Goal: Transaction & Acquisition: Purchase product/service

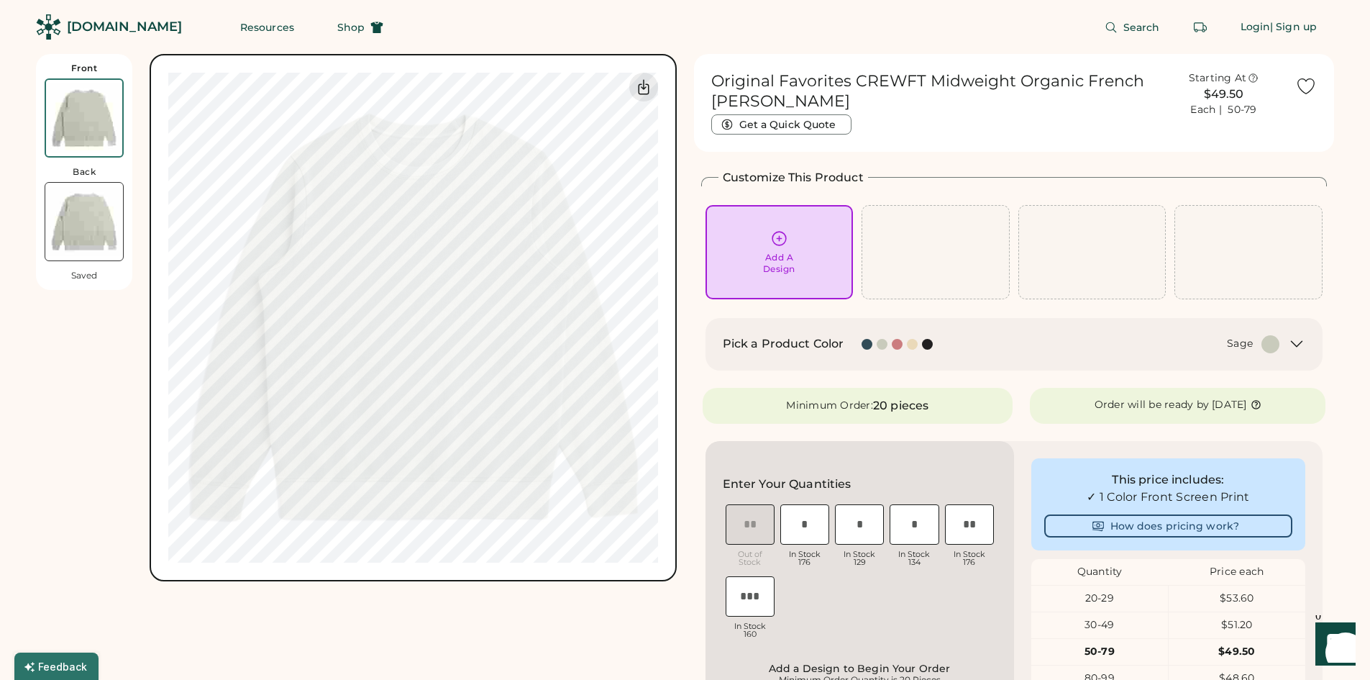
click at [881, 348] on div at bounding box center [882, 344] width 11 height 11
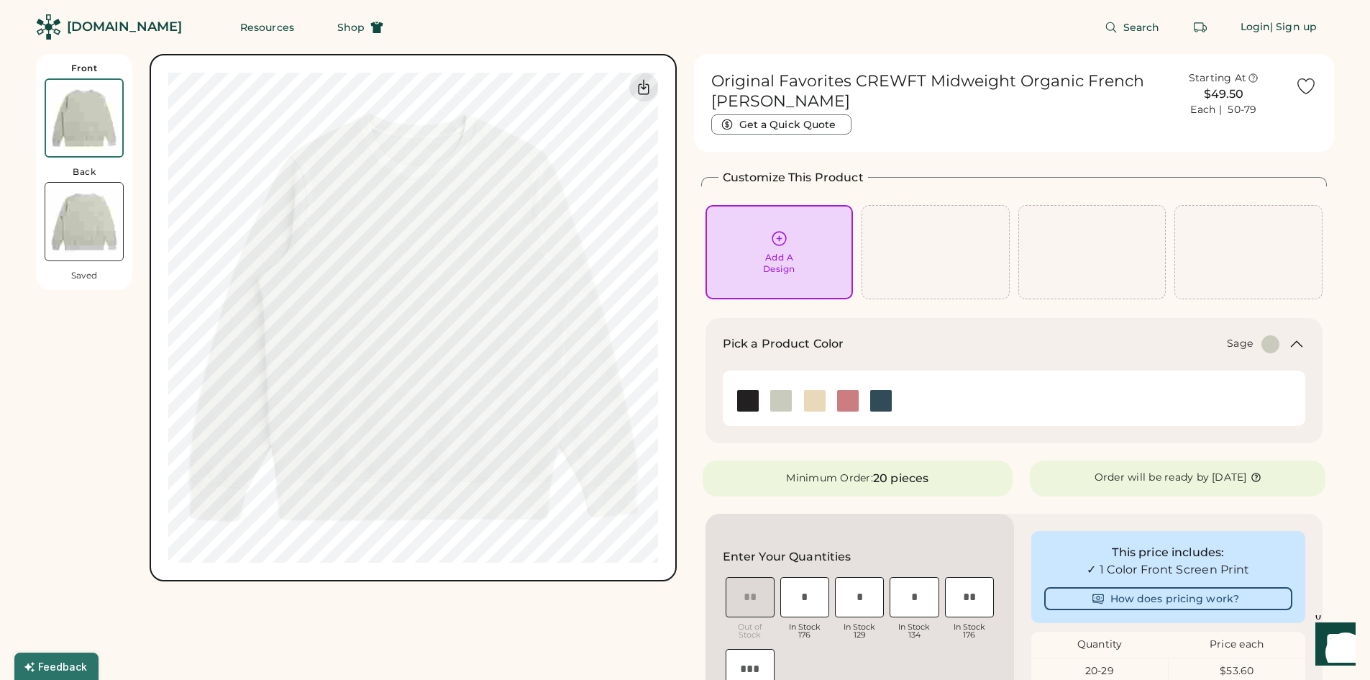
click at [789, 391] on img at bounding box center [781, 401] width 22 height 22
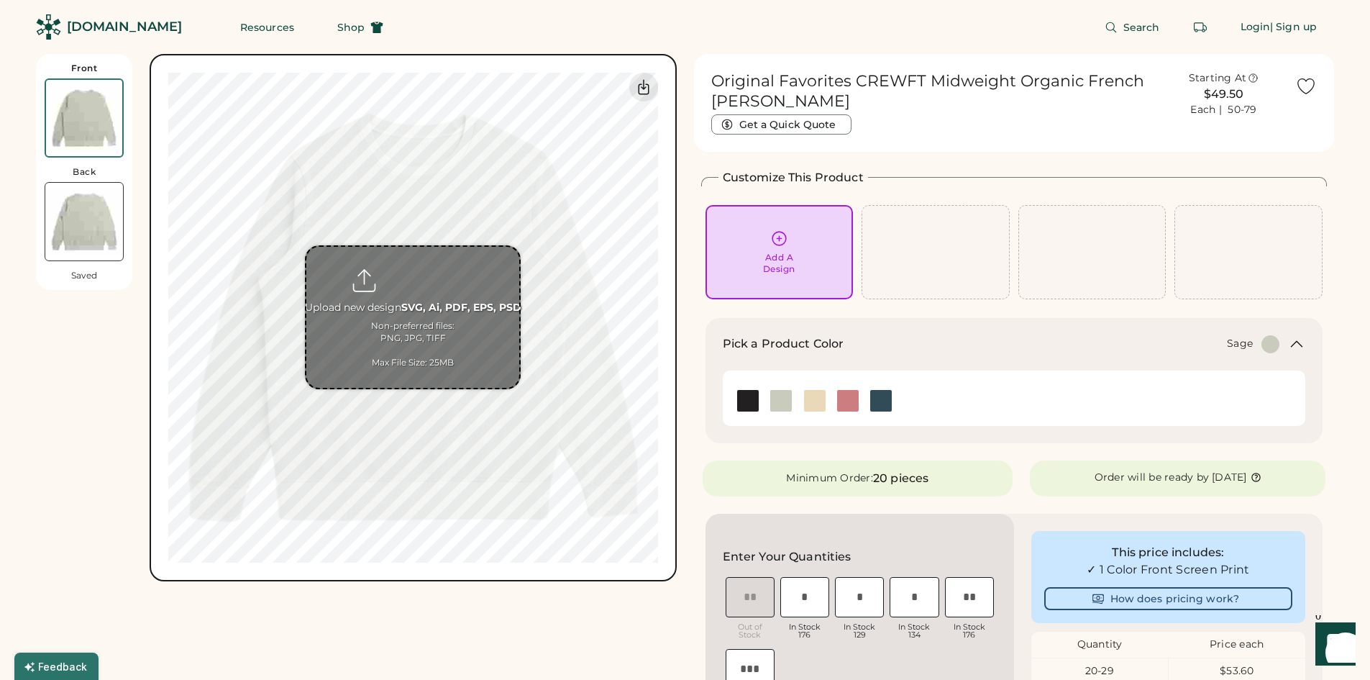
click at [394, 313] on input "file" at bounding box center [412, 317] width 213 height 141
type input "**********"
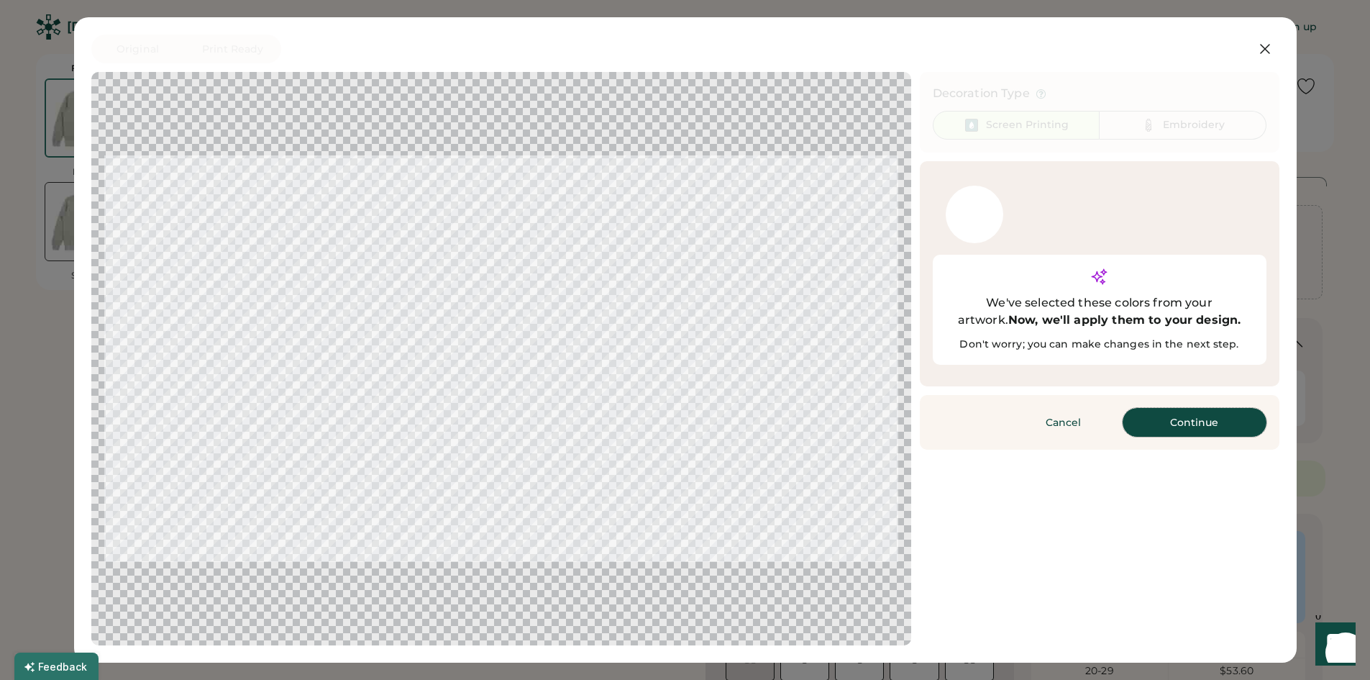
click at [1232, 408] on button "Continue" at bounding box center [1195, 422] width 144 height 29
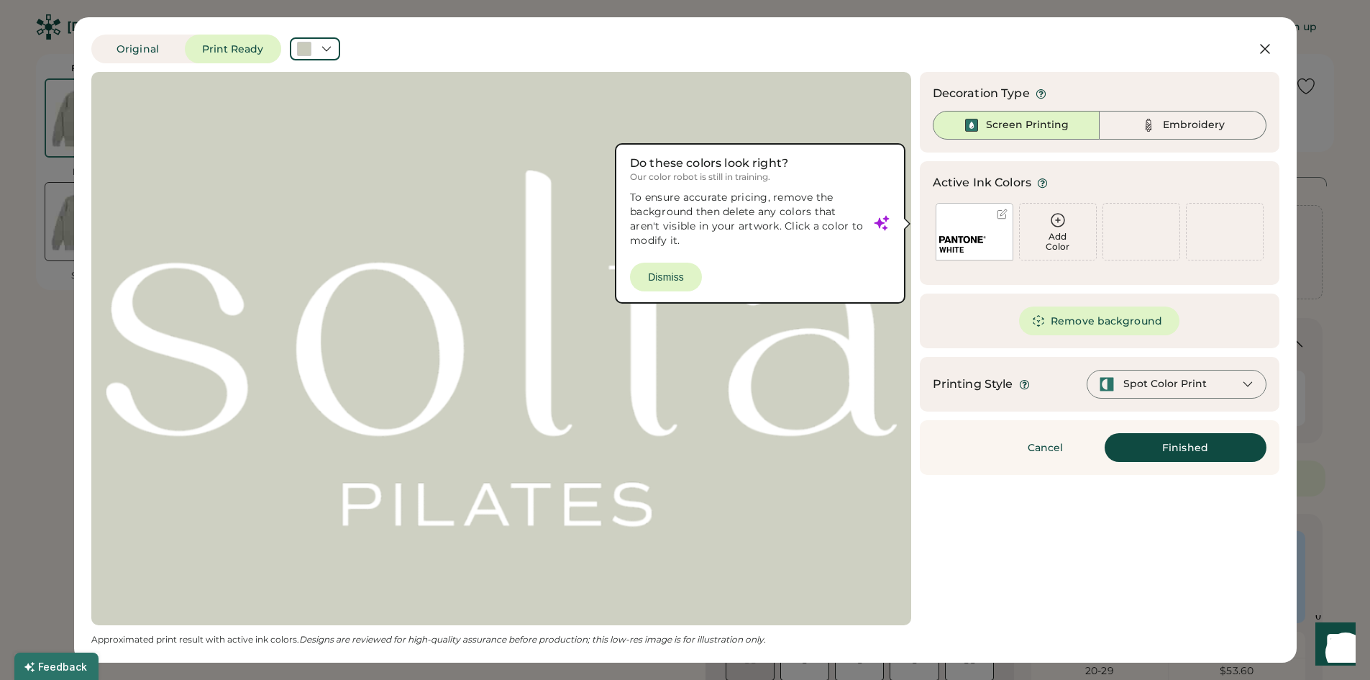
click at [679, 278] on div at bounding box center [501, 348] width 794 height 527
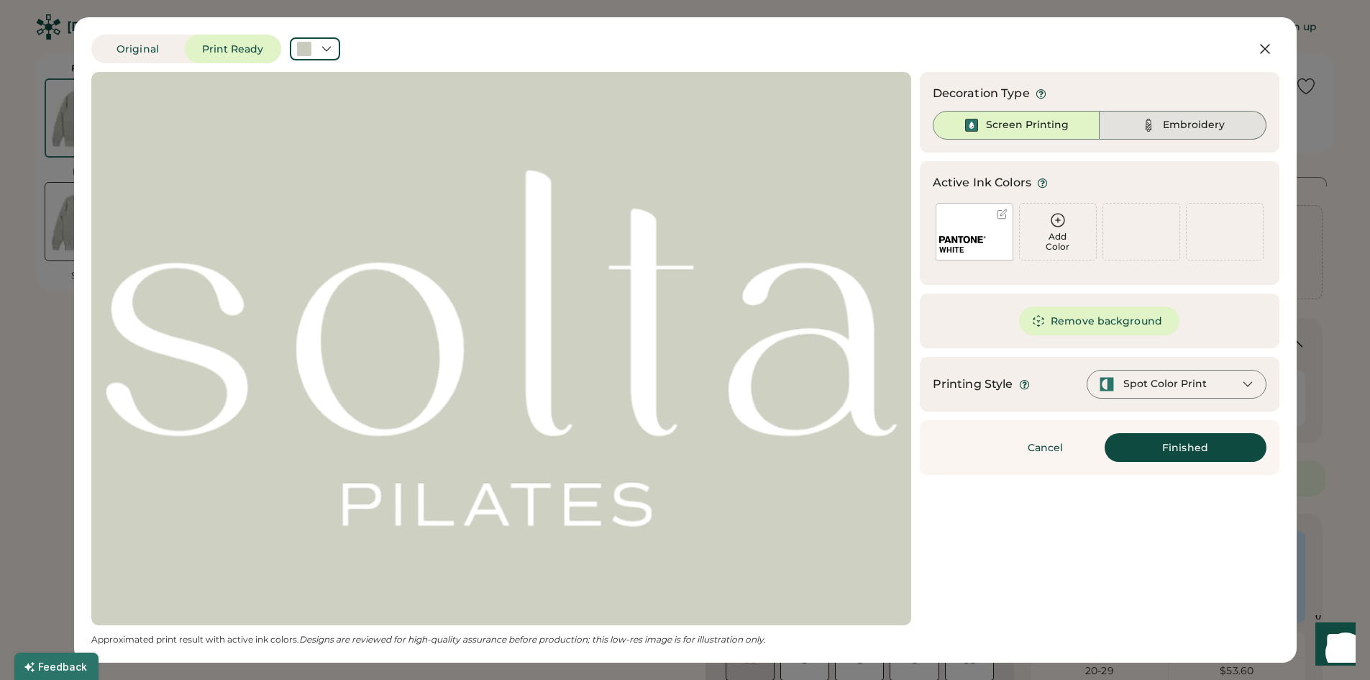
click at [1194, 127] on div "Embroidery" at bounding box center [1194, 125] width 62 height 14
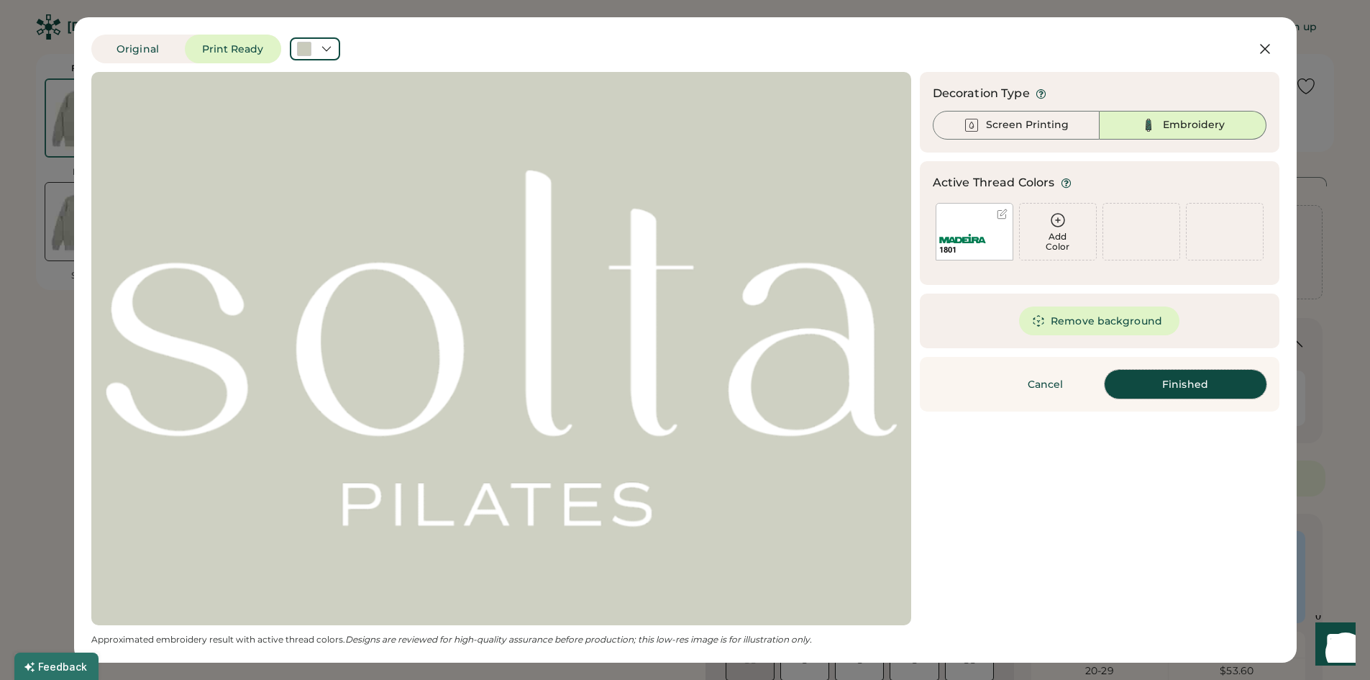
click at [1247, 388] on button "Finished" at bounding box center [1186, 384] width 162 height 29
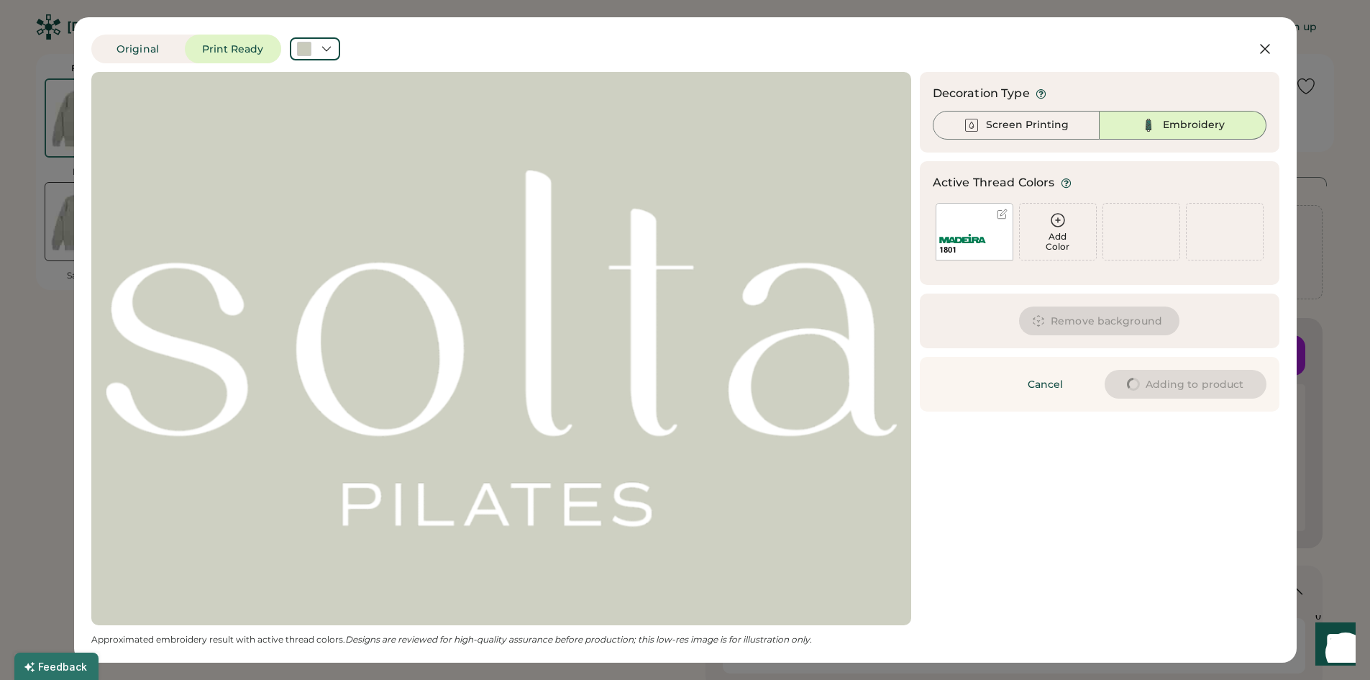
type input "****"
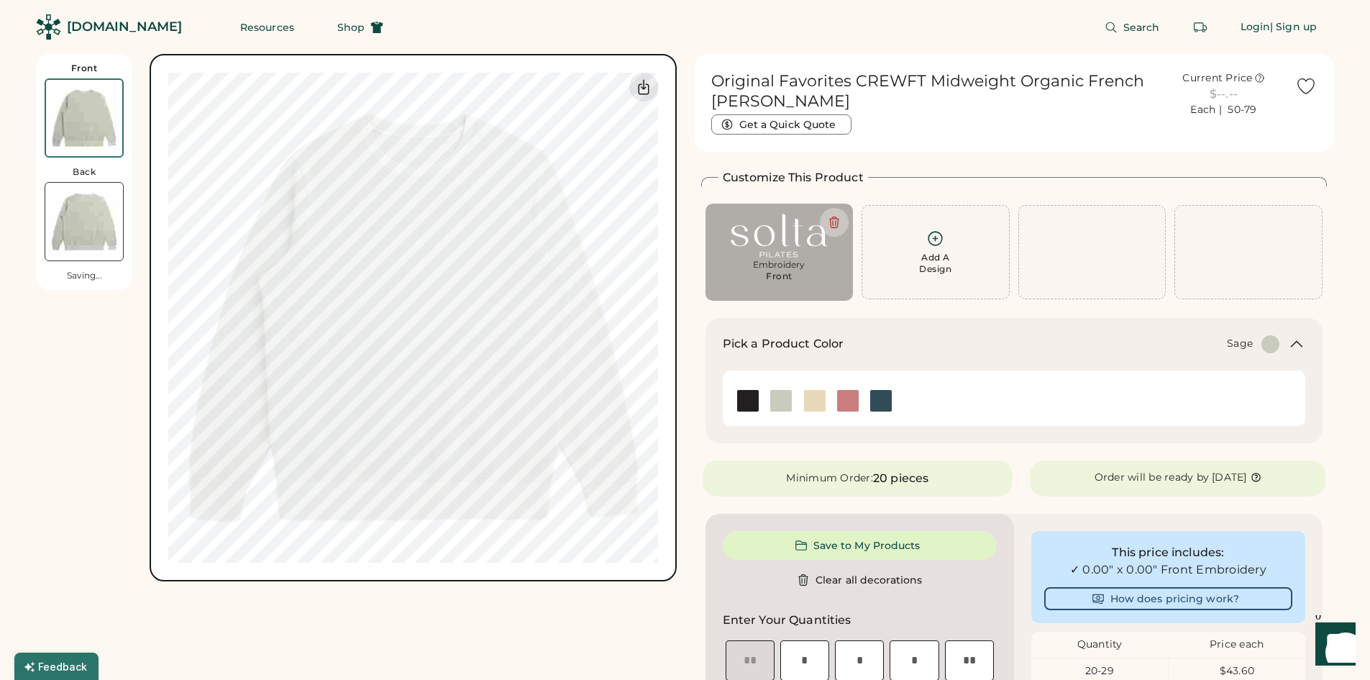
type input "****"
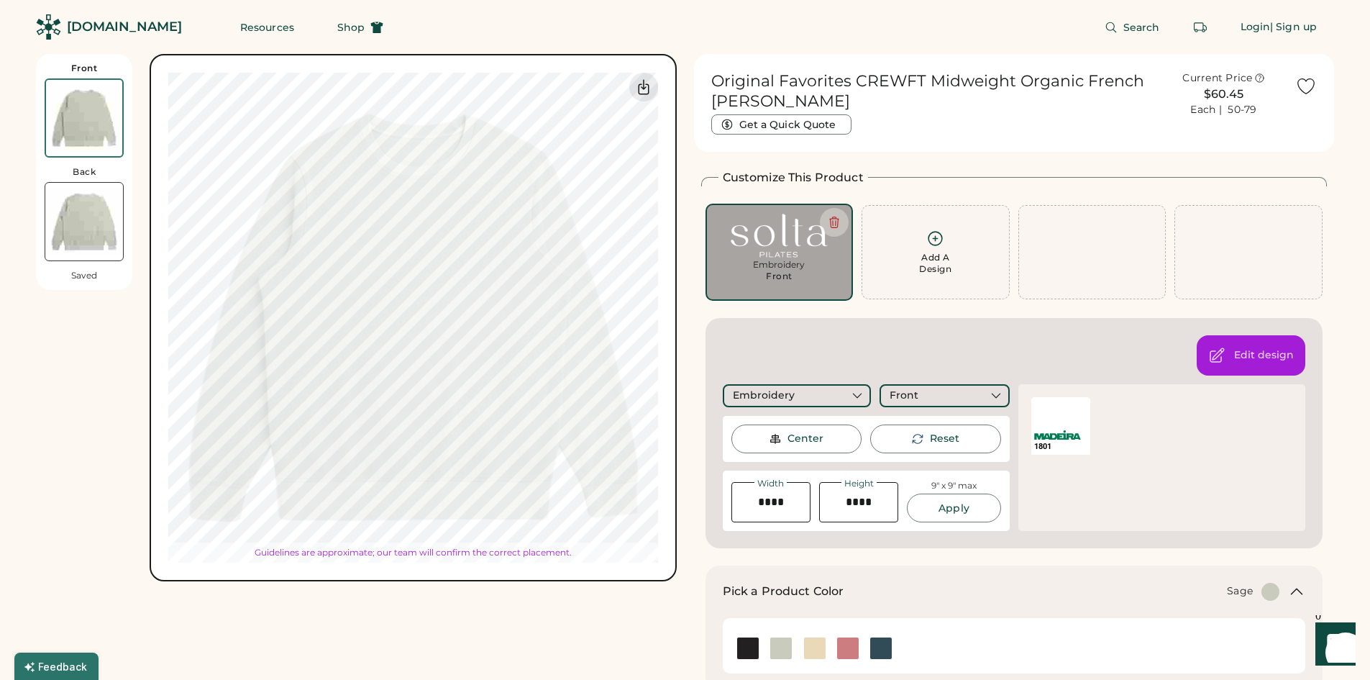
type input "****"
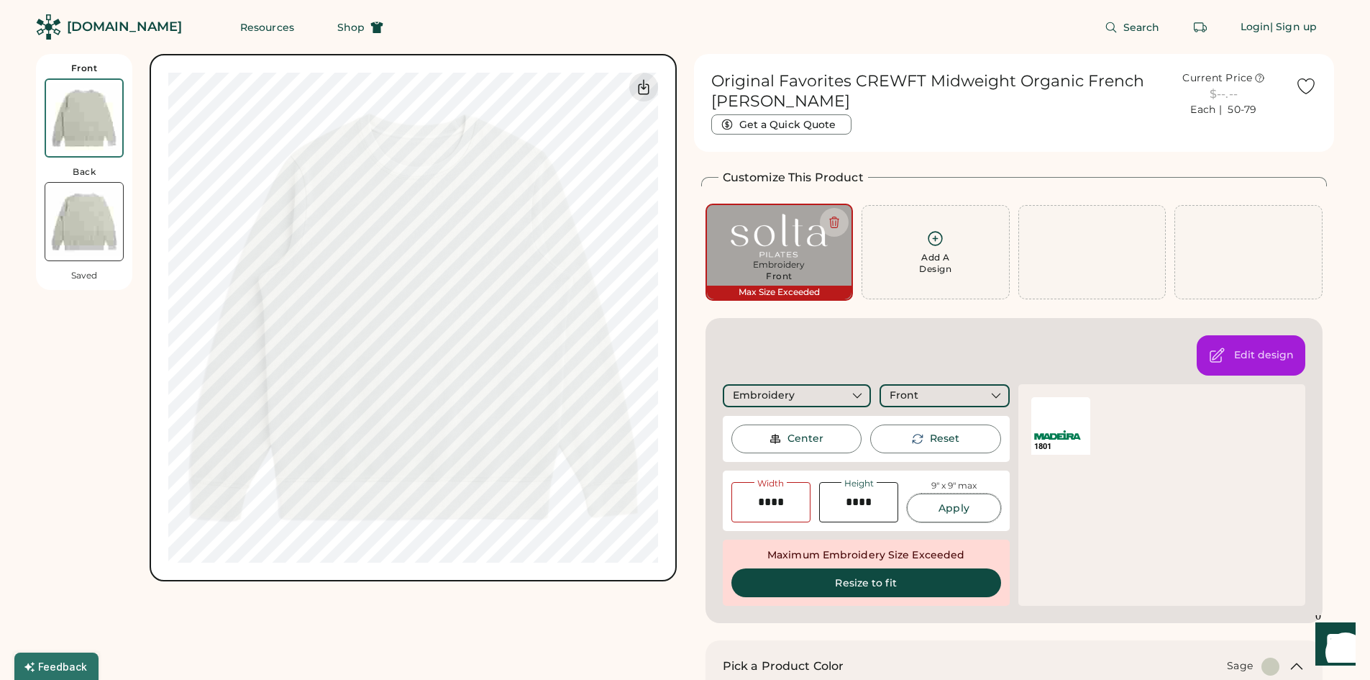
click at [937, 517] on button "Apply" at bounding box center [954, 508] width 94 height 29
click at [962, 507] on button "Apply" at bounding box center [954, 508] width 94 height 29
click at [797, 511] on input "input" at bounding box center [771, 502] width 79 height 40
type input "****"
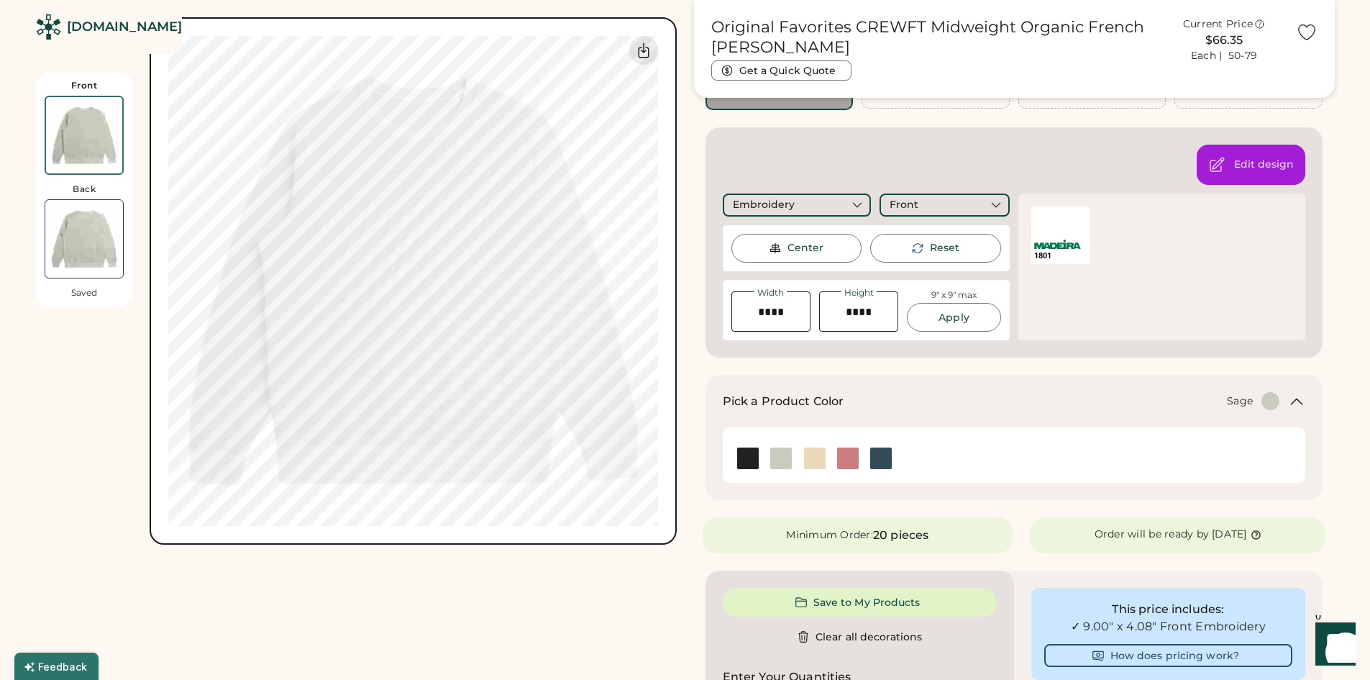
scroll to position [216, 0]
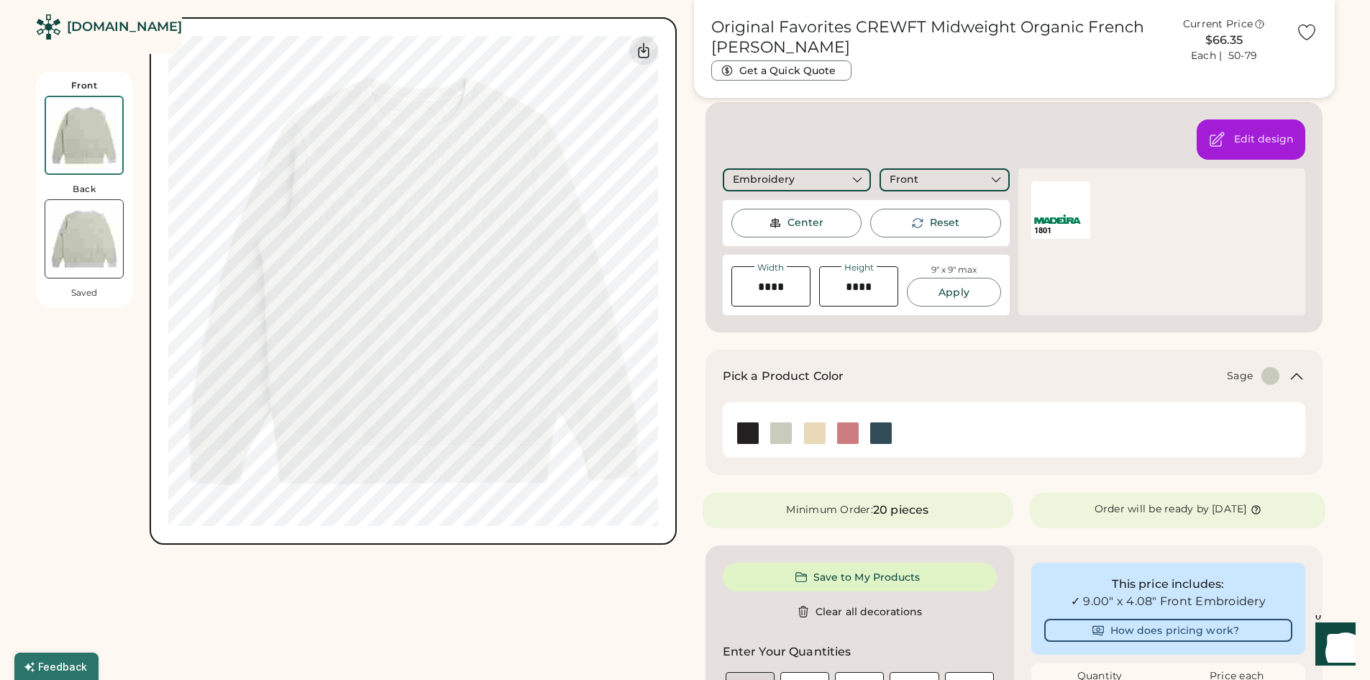
click at [778, 437] on img at bounding box center [781, 433] width 22 height 22
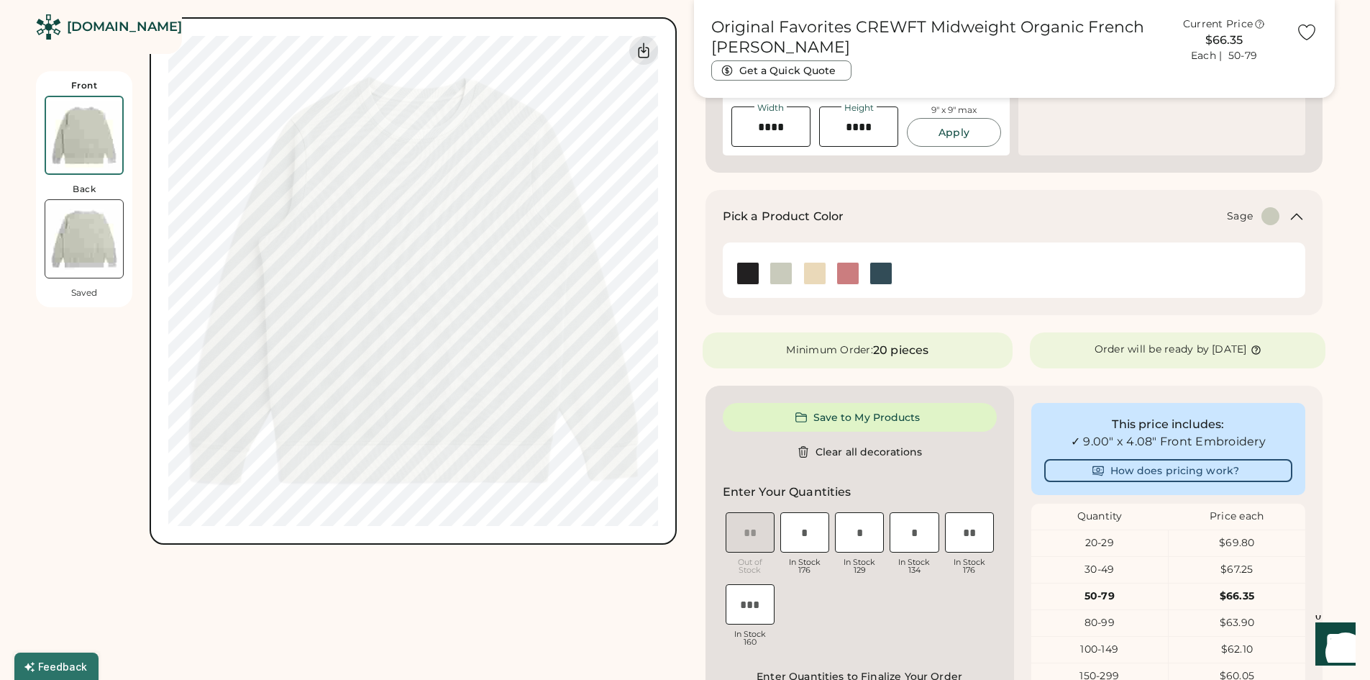
scroll to position [432, 0]
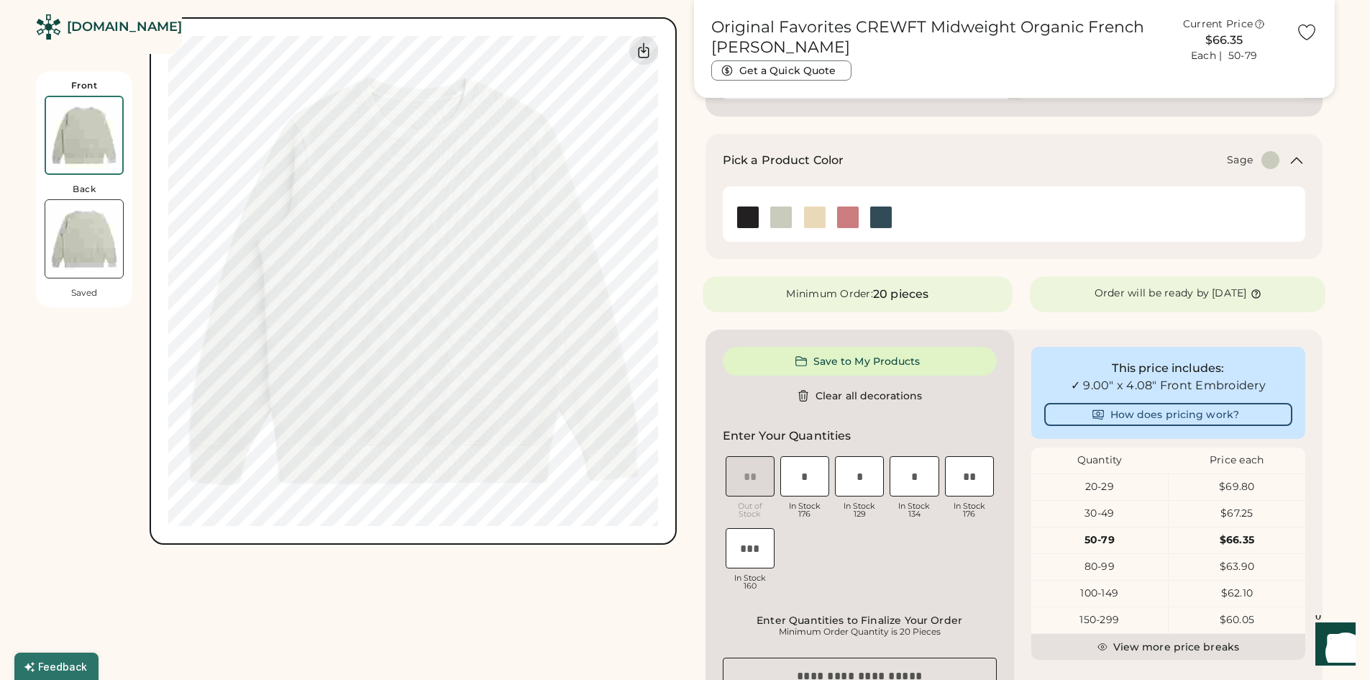
click at [822, 485] on input "input" at bounding box center [805, 476] width 49 height 40
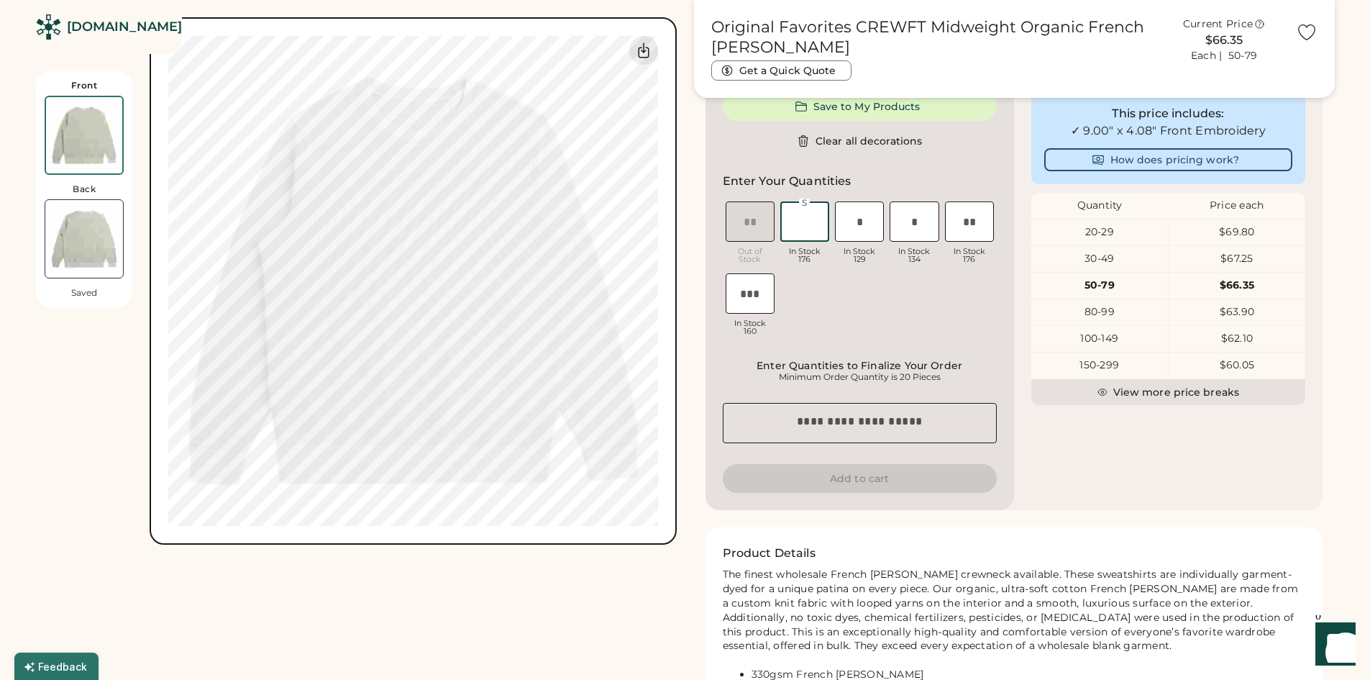
scroll to position [647, 0]
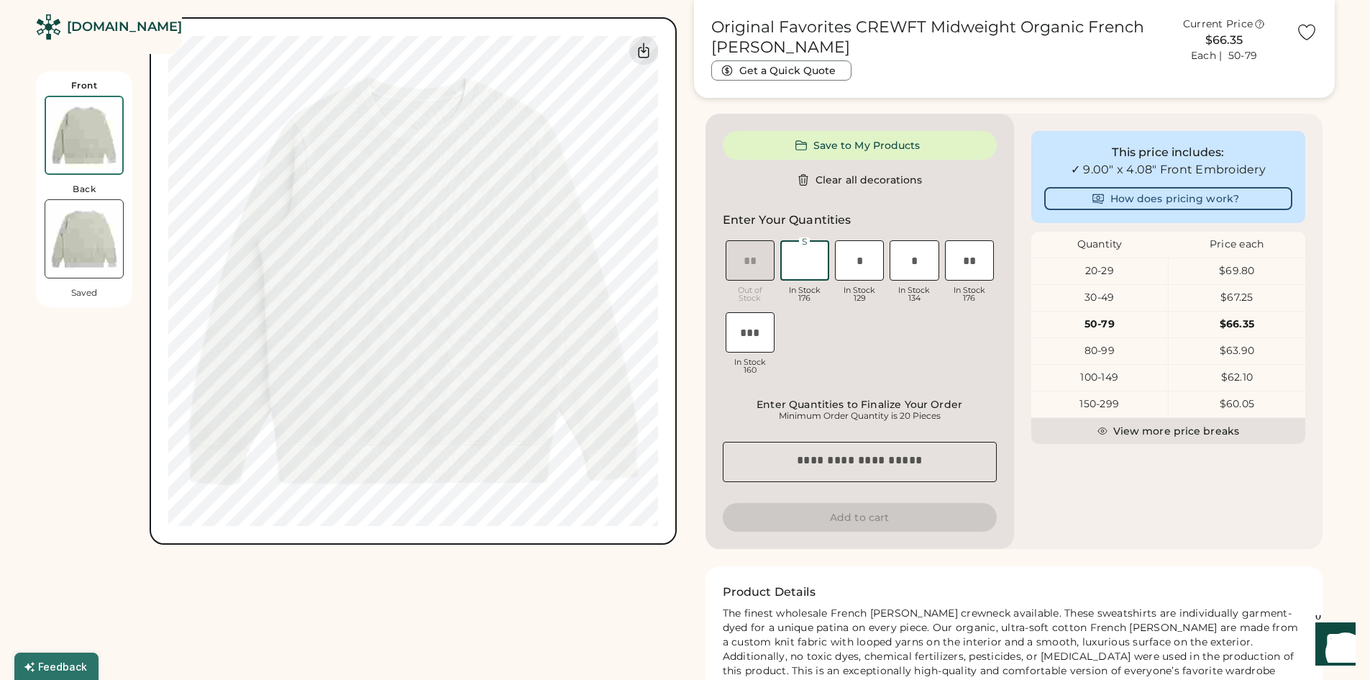
click at [688, 445] on div "Front Back Saved Upload new design SVG, Ai, PDF, EPS, PSD Non-preferred files: …" at bounding box center [685, 215] width 1299 height 1618
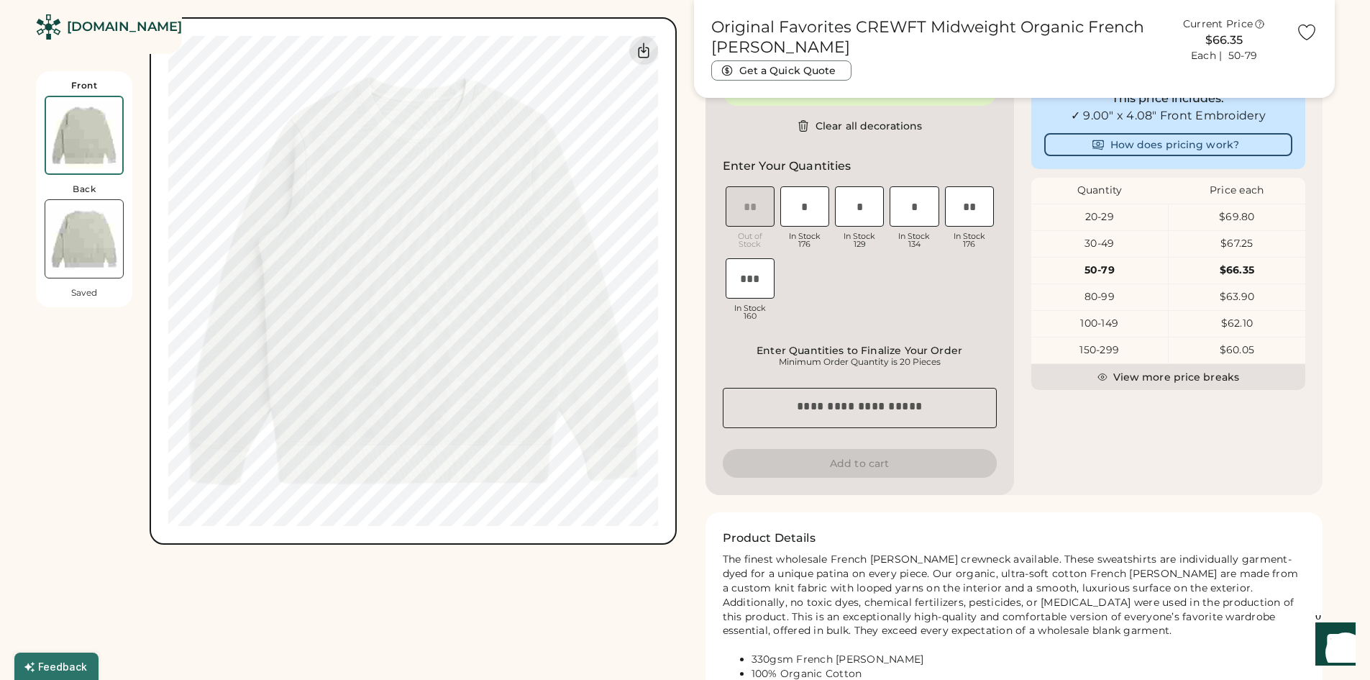
scroll to position [576, 0]
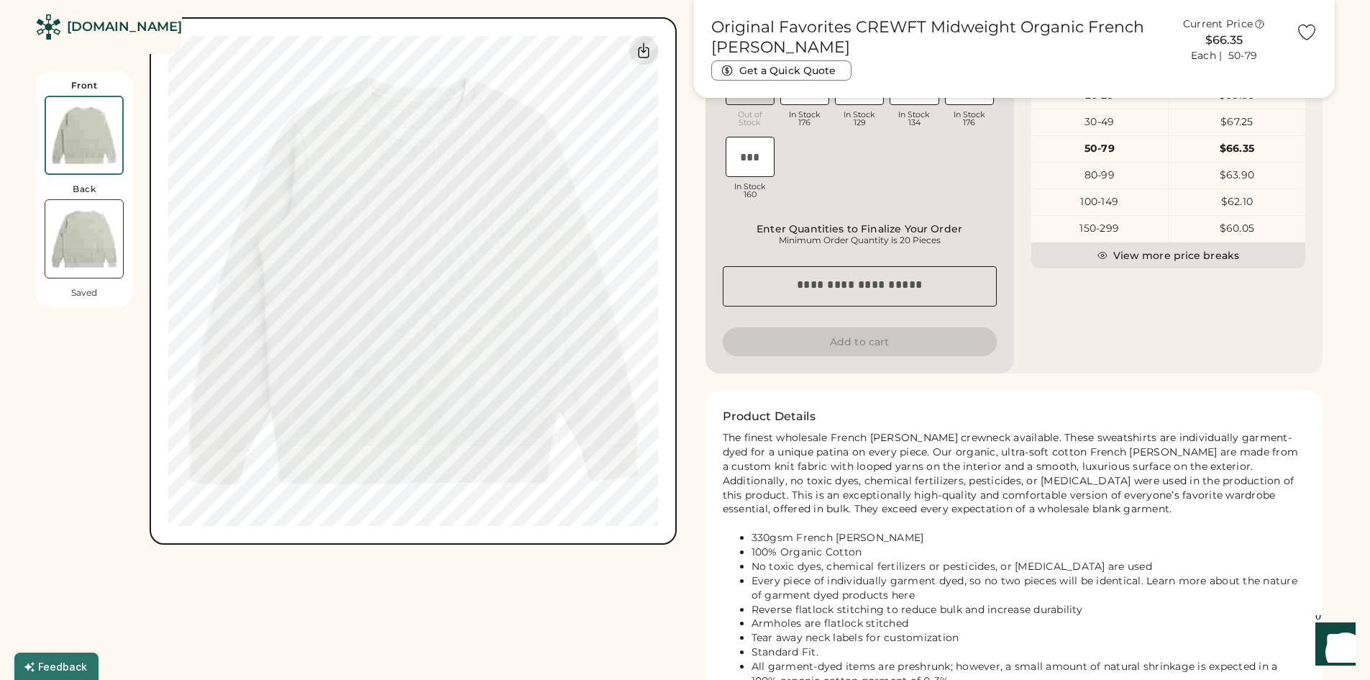
click at [887, 527] on div "The finest wholesale French terry blank crewneck available. These sweatshirts a…" at bounding box center [1014, 595] width 583 height 329
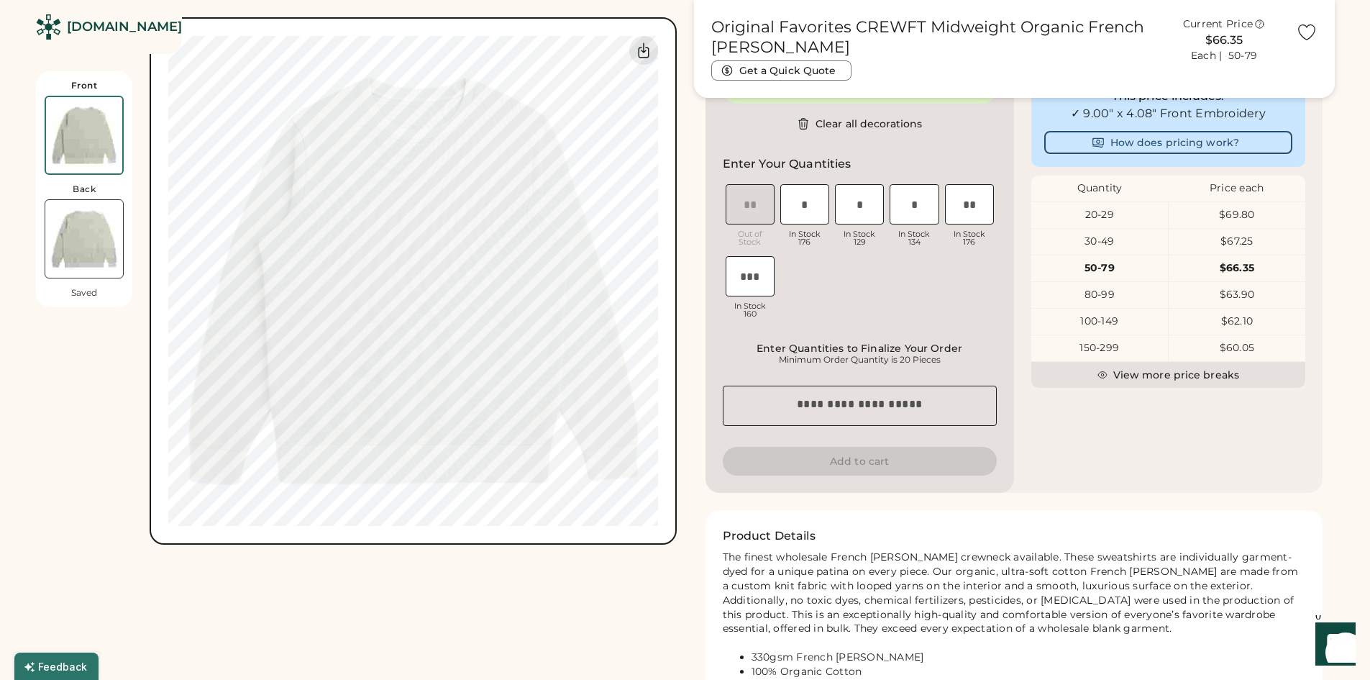
scroll to position [432, 0]
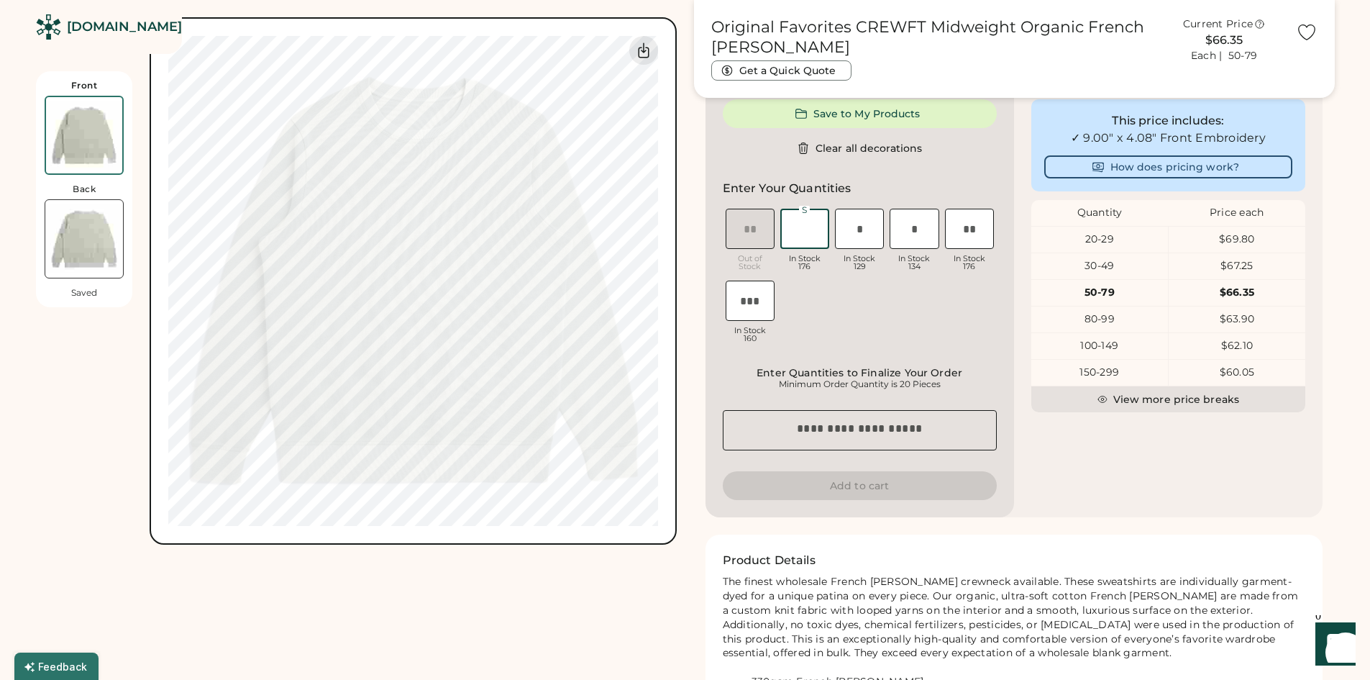
click at [811, 217] on input "input" at bounding box center [805, 229] width 49 height 40
click at [858, 285] on div "XS Out of Stock S In Stock 176 M In Stock 129 L In Stock 134 XL In Stock 176 2X…" at bounding box center [860, 278] width 274 height 144
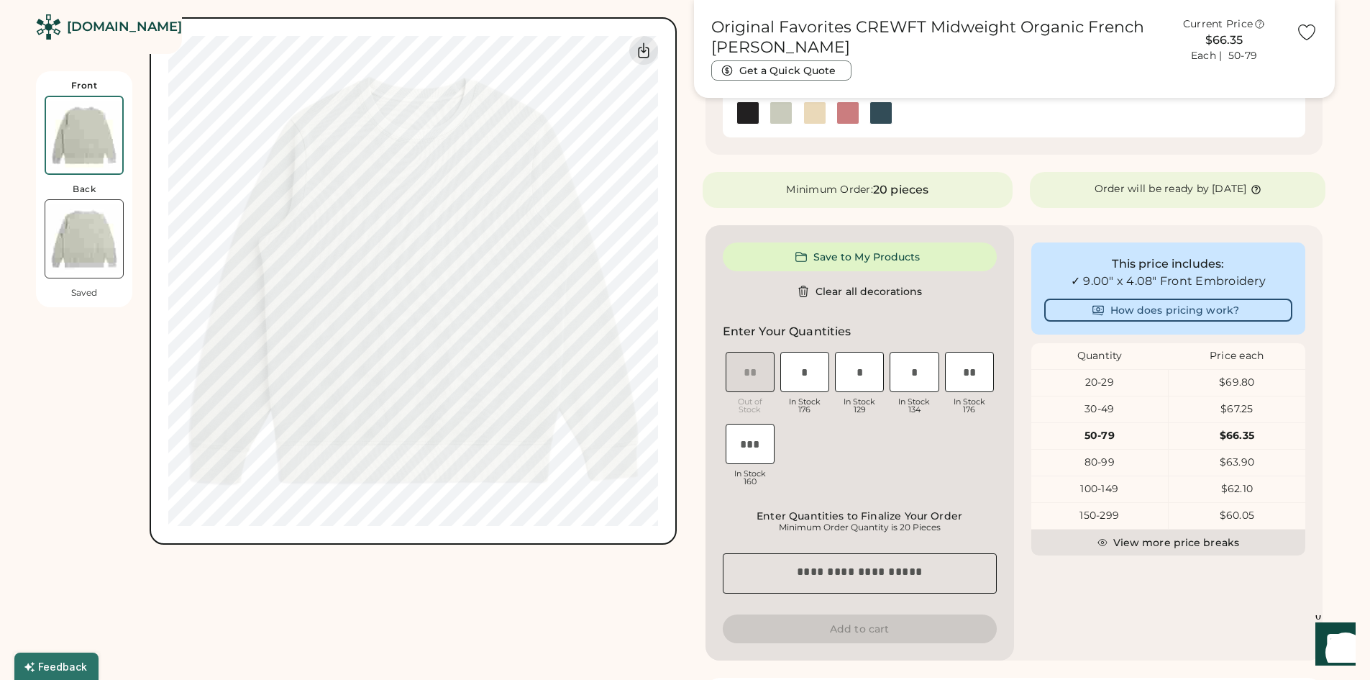
scroll to position [288, 0]
click at [801, 360] on input "input" at bounding box center [805, 373] width 49 height 40
click at [842, 260] on button "Save to My Products" at bounding box center [860, 257] width 274 height 29
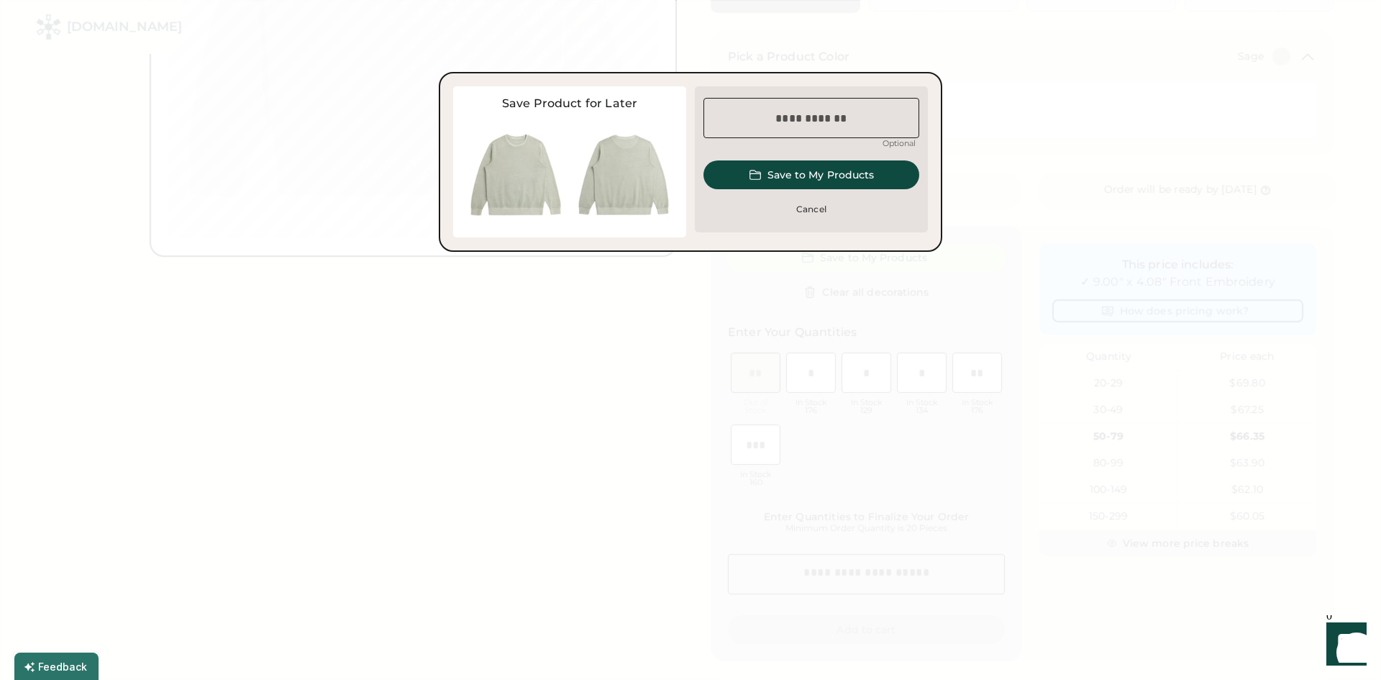
click at [791, 117] on input "input" at bounding box center [812, 118] width 216 height 40
type input "**********"
click at [786, 178] on button "Save to My Products" at bounding box center [812, 174] width 216 height 29
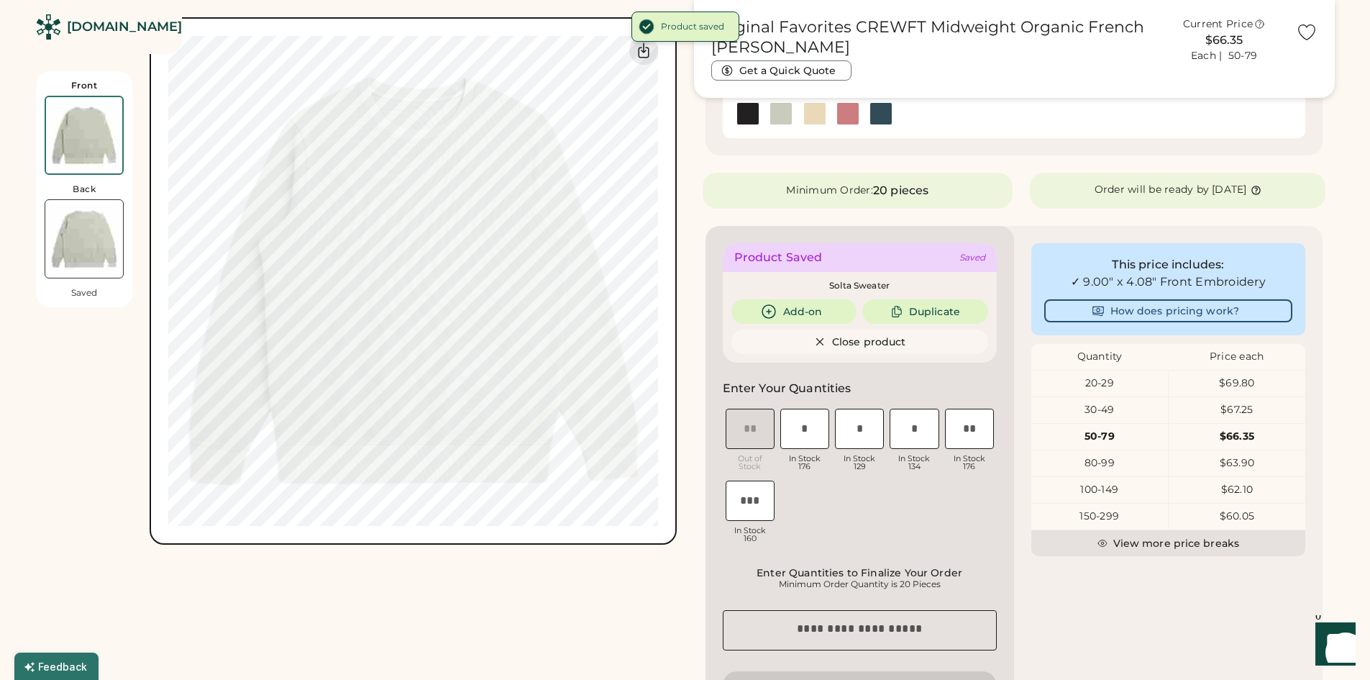
click at [820, 117] on img at bounding box center [815, 114] width 22 height 22
click at [776, 119] on img at bounding box center [781, 114] width 22 height 22
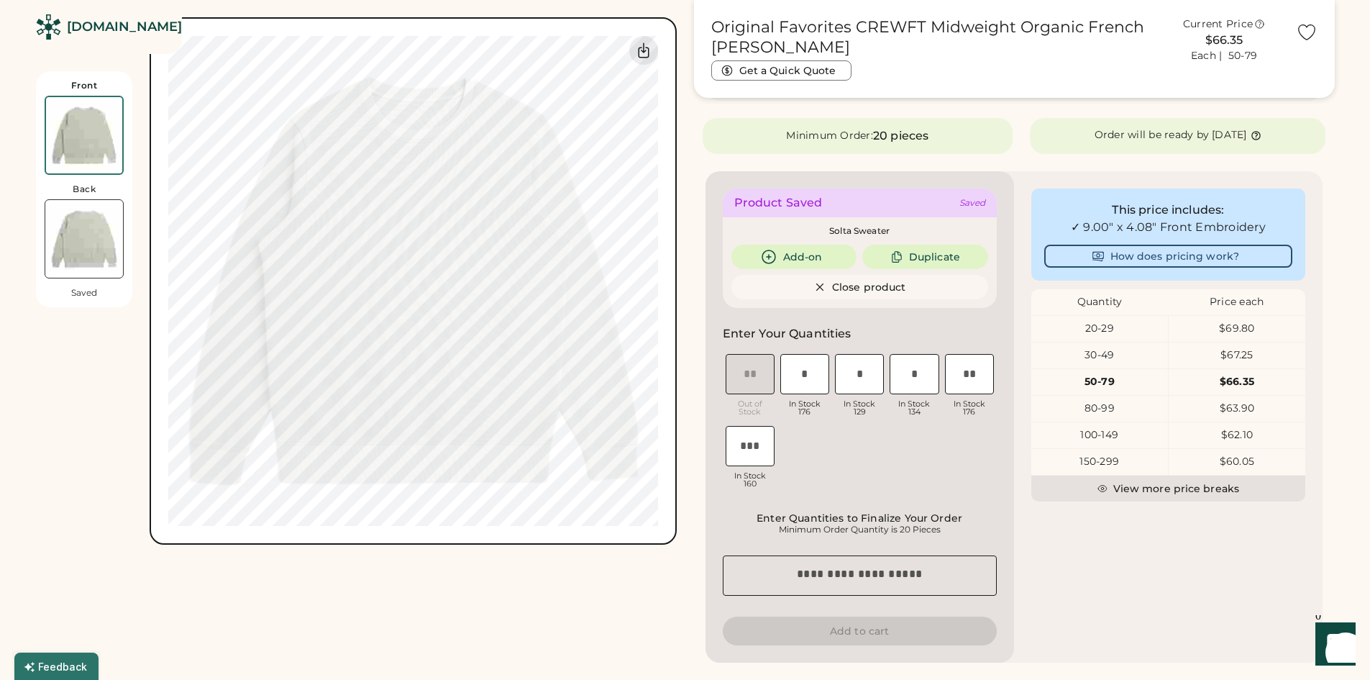
scroll to position [504, 0]
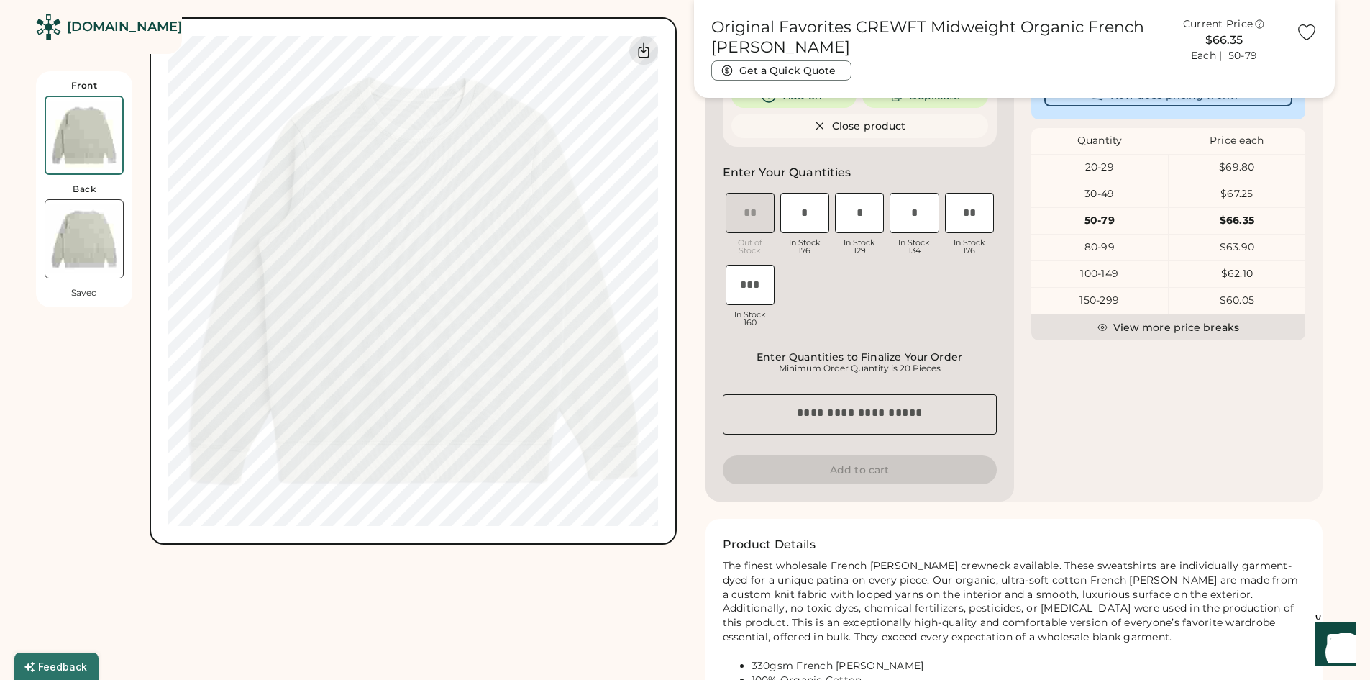
click at [810, 212] on input "input" at bounding box center [805, 213] width 49 height 40
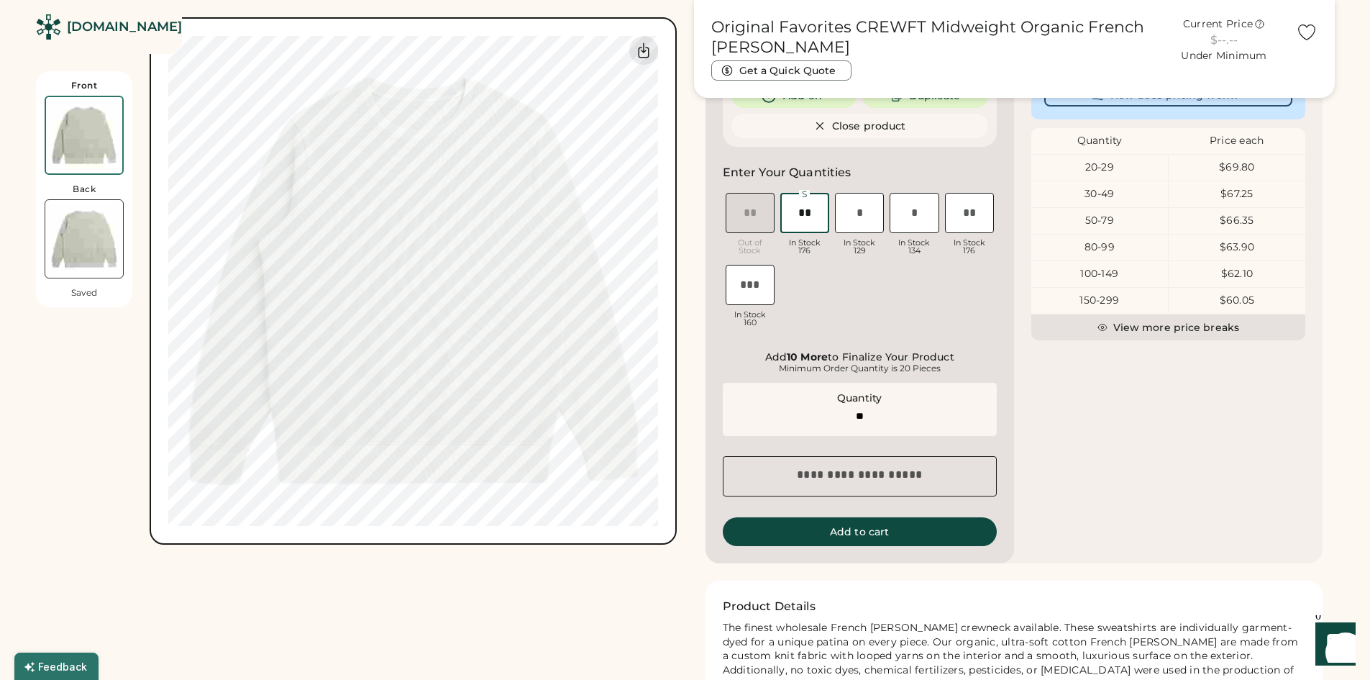
type input "**"
click at [860, 216] on input "input" at bounding box center [859, 213] width 49 height 40
type input "*"
click at [922, 215] on input "input" at bounding box center [914, 213] width 49 height 40
type input "*"
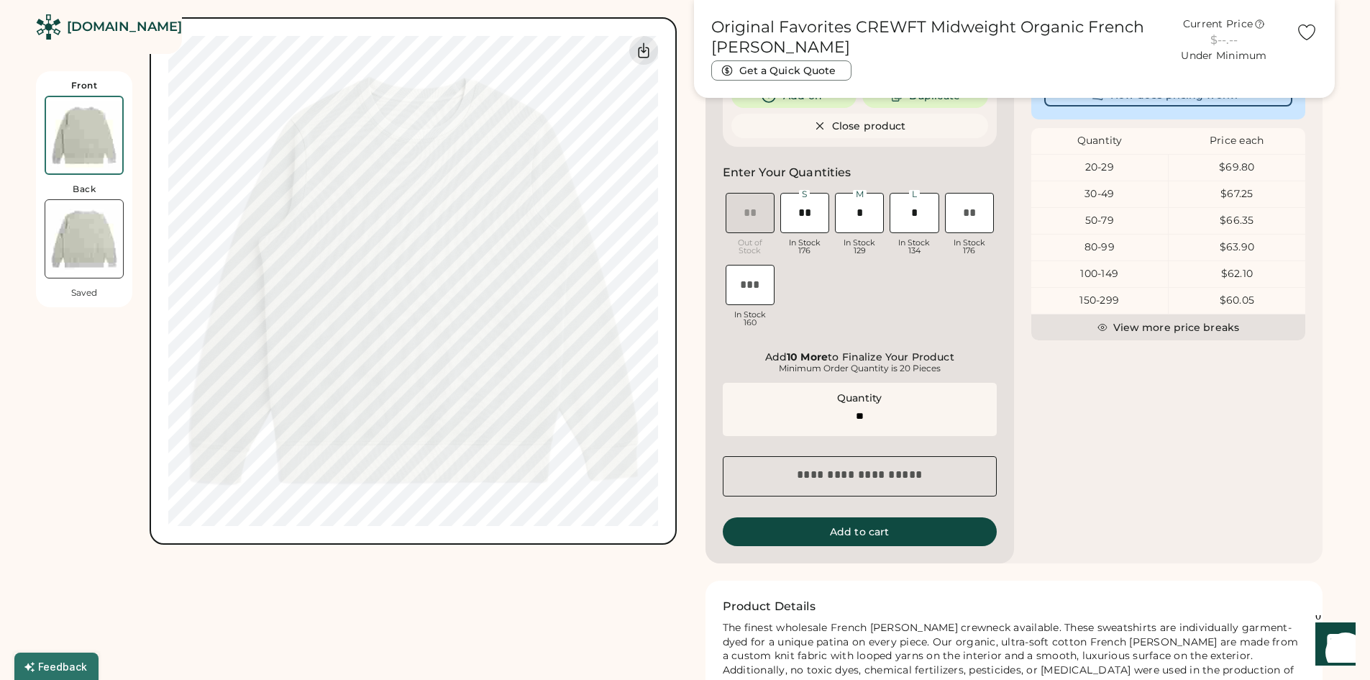
click at [947, 319] on div "XS Out of Stock S In Stock 176 M In Stock 129 L In Stock 134 XL In Stock 176 2X…" at bounding box center [860, 262] width 274 height 144
type input "**"
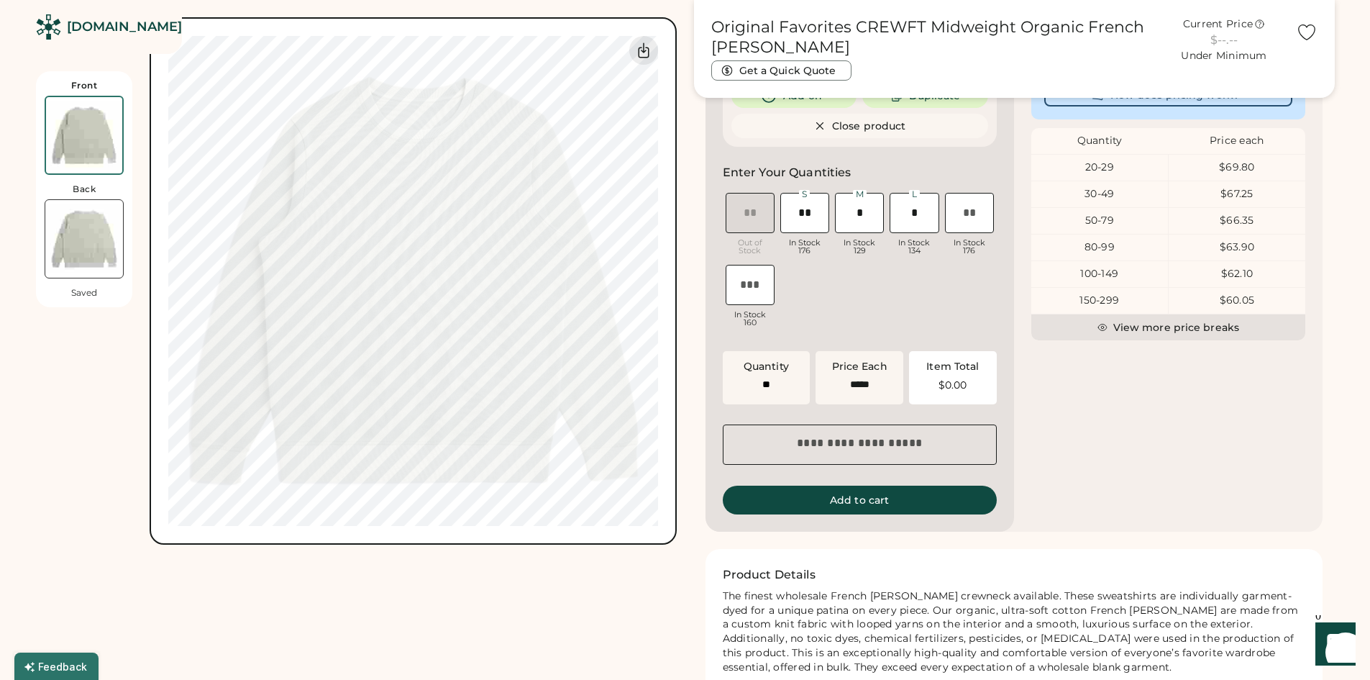
type input "******"
click at [805, 218] on input "input" at bounding box center [805, 213] width 49 height 40
type input "*"
type input "**"
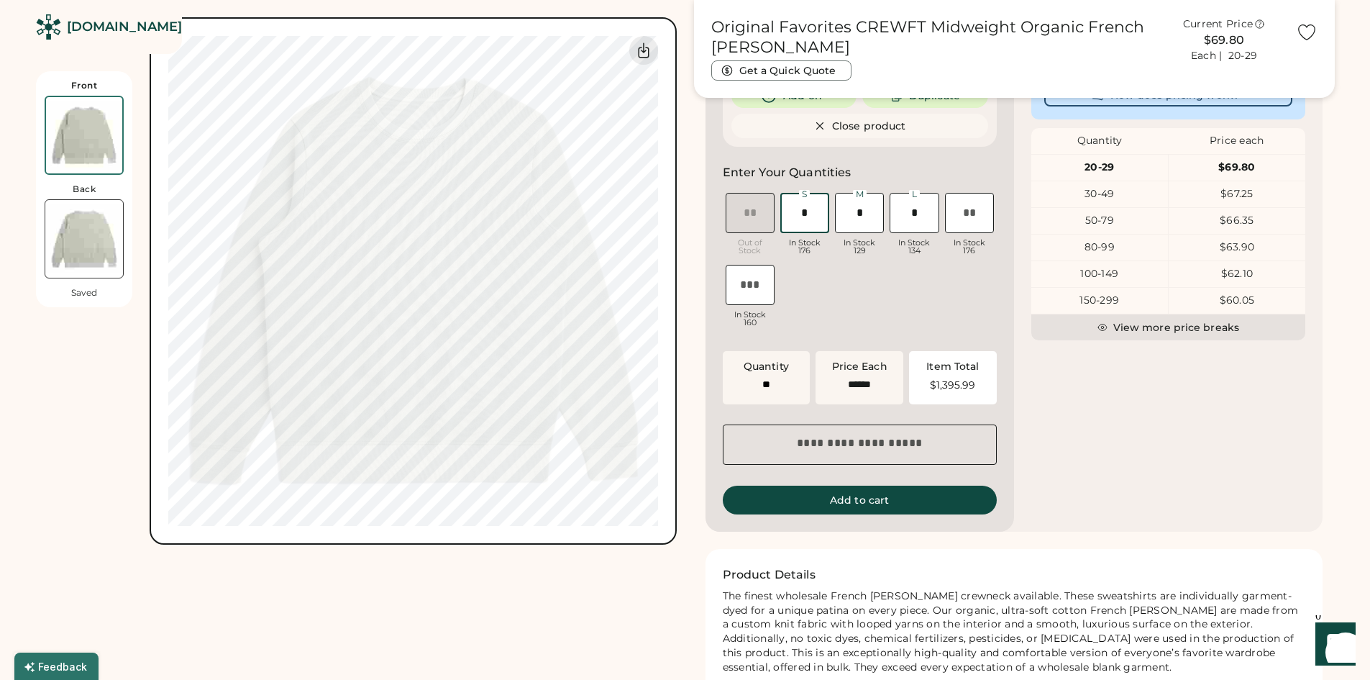
type input "*****"
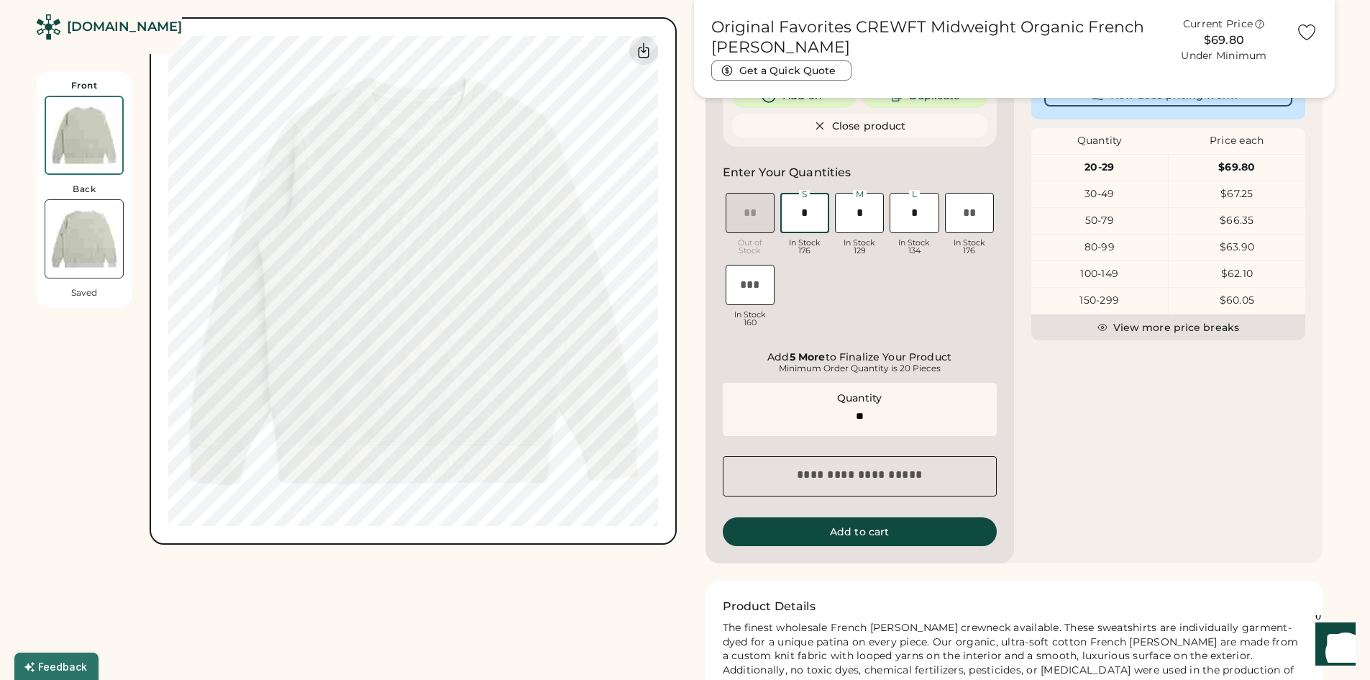
type input "*"
click at [868, 211] on input "input" at bounding box center [859, 213] width 49 height 40
click at [869, 211] on input "input" at bounding box center [859, 213] width 49 height 40
type input "**"
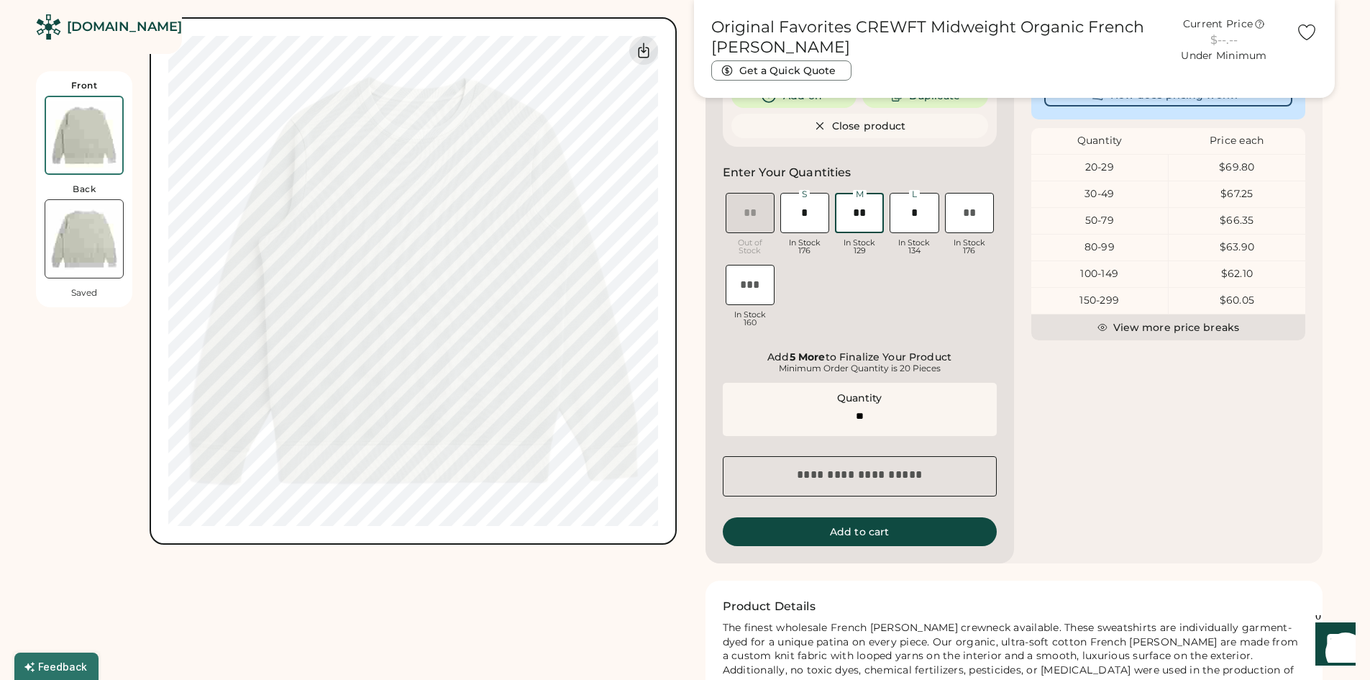
type input "******"
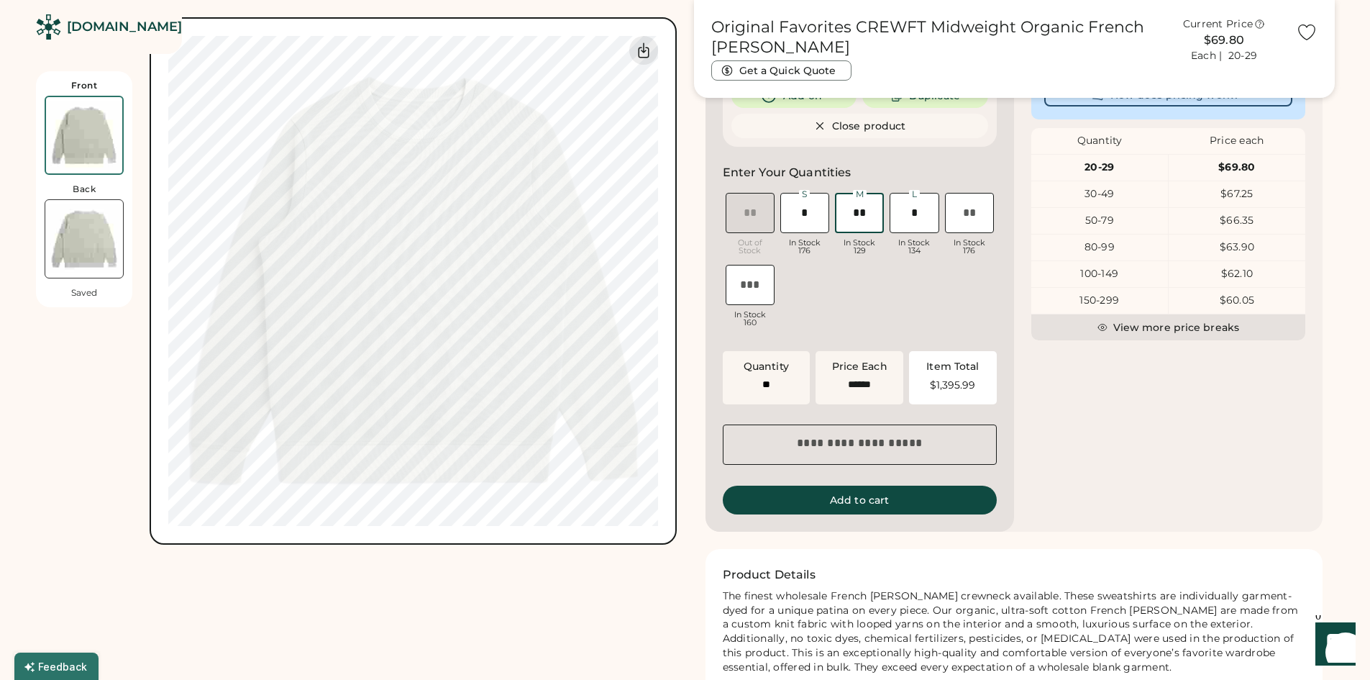
type input "**"
click at [879, 296] on div "XS Out of Stock S In Stock 176 M In Stock 129 L In Stock 134 XL In Stock 176 2X…" at bounding box center [860, 262] width 274 height 144
click at [858, 505] on button "Add to cart" at bounding box center [860, 500] width 274 height 29
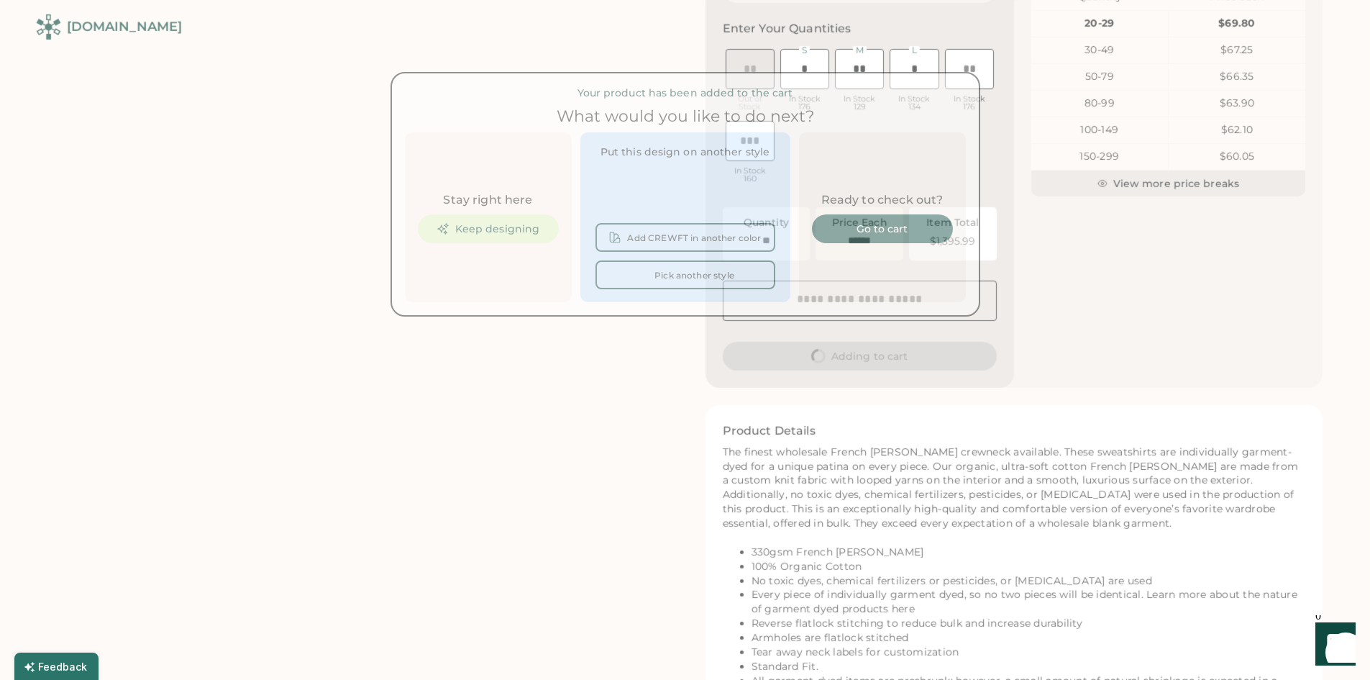
scroll to position [0, 0]
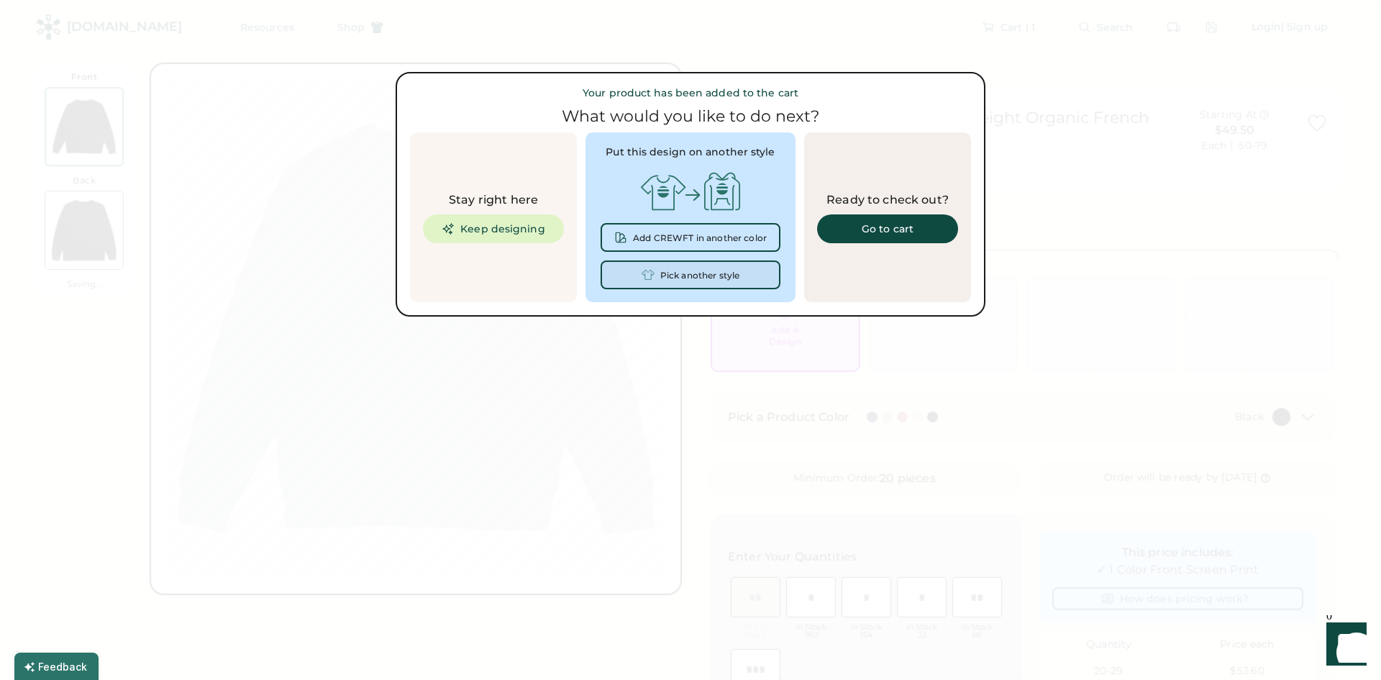
click at [677, 276] on div "Pick another style" at bounding box center [700, 275] width 80 height 10
click at [727, 275] on div "Pick another style" at bounding box center [700, 275] width 80 height 10
click at [710, 576] on div at bounding box center [690, 340] width 1381 height 680
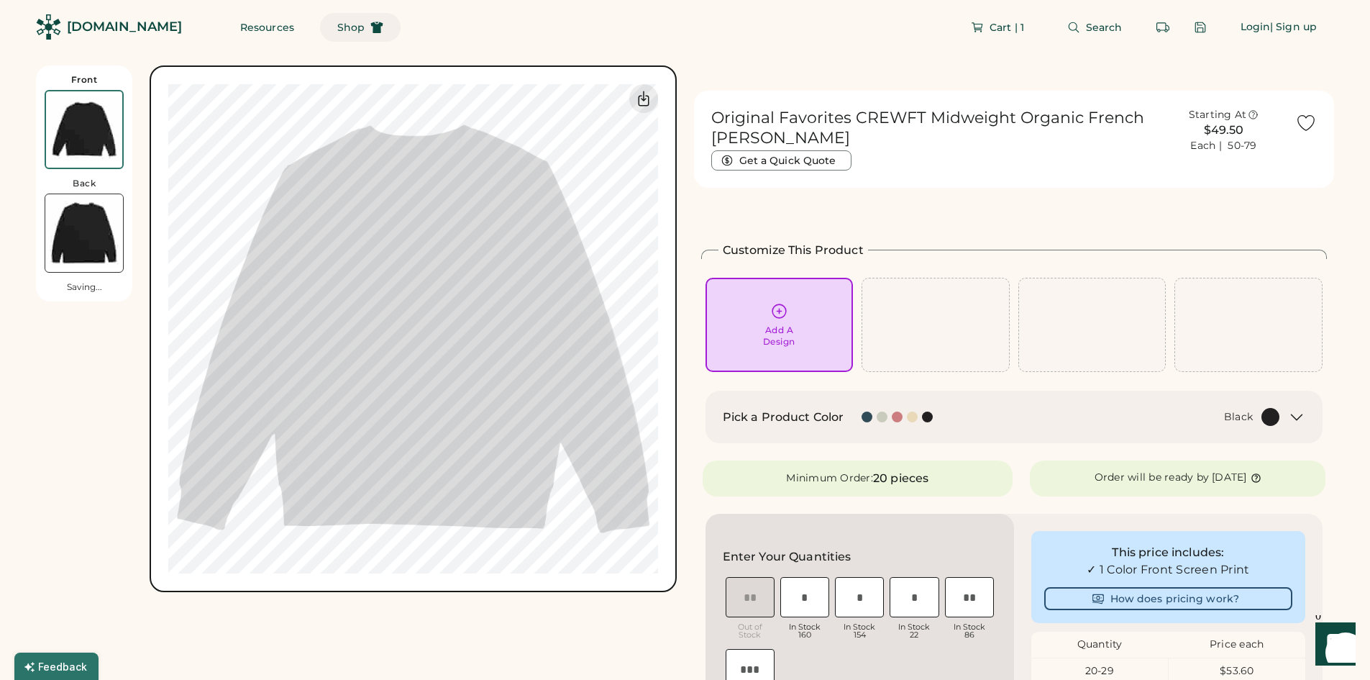
click at [337, 27] on span "Shop" at bounding box center [350, 27] width 27 height 10
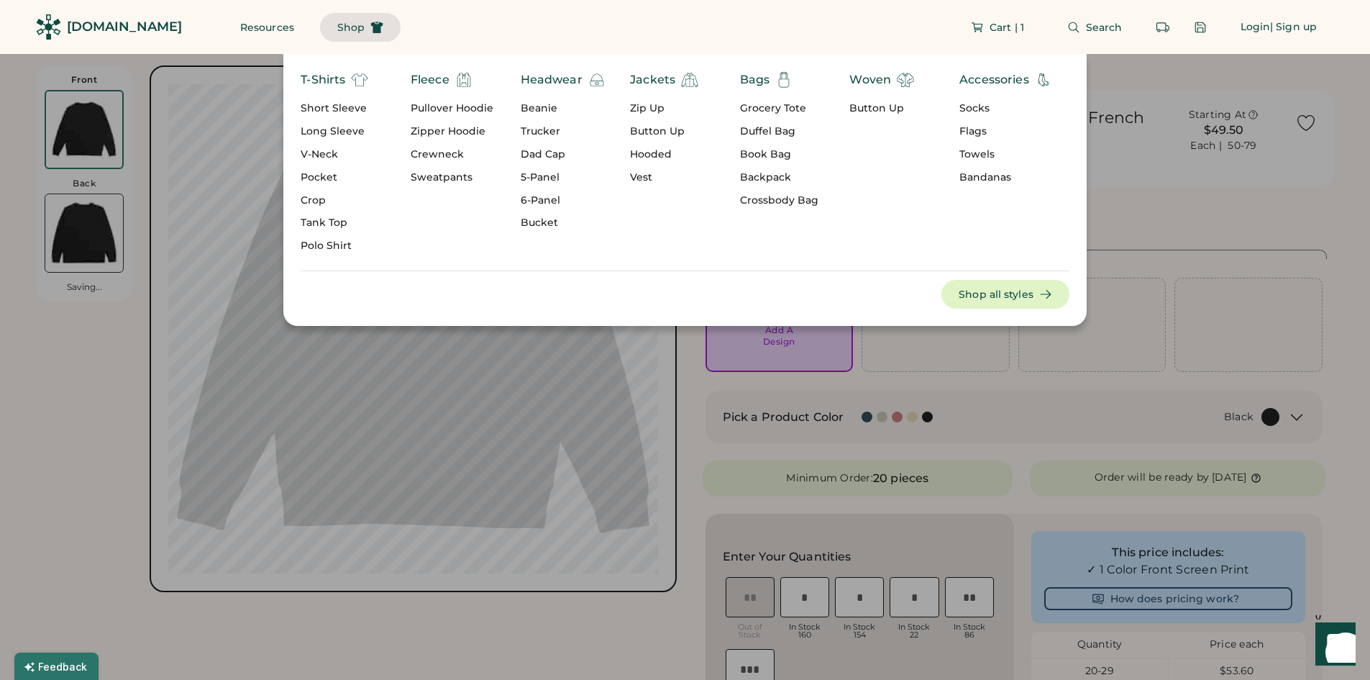
click at [321, 196] on div "Crop" at bounding box center [335, 201] width 68 height 14
click at [320, 196] on div "Crop" at bounding box center [335, 201] width 68 height 14
click at [325, 78] on div "T-Shirts" at bounding box center [323, 79] width 45 height 17
click at [967, 288] on button "Shop all styles" at bounding box center [1006, 294] width 128 height 29
click at [1007, 296] on button "Shop all styles" at bounding box center [1006, 294] width 128 height 29
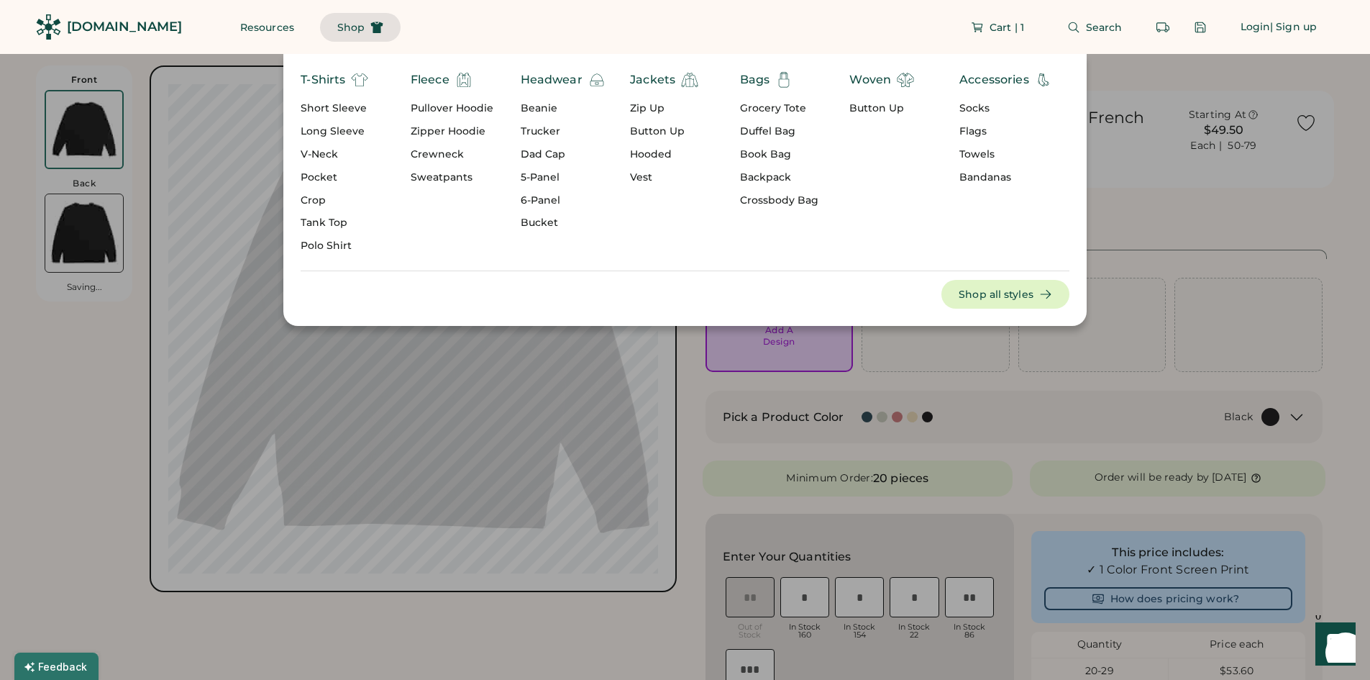
click at [1007, 296] on button "Shop all styles" at bounding box center [1006, 294] width 128 height 29
click at [1246, 196] on div "T-Shirts Short Sleeve Long Sleeve V-Neck Pocket Crop Tank Top Polo Shirt Fleece…" at bounding box center [685, 190] width 1370 height 272
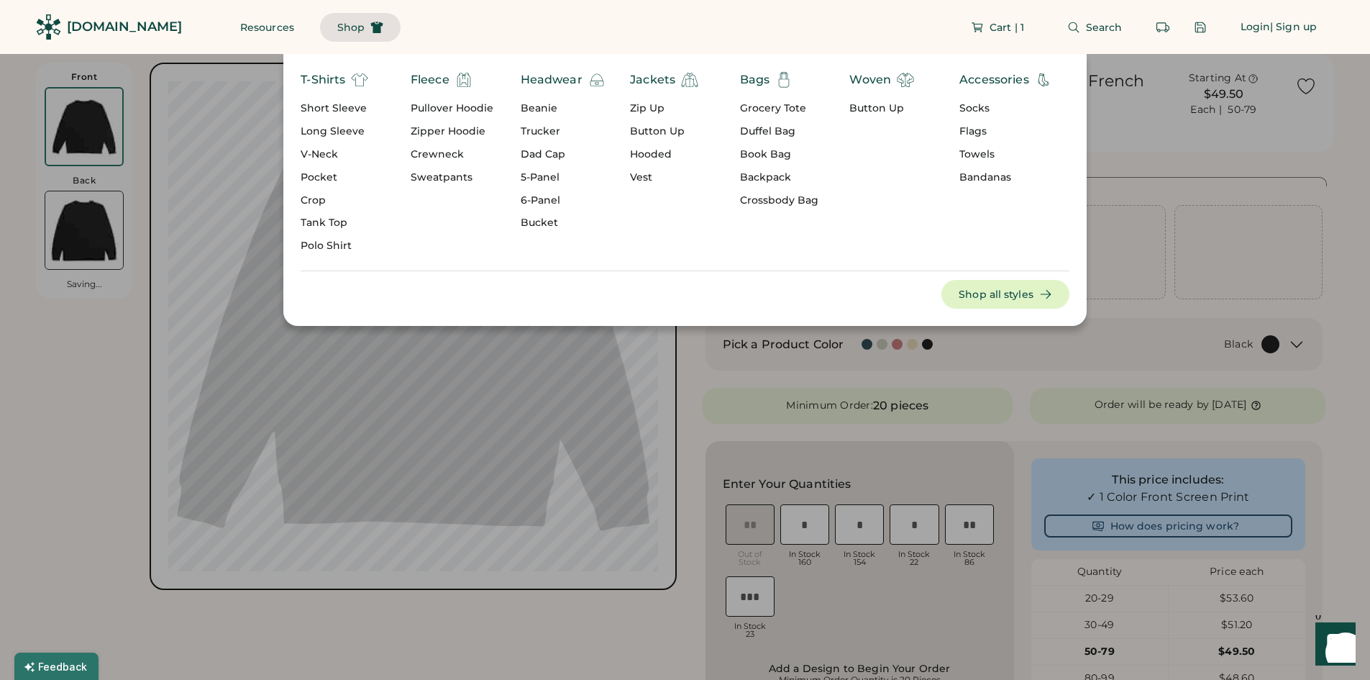
click at [772, 111] on div "Grocery Tote" at bounding box center [779, 108] width 78 height 14
drag, startPoint x: 965, startPoint y: 289, endPoint x: 1057, endPoint y: 285, distance: 92.2
click at [969, 289] on button "Shop all styles" at bounding box center [1006, 294] width 128 height 29
click at [1268, 129] on div "T-Shirts Short Sleeve Long Sleeve V-Neck Pocket Crop Tank Top Polo Shirt Fleece…" at bounding box center [685, 190] width 1370 height 272
click at [1158, 129] on div "T-Shirts Short Sleeve Long Sleeve V-Neck Pocket Crop Tank Top Polo Shirt Fleece…" at bounding box center [685, 190] width 1370 height 272
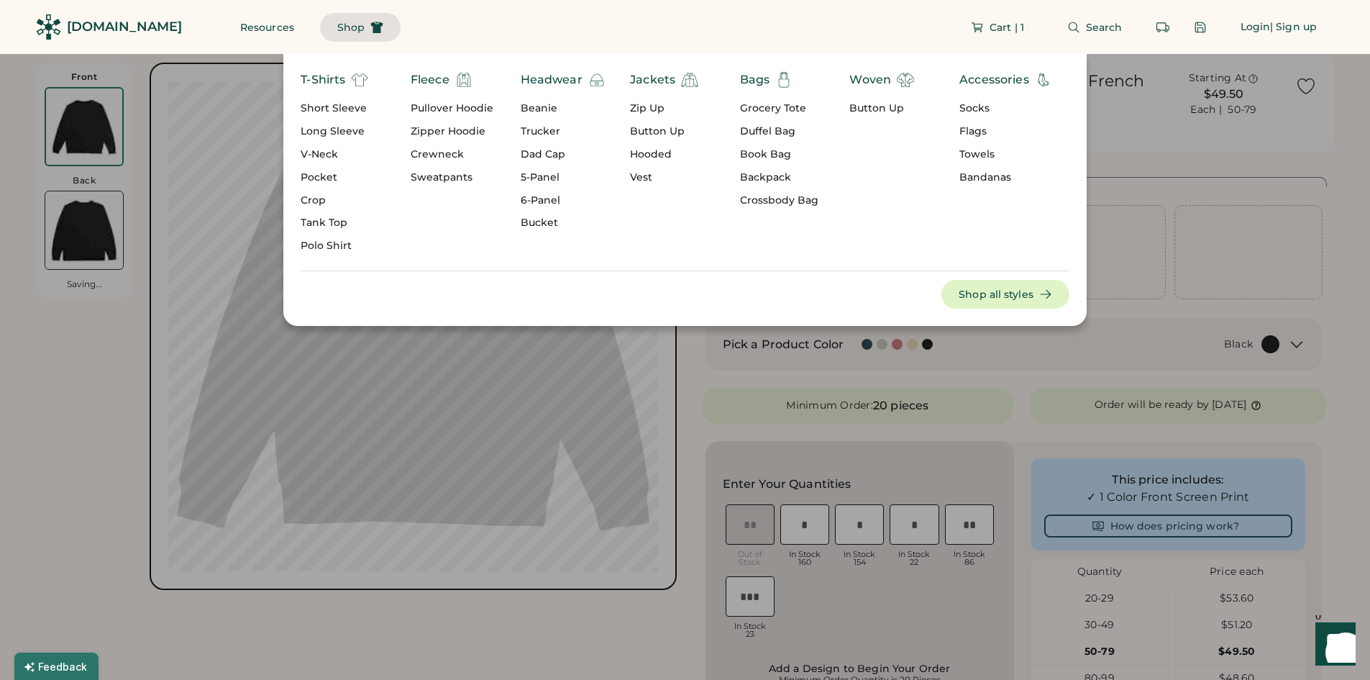
click at [337, 31] on span "Shop" at bounding box center [350, 27] width 27 height 10
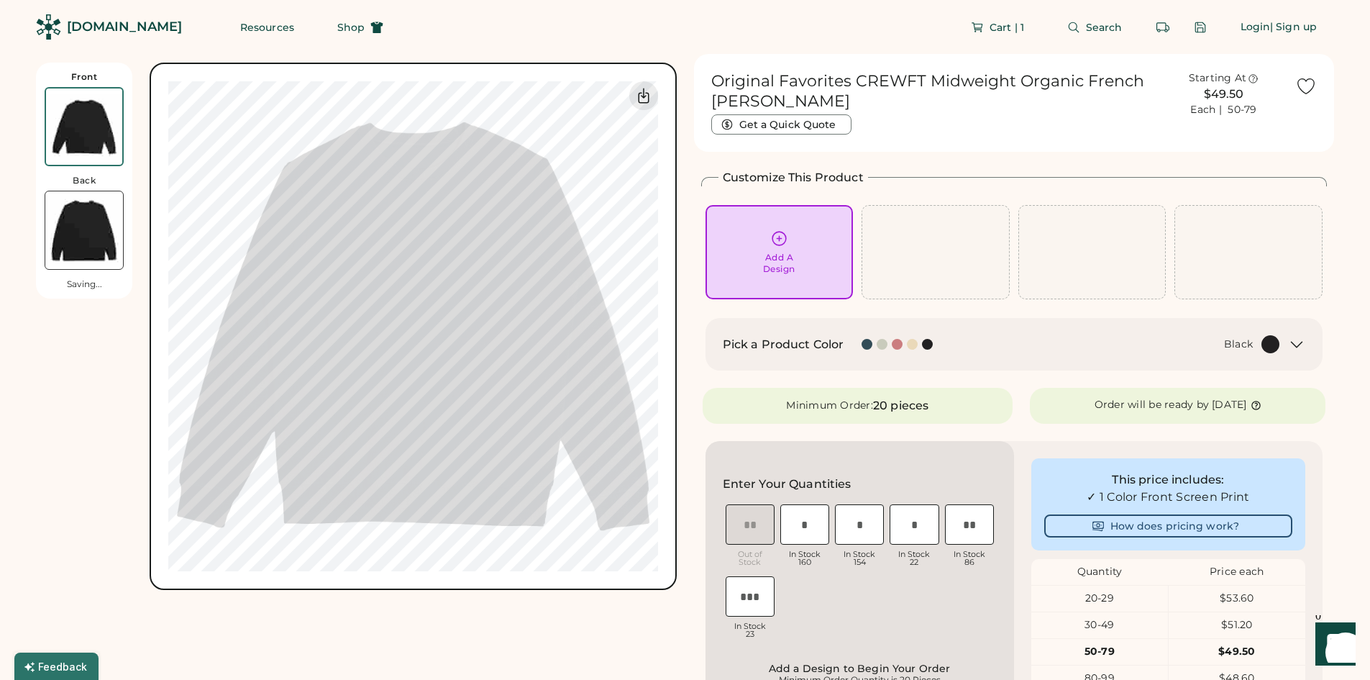
click at [145, 19] on div "[DOMAIN_NAME]" at bounding box center [124, 27] width 115 height 18
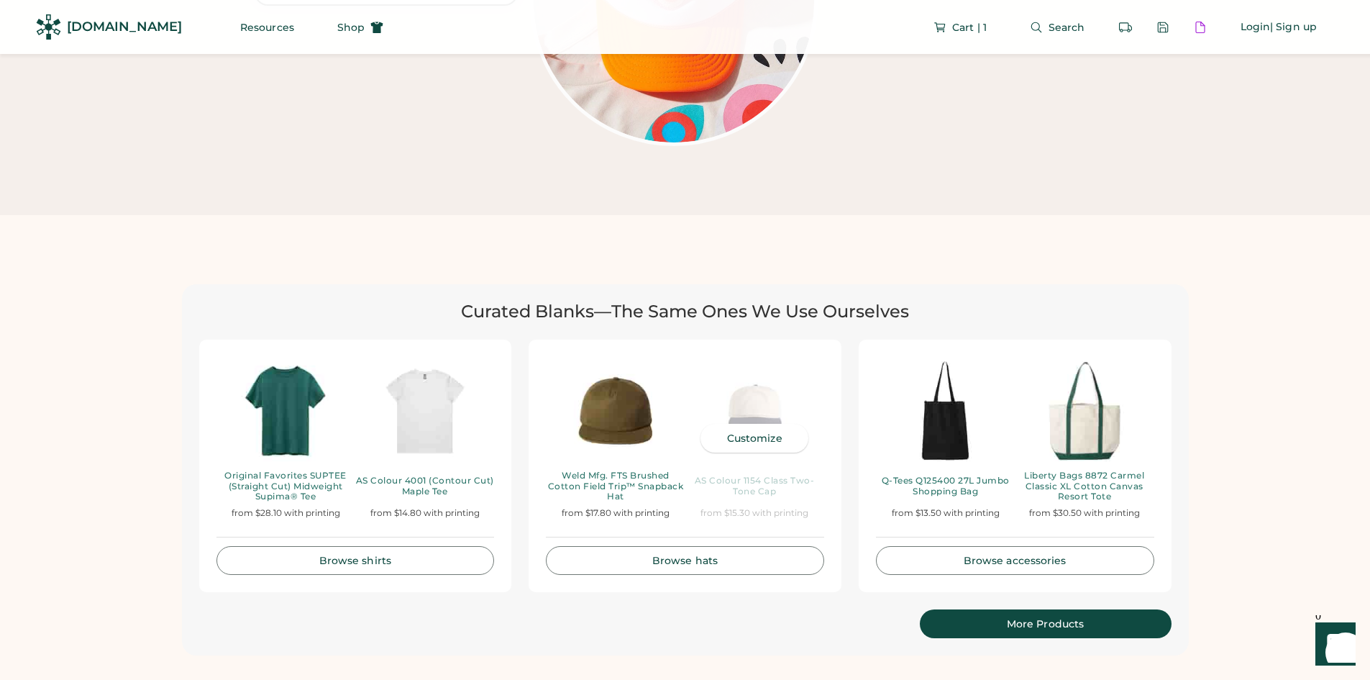
scroll to position [3021, 0]
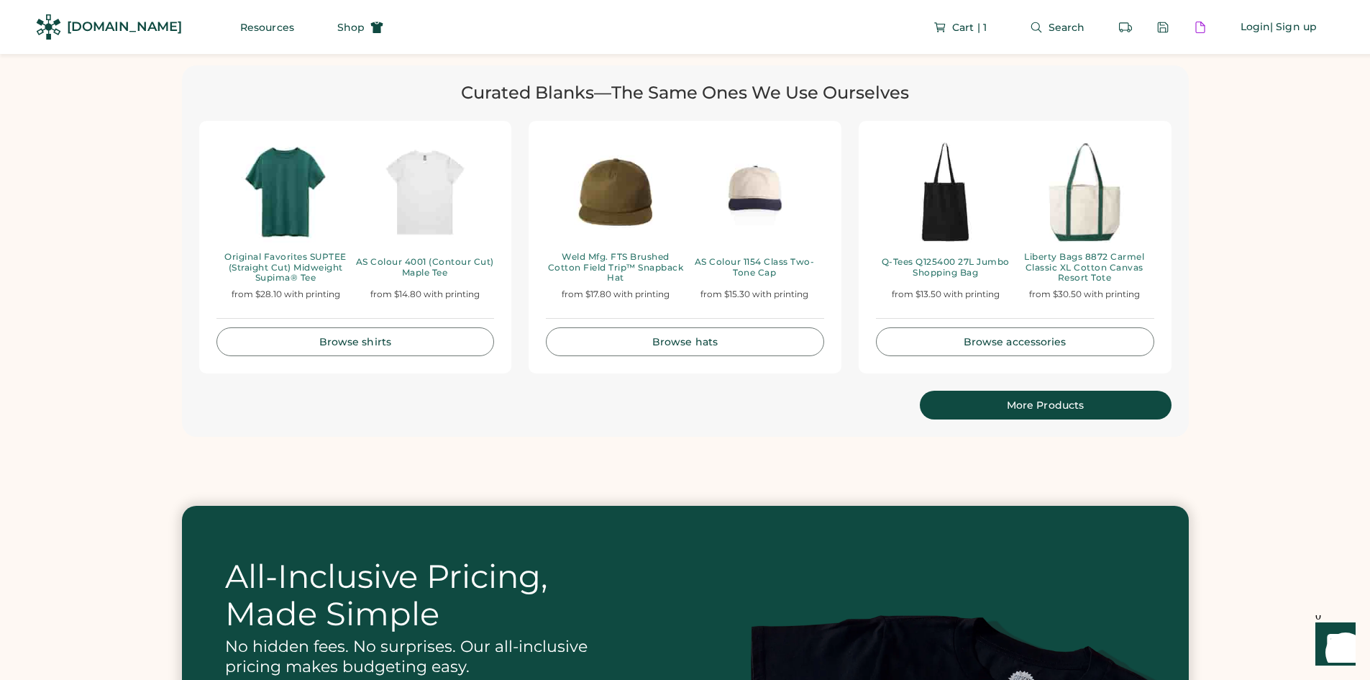
click at [1068, 400] on div "More Products" at bounding box center [1045, 405] width 217 height 10
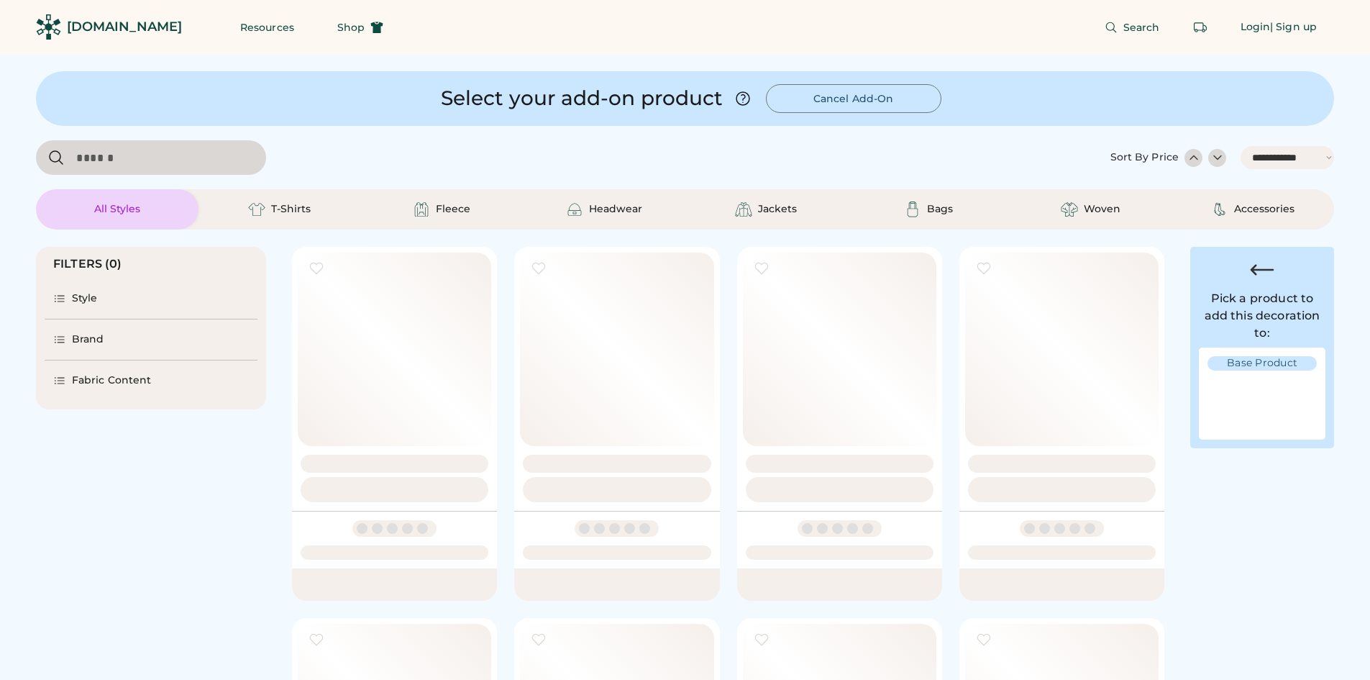
select select "*****"
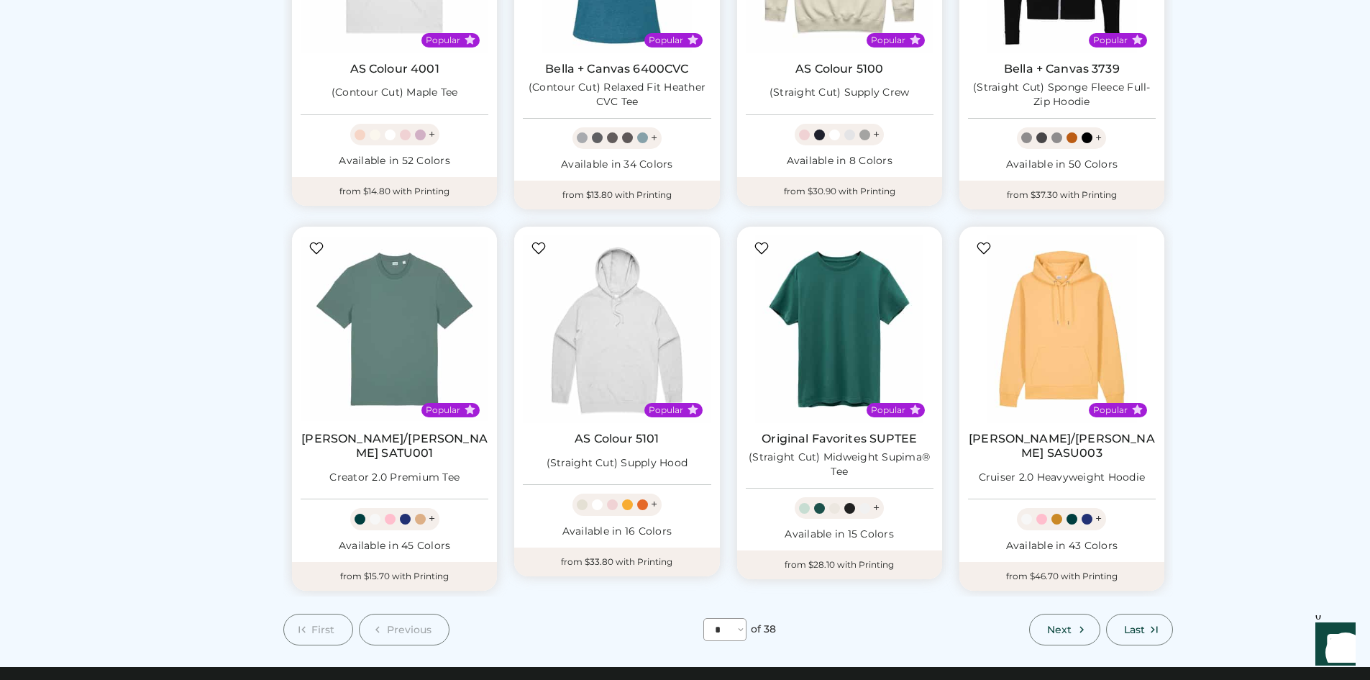
scroll to position [1007, 0]
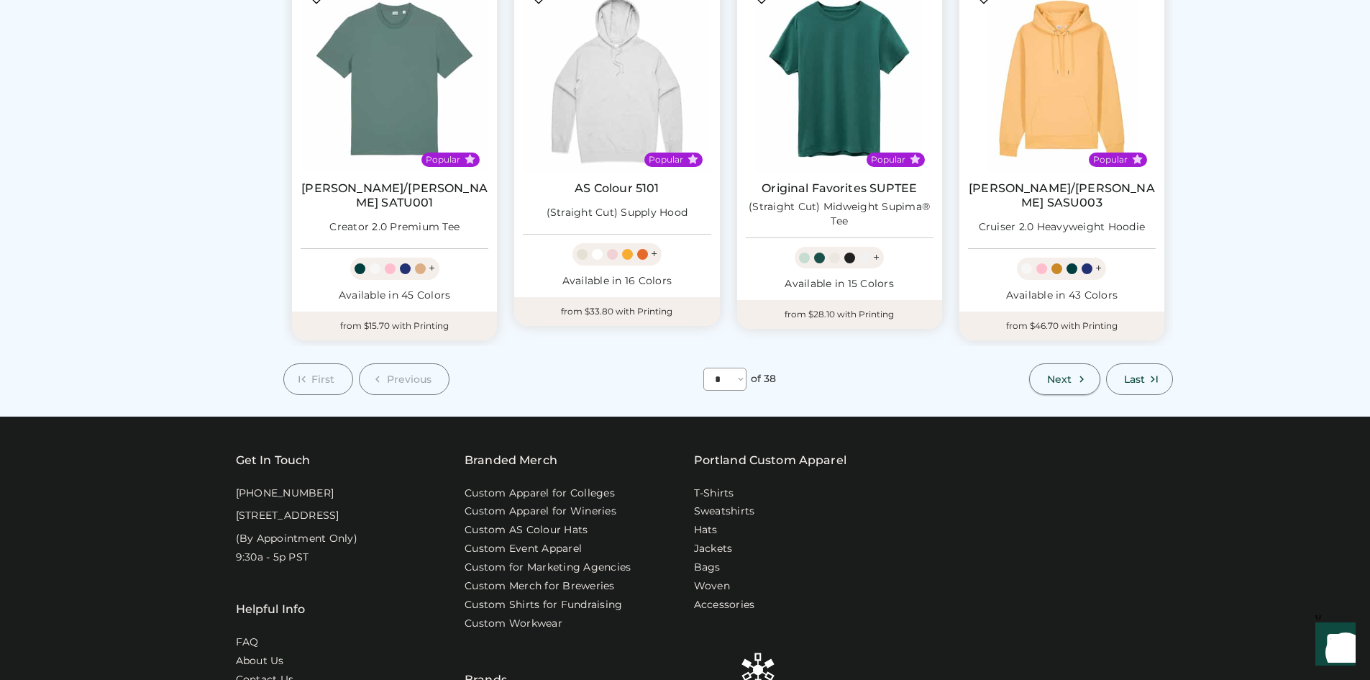
click at [1067, 374] on span "Next" at bounding box center [1059, 379] width 24 height 10
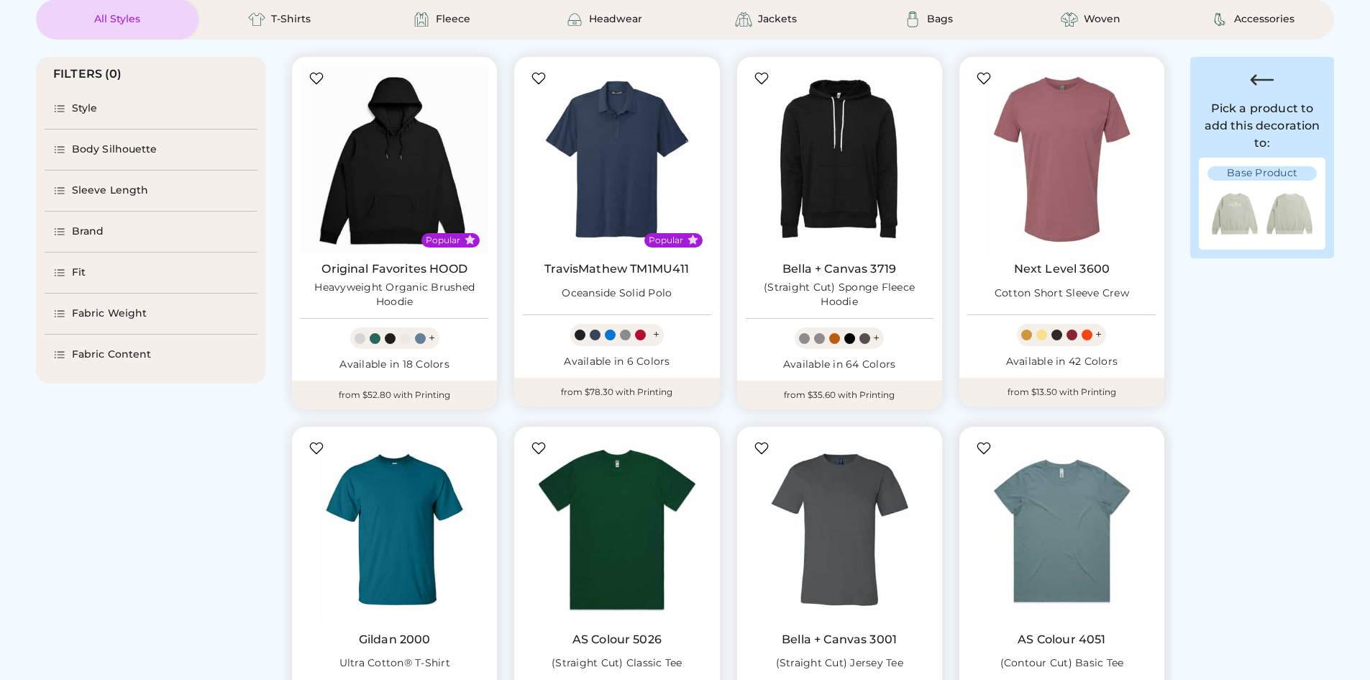
scroll to position [144, 0]
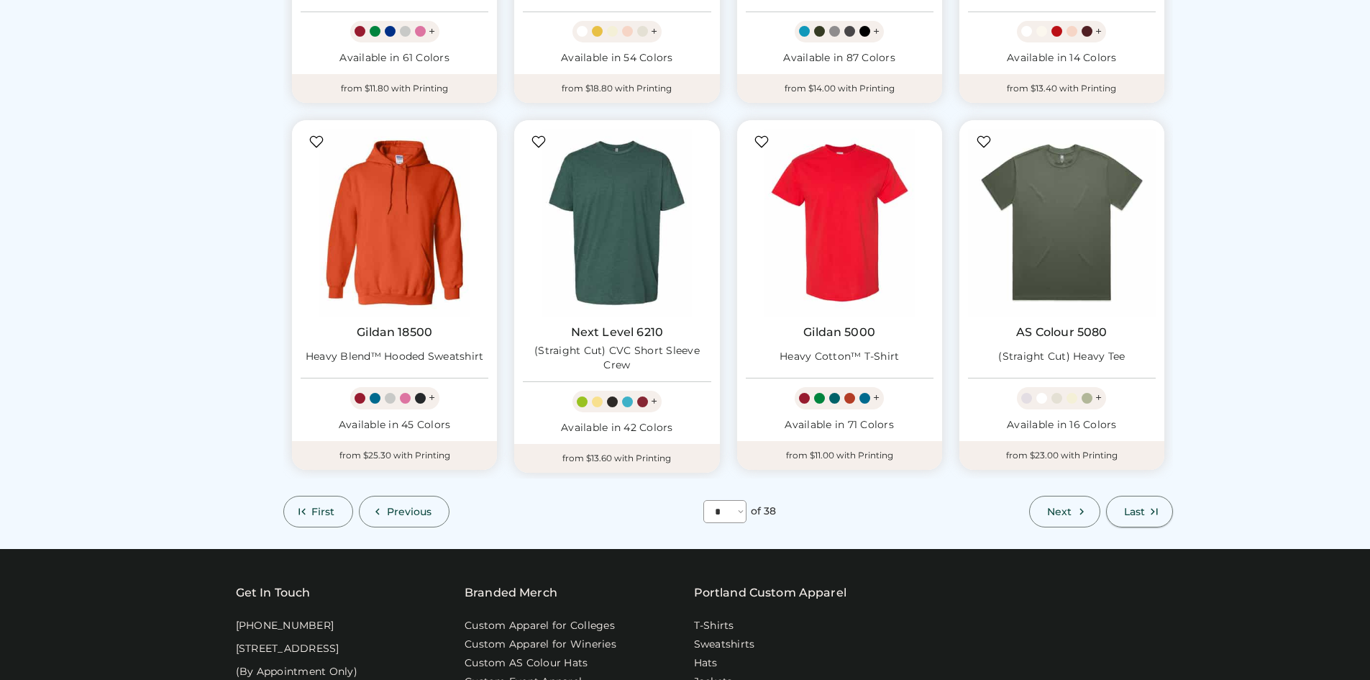
click at [1160, 506] on icon at bounding box center [1154, 511] width 13 height 13
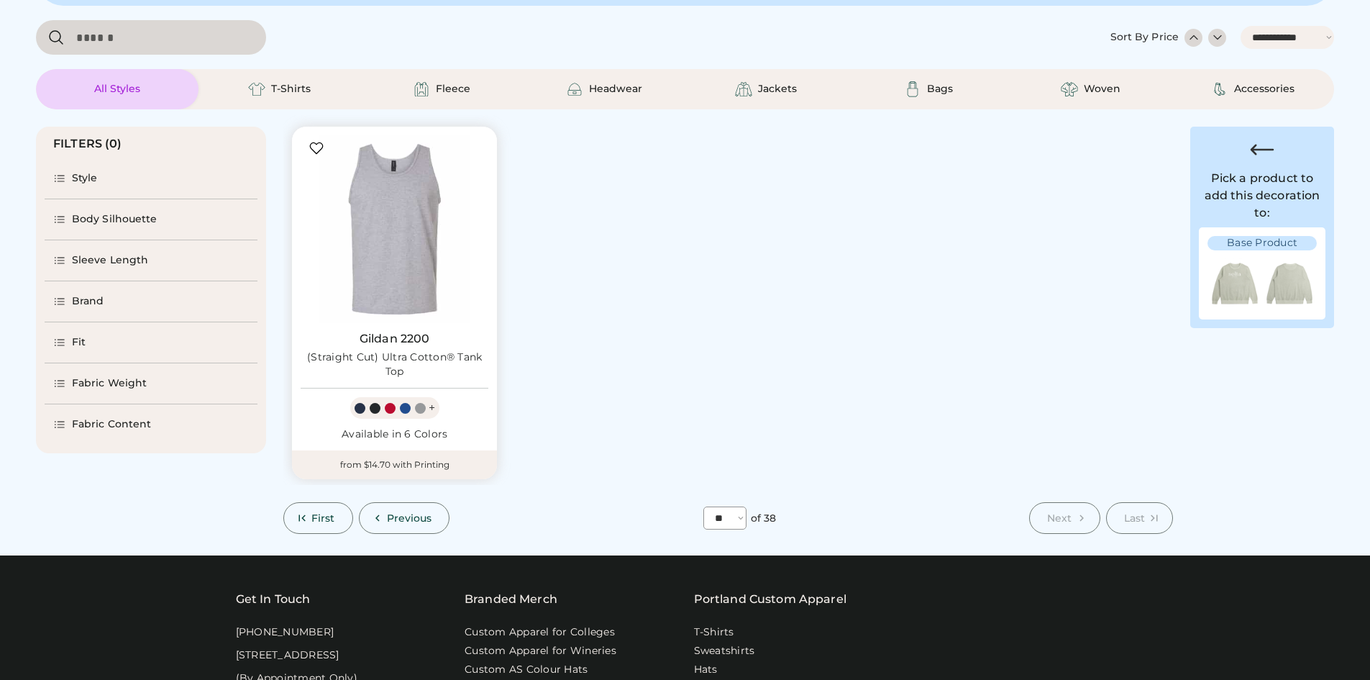
scroll to position [96, 0]
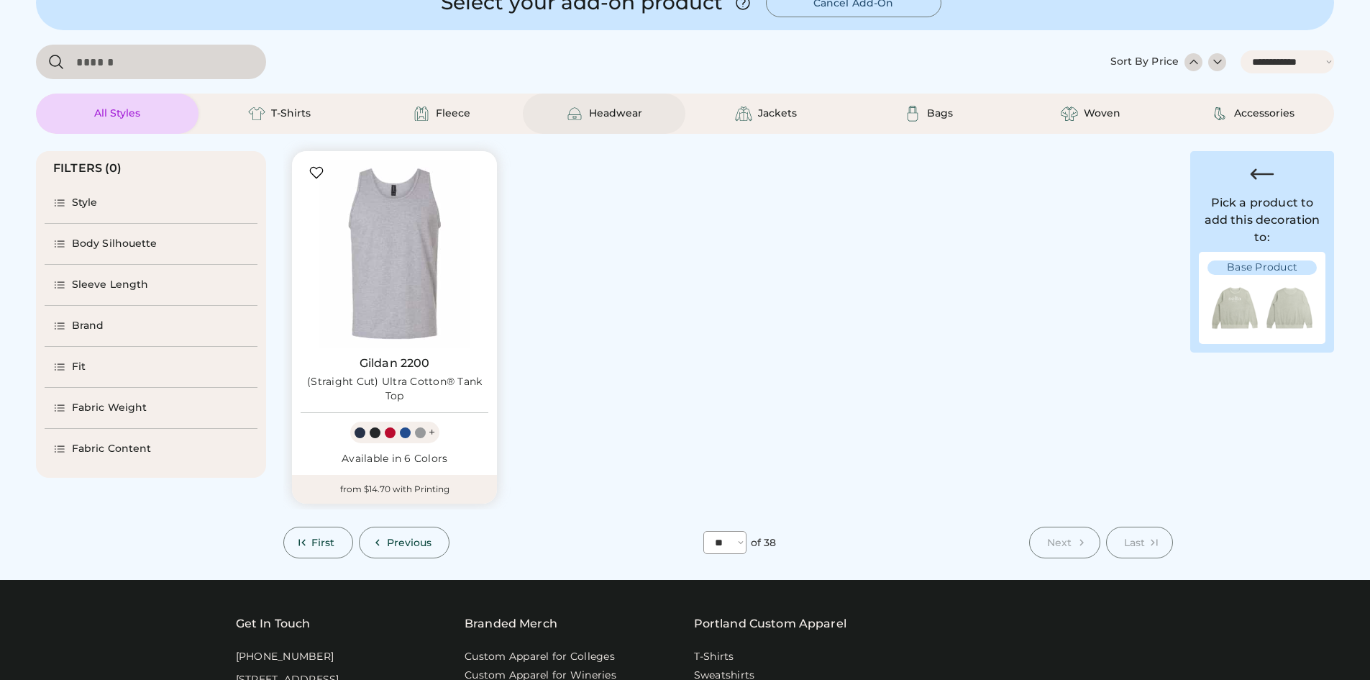
click at [627, 100] on div "Headwear" at bounding box center [604, 114] width 163 height 40
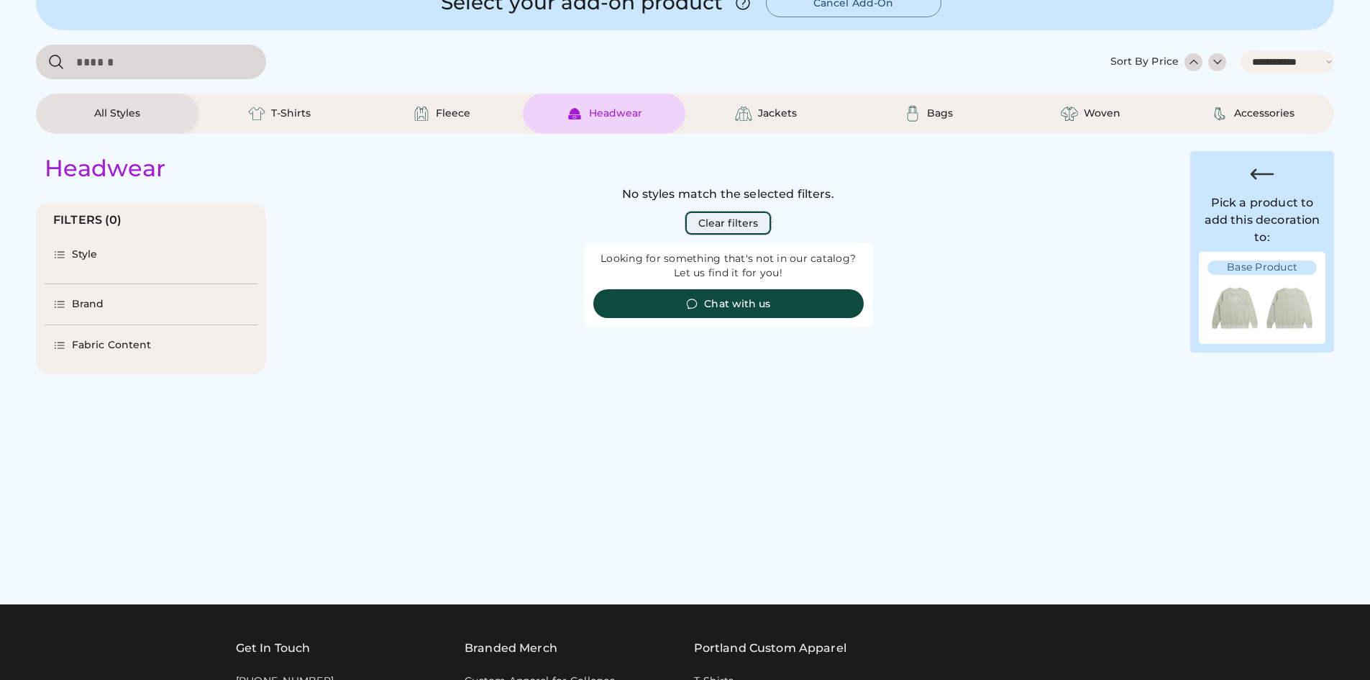
click at [718, 217] on button "Clear filters" at bounding box center [729, 223] width 86 height 23
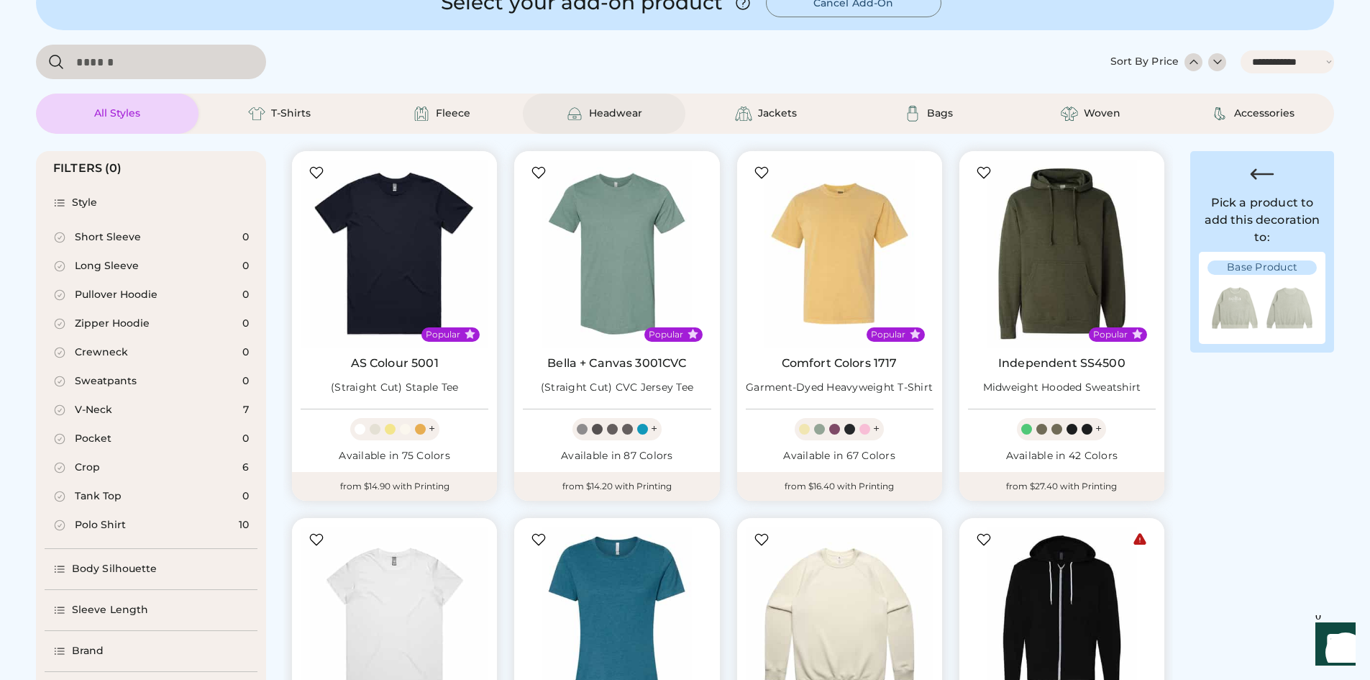
click at [598, 122] on div "Headwear" at bounding box center [604, 113] width 76 height 17
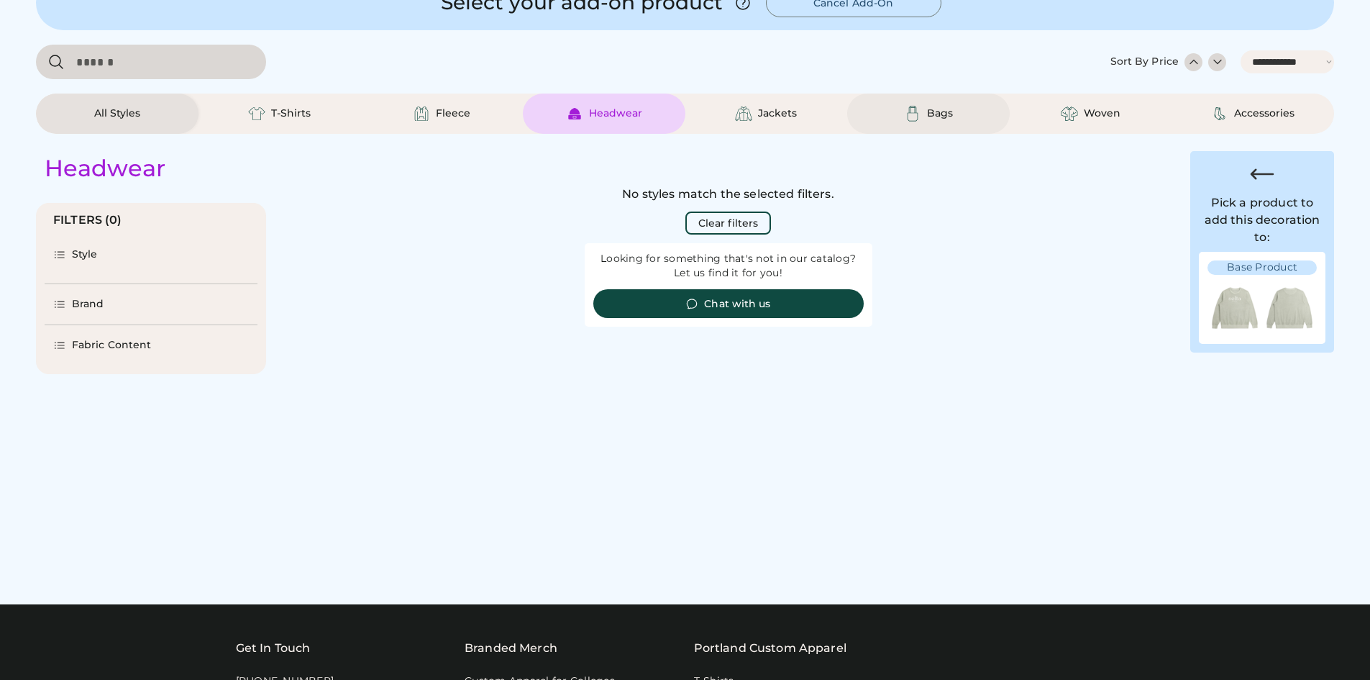
click at [954, 125] on div "Bags" at bounding box center [928, 114] width 163 height 40
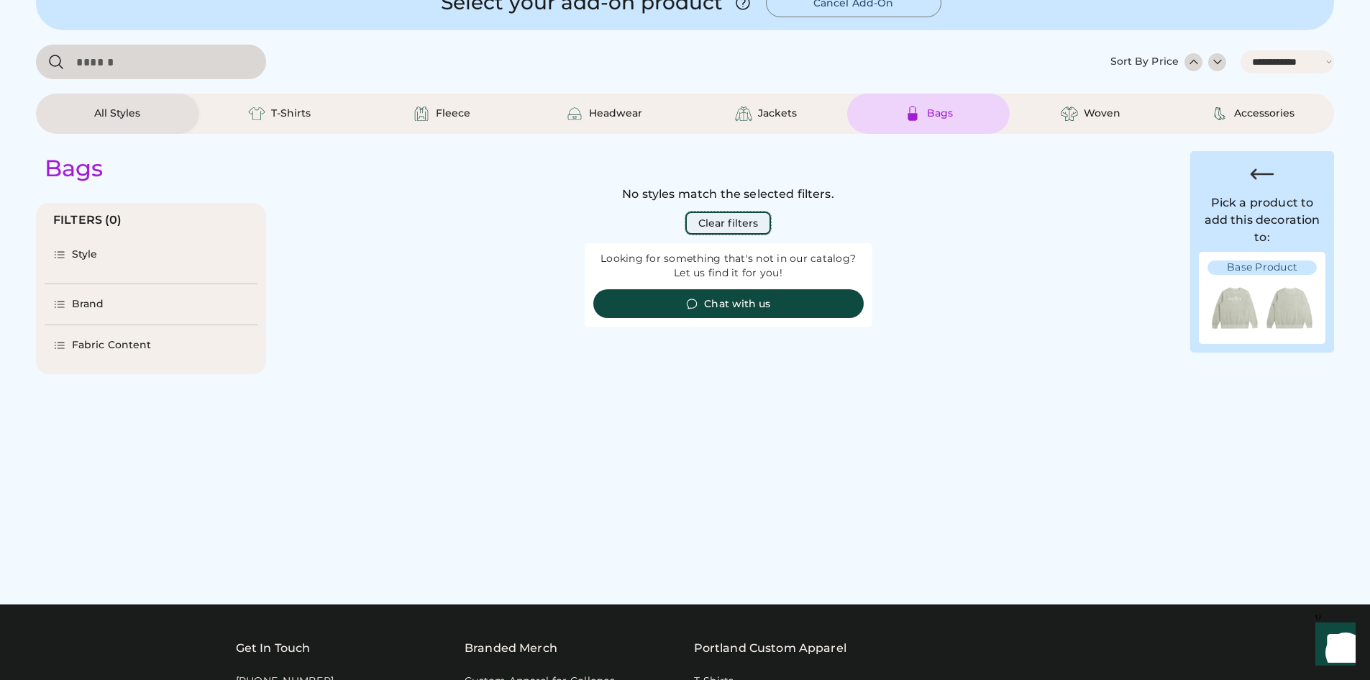
click at [750, 227] on button "Clear filters" at bounding box center [729, 223] width 86 height 23
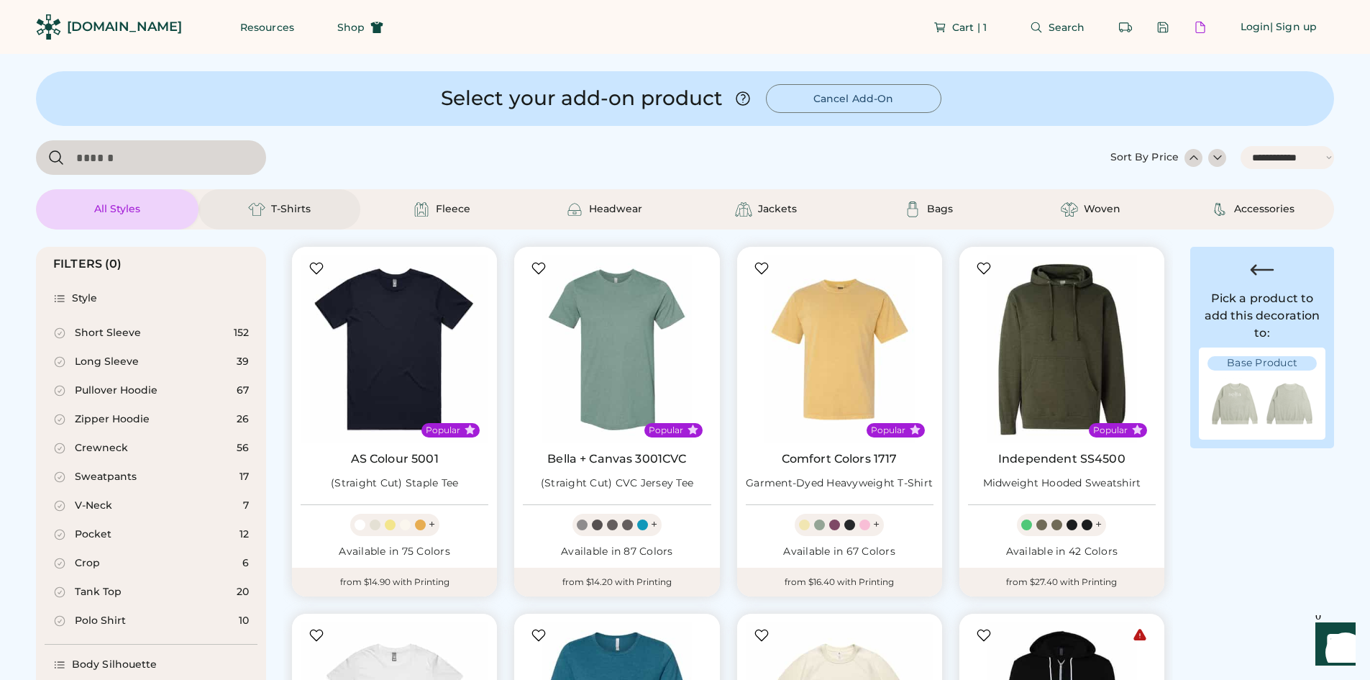
click at [295, 213] on div "T-Shirts" at bounding box center [291, 209] width 40 height 14
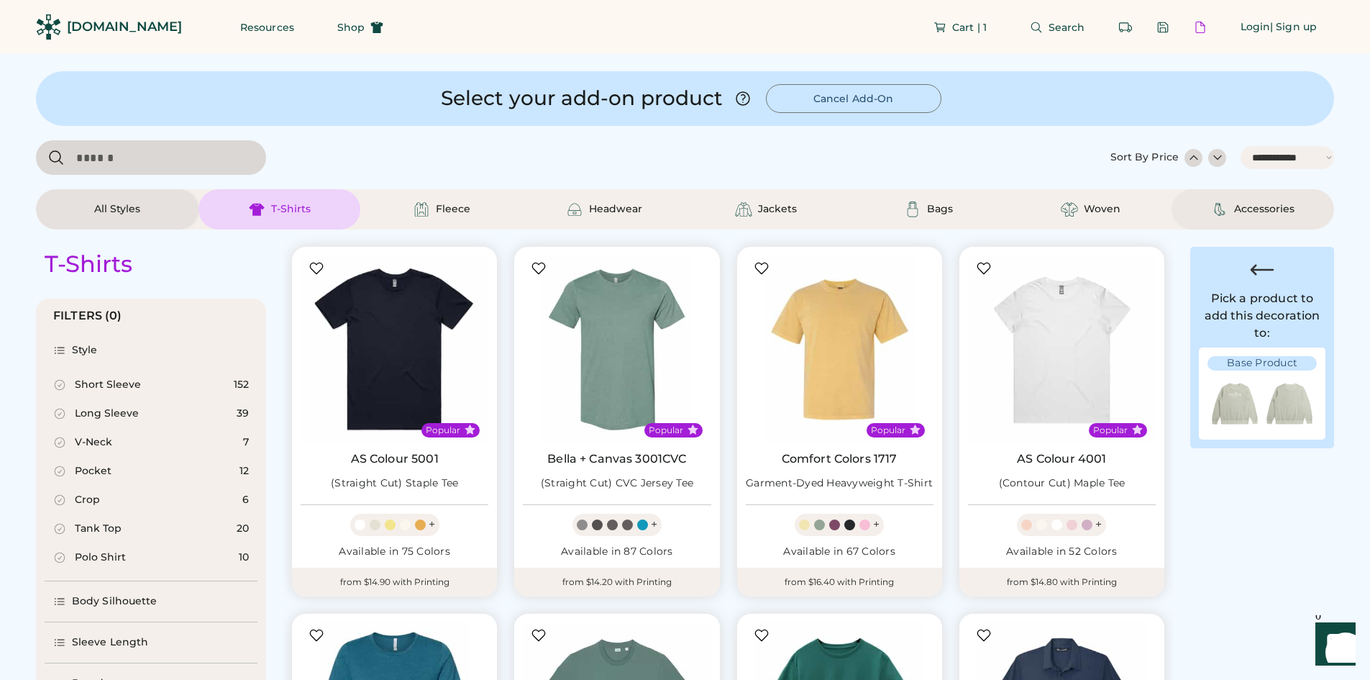
click at [1228, 214] on img at bounding box center [1219, 209] width 17 height 17
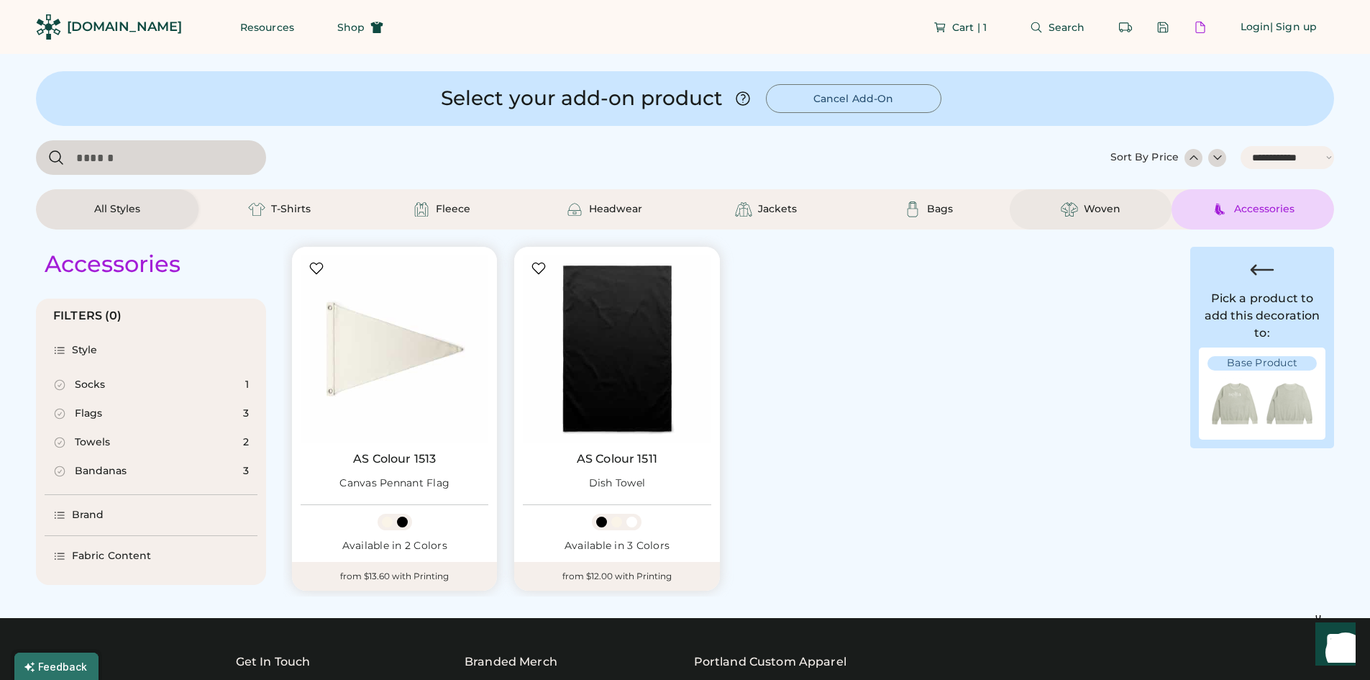
click at [1101, 205] on div "Woven" at bounding box center [1102, 209] width 37 height 14
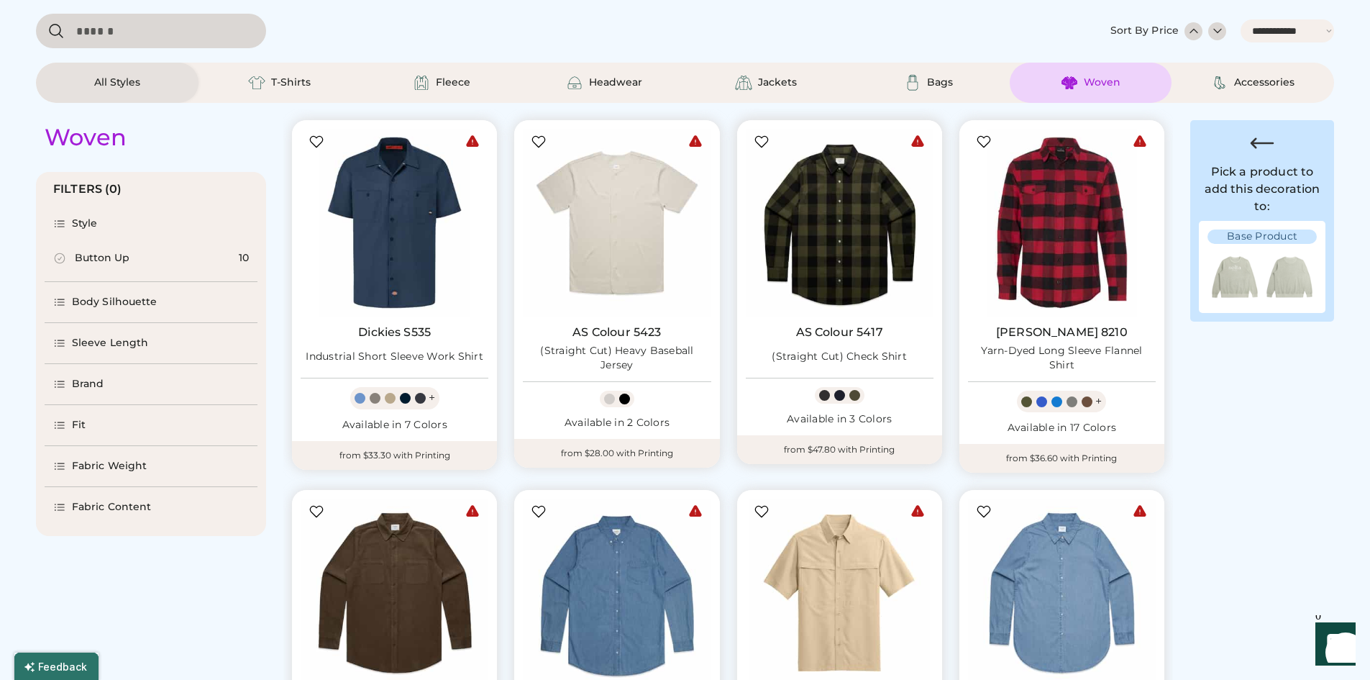
scroll to position [72, 0]
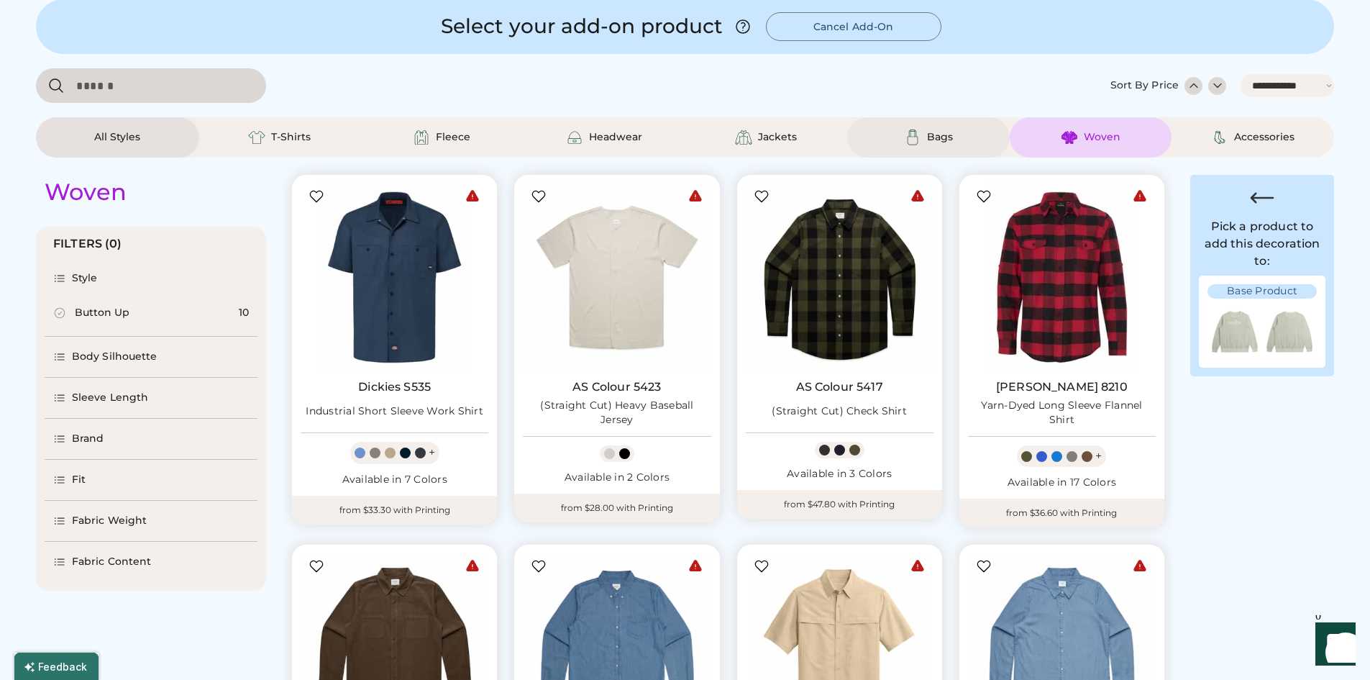
click at [896, 131] on div "Bags" at bounding box center [928, 137] width 65 height 17
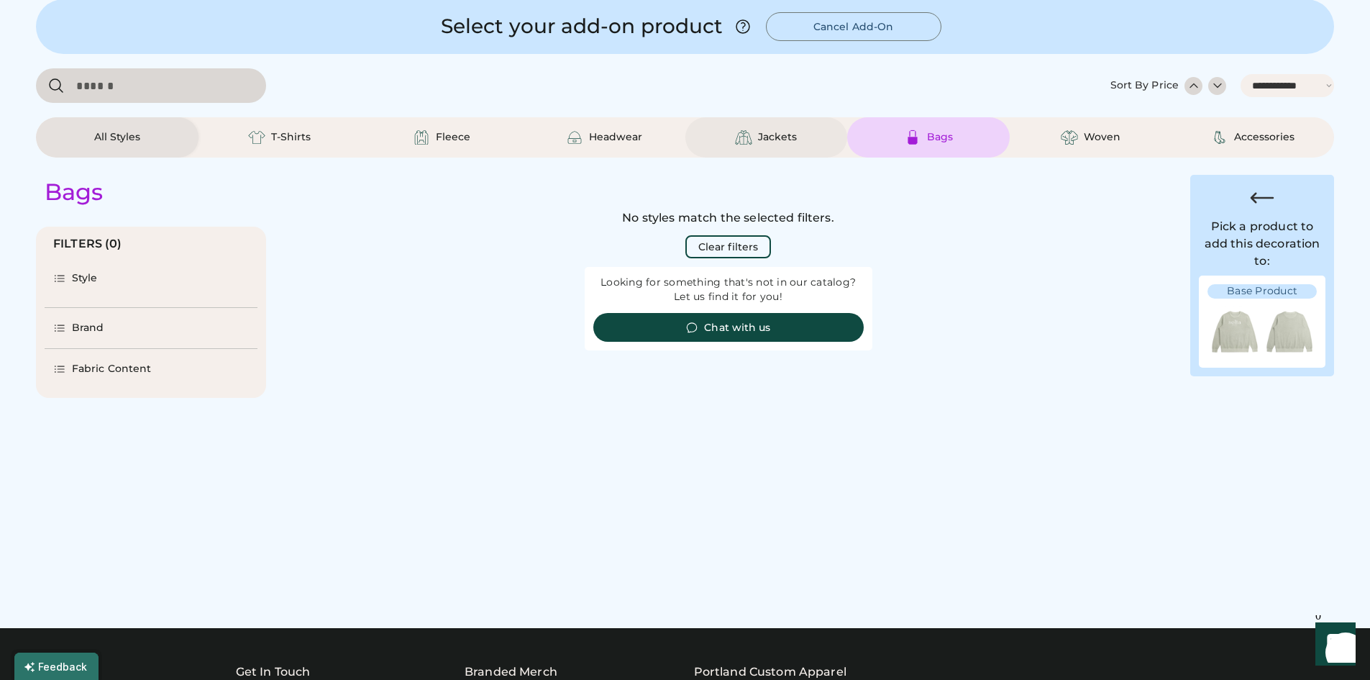
click at [805, 126] on div "Jackets" at bounding box center [767, 137] width 163 height 40
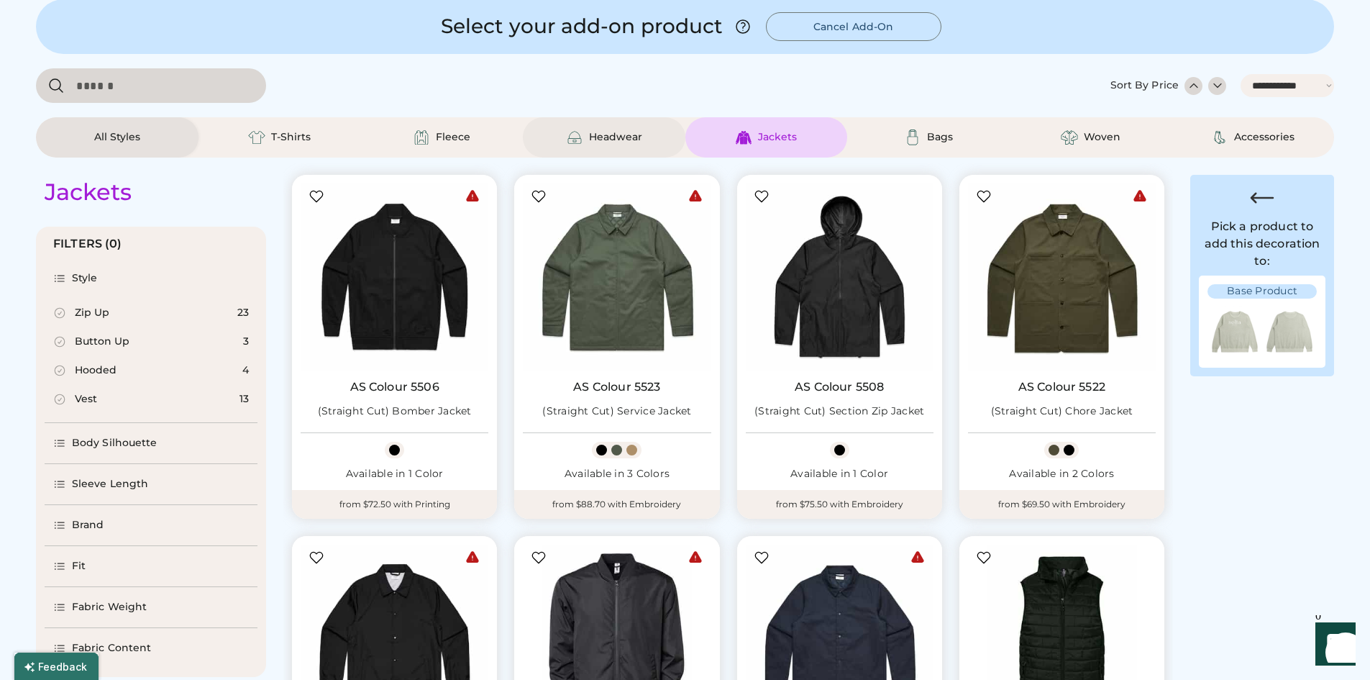
click at [660, 133] on div "Headwear" at bounding box center [604, 137] width 163 height 40
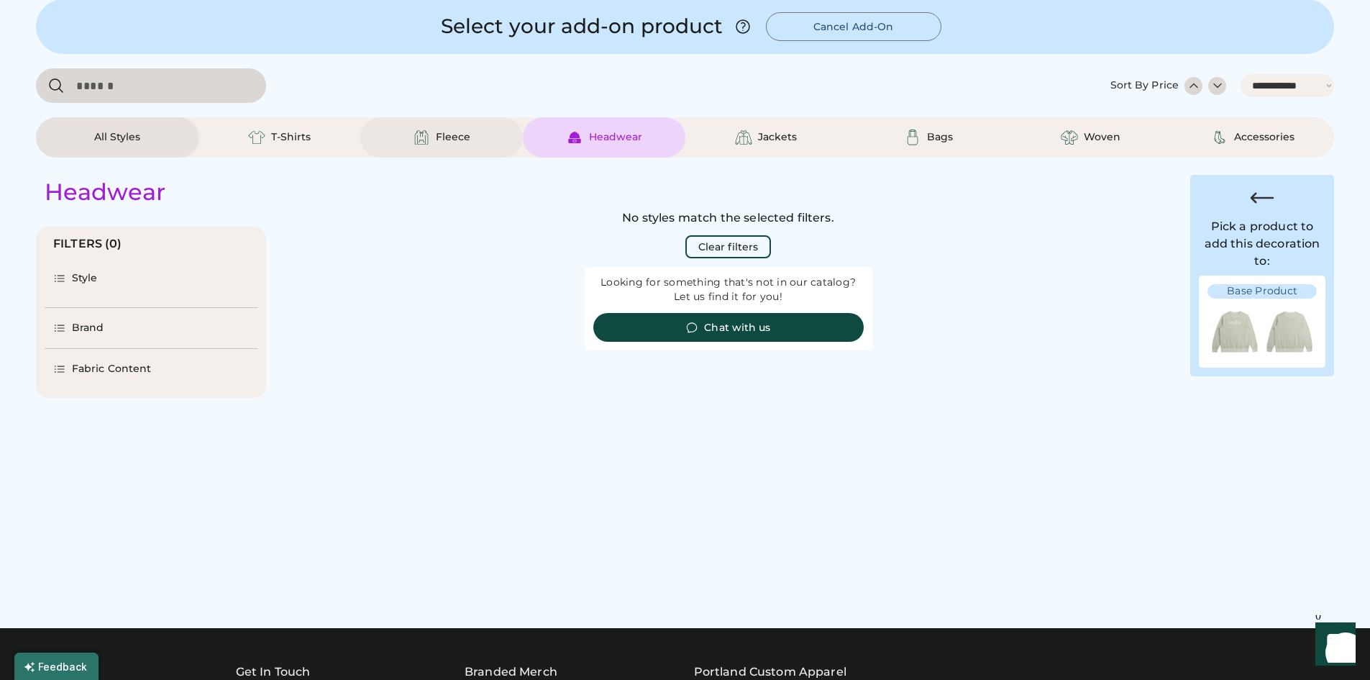
click at [494, 147] on div "Fleece" at bounding box center [441, 137] width 163 height 40
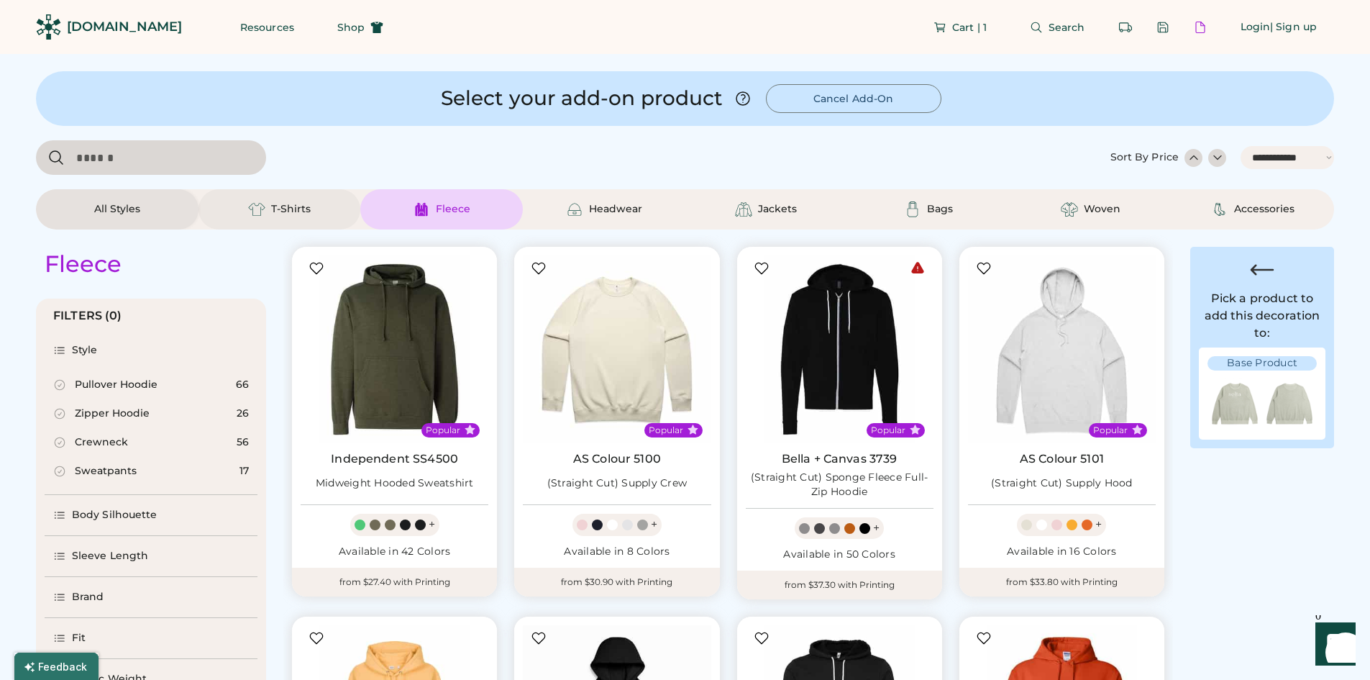
click at [314, 199] on div "T-Shirts" at bounding box center [280, 209] width 163 height 40
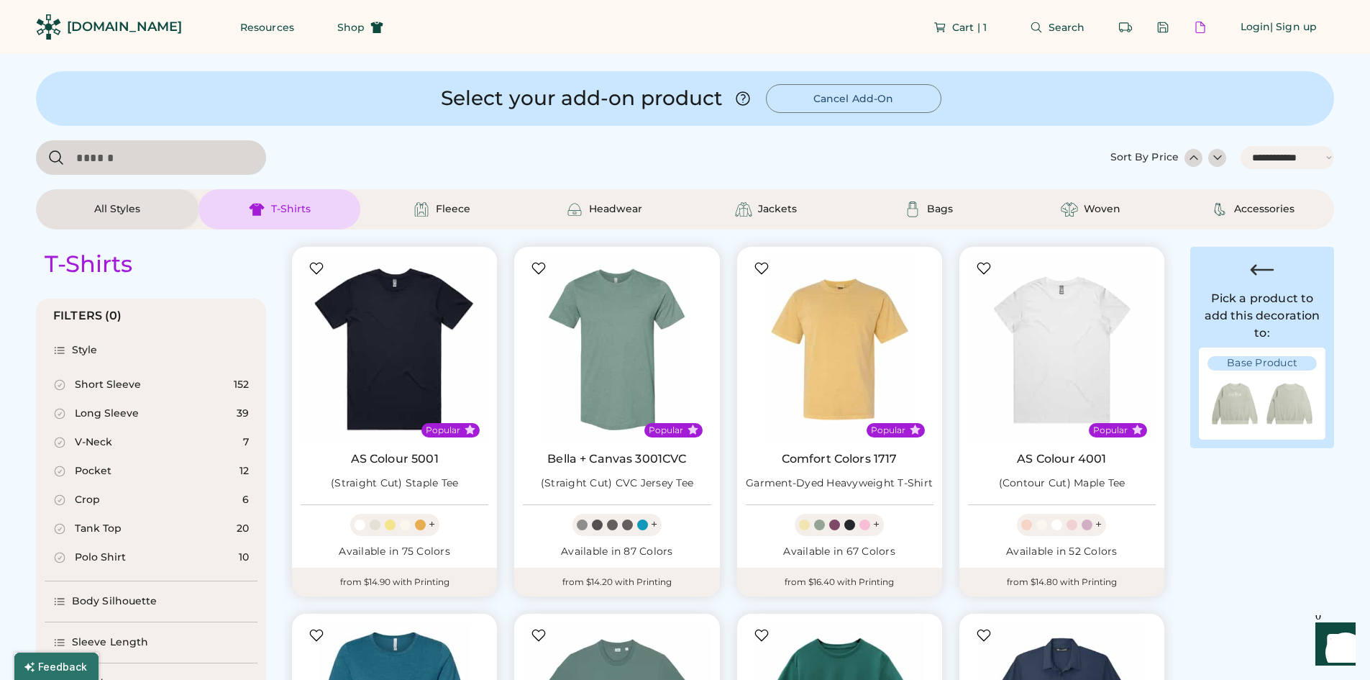
click at [1260, 396] on img at bounding box center [1235, 403] width 55 height 55
click at [1265, 362] on div "Base Product" at bounding box center [1262, 363] width 109 height 14
click at [840, 101] on button "Cancel Add-On" at bounding box center [854, 98] width 176 height 29
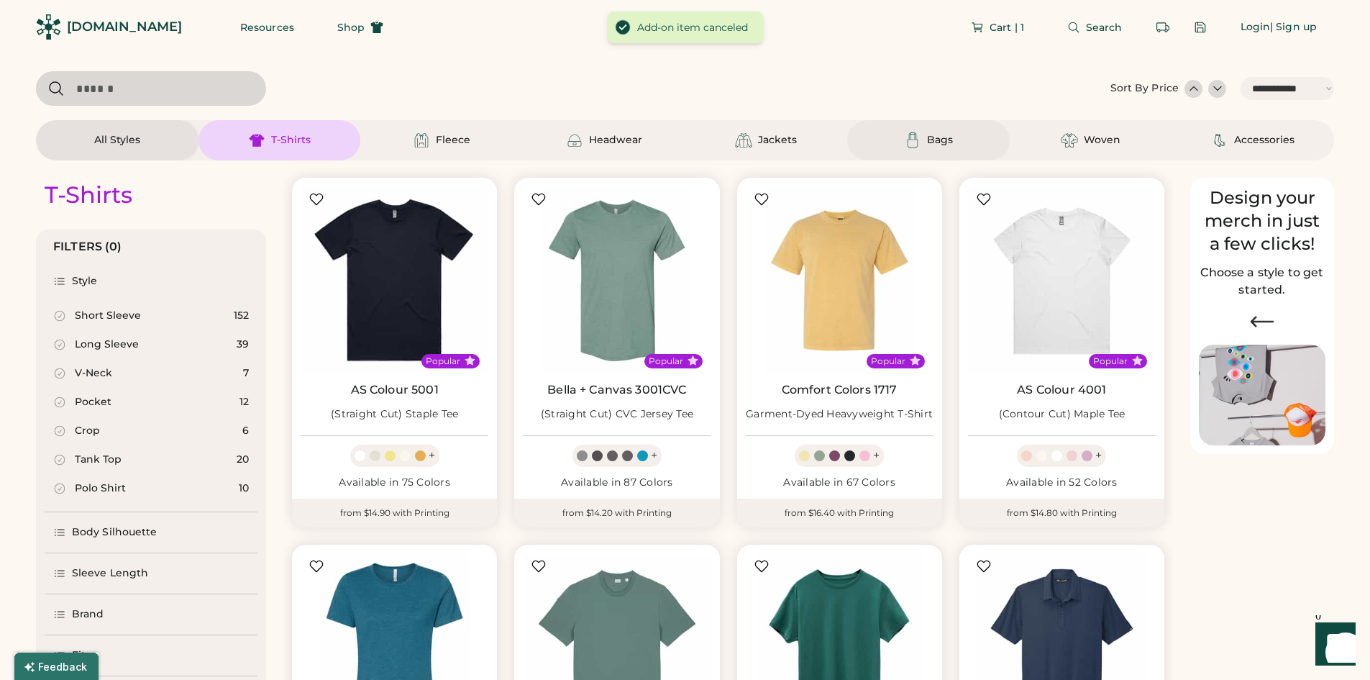
click at [934, 149] on div "Bags" at bounding box center [928, 140] width 163 height 40
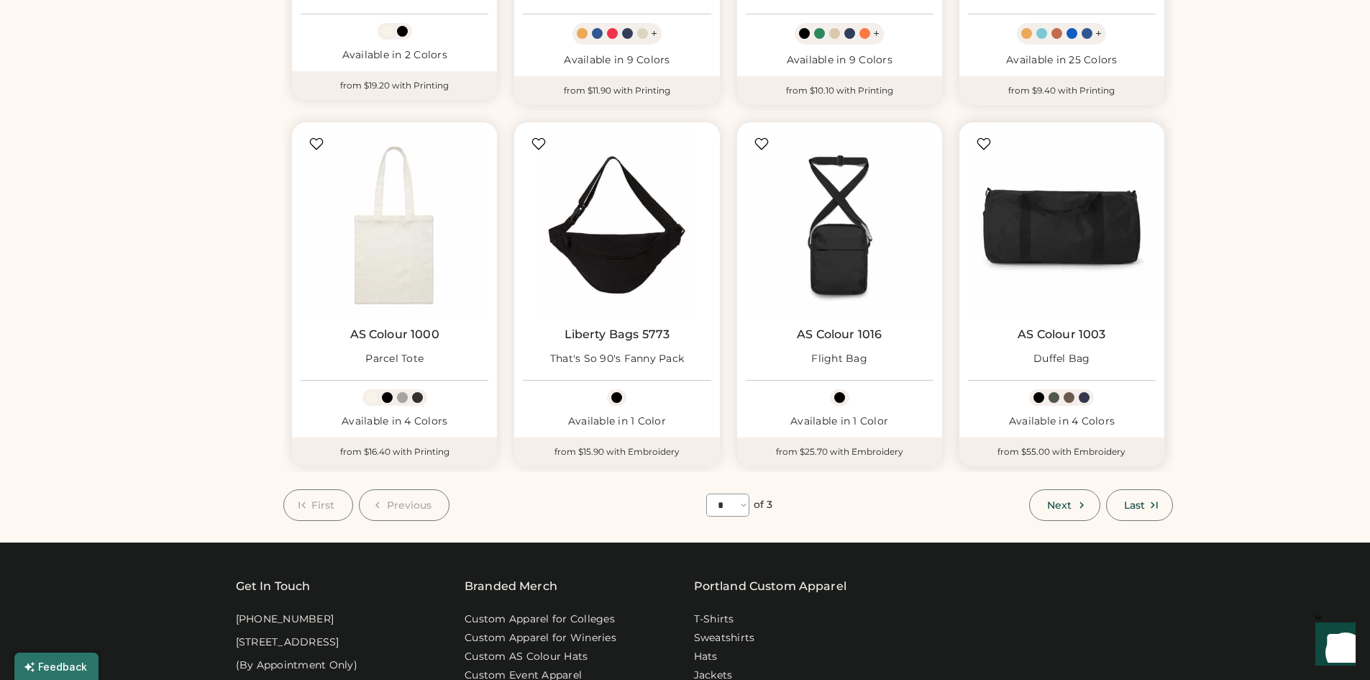
scroll to position [935, 0]
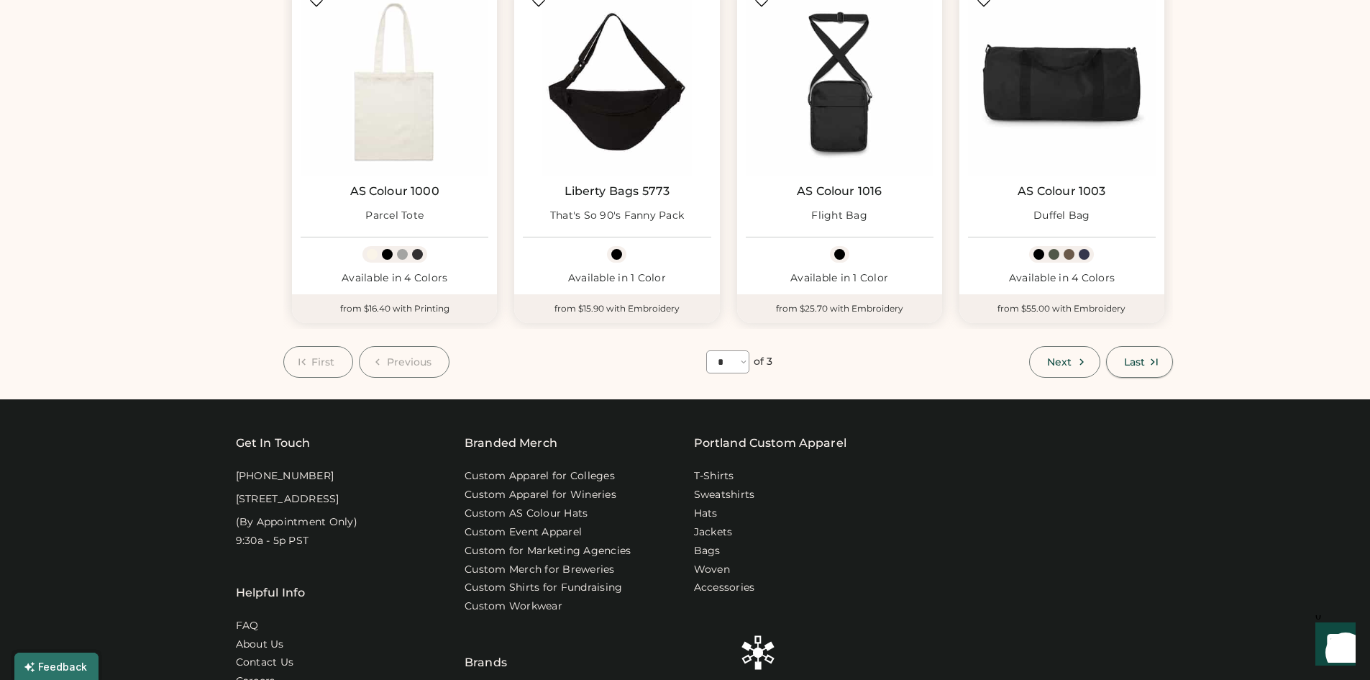
click at [1152, 359] on use at bounding box center [1154, 362] width 6 height 6
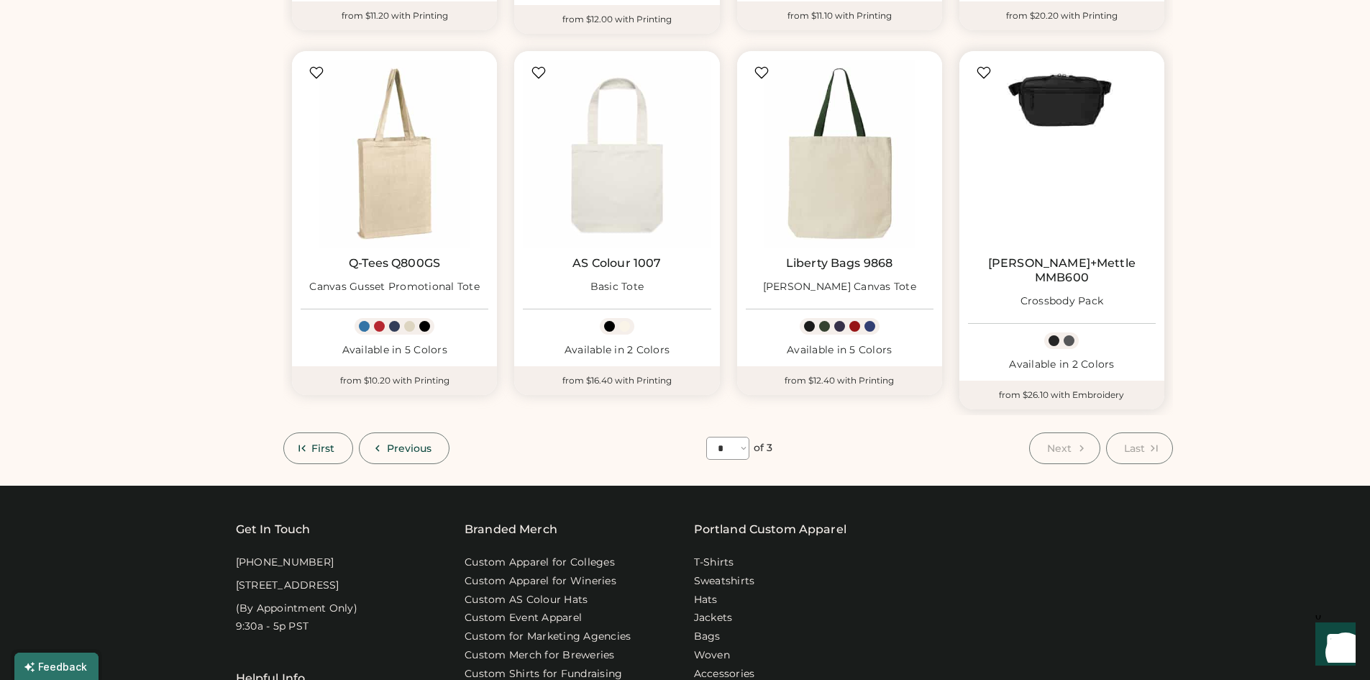
scroll to position [863, 0]
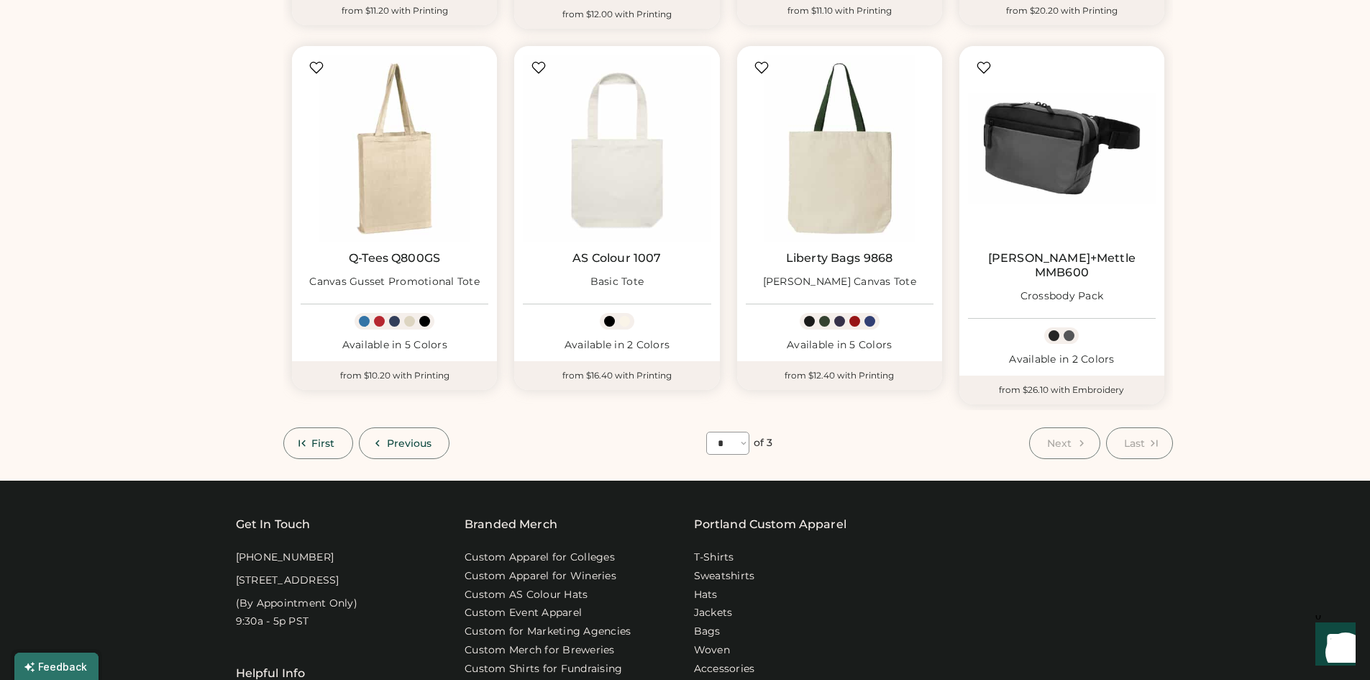
click at [1165, 427] on button "Last" at bounding box center [1139, 443] width 67 height 32
click at [328, 438] on span "First" at bounding box center [323, 443] width 24 height 10
select select "*"
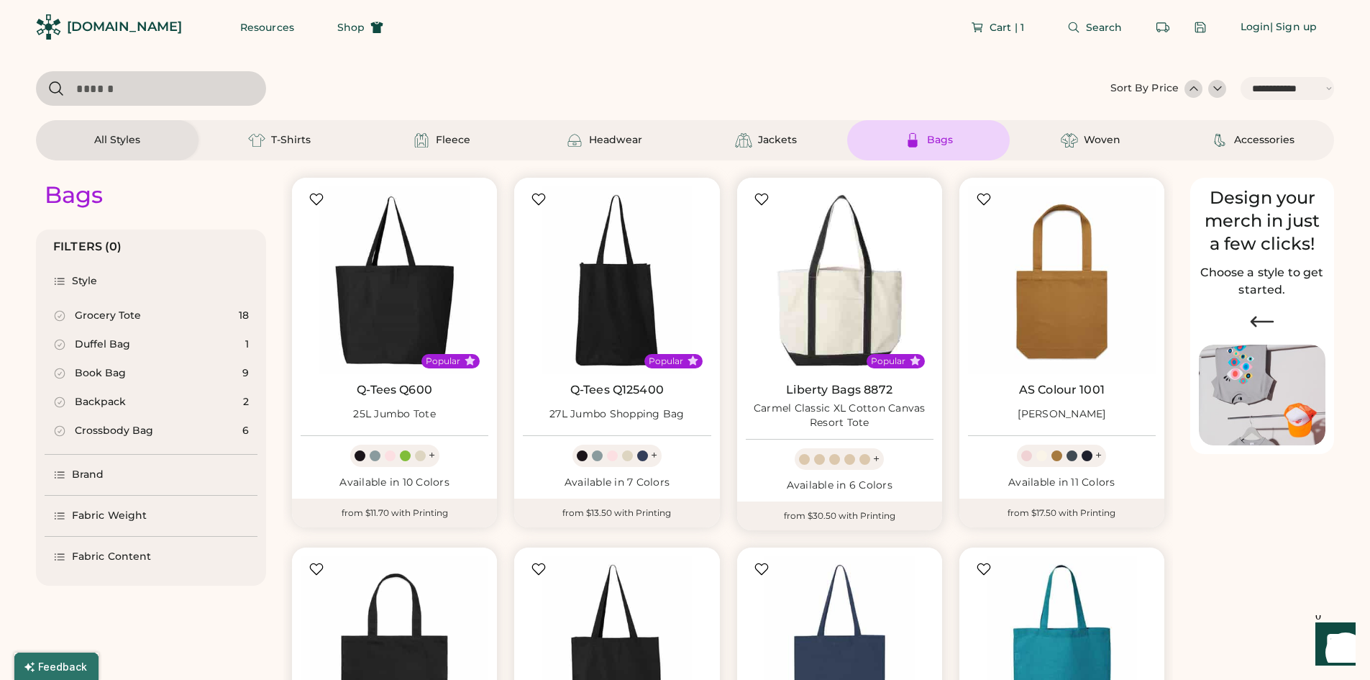
click at [838, 318] on img at bounding box center [840, 280] width 188 height 188
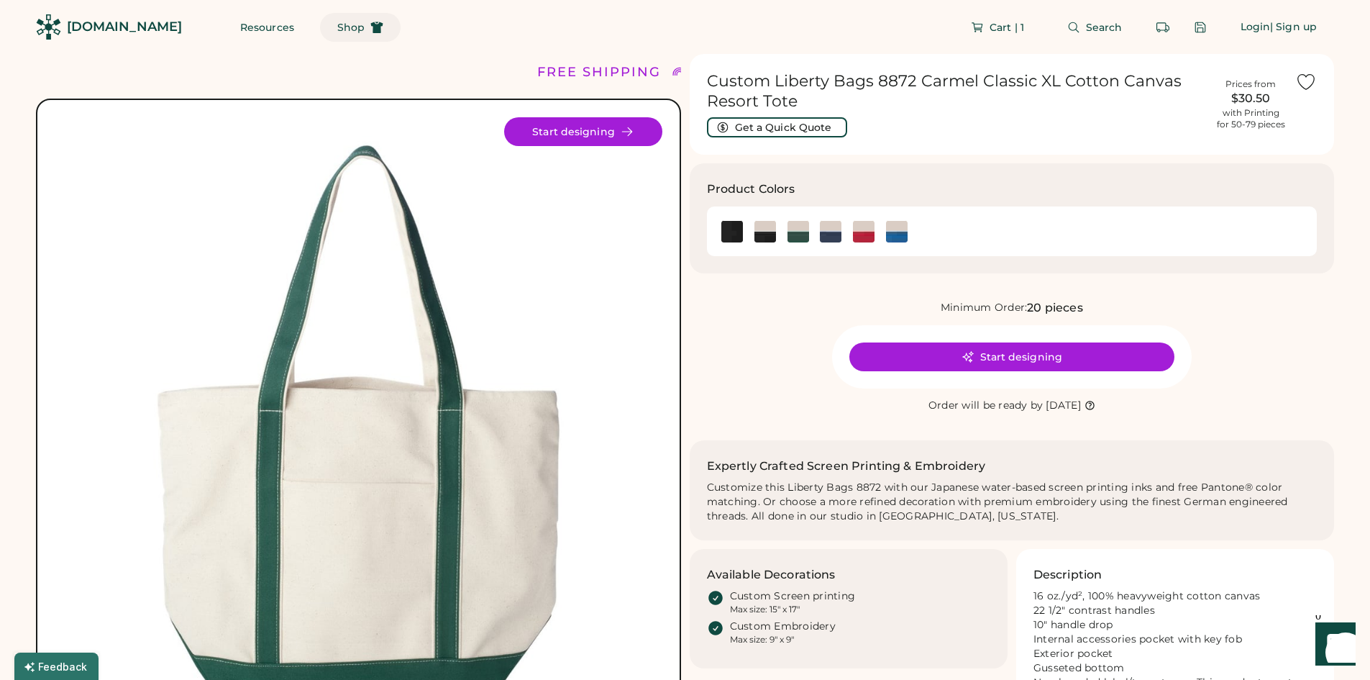
click at [337, 32] on span "Shop" at bounding box center [350, 27] width 27 height 10
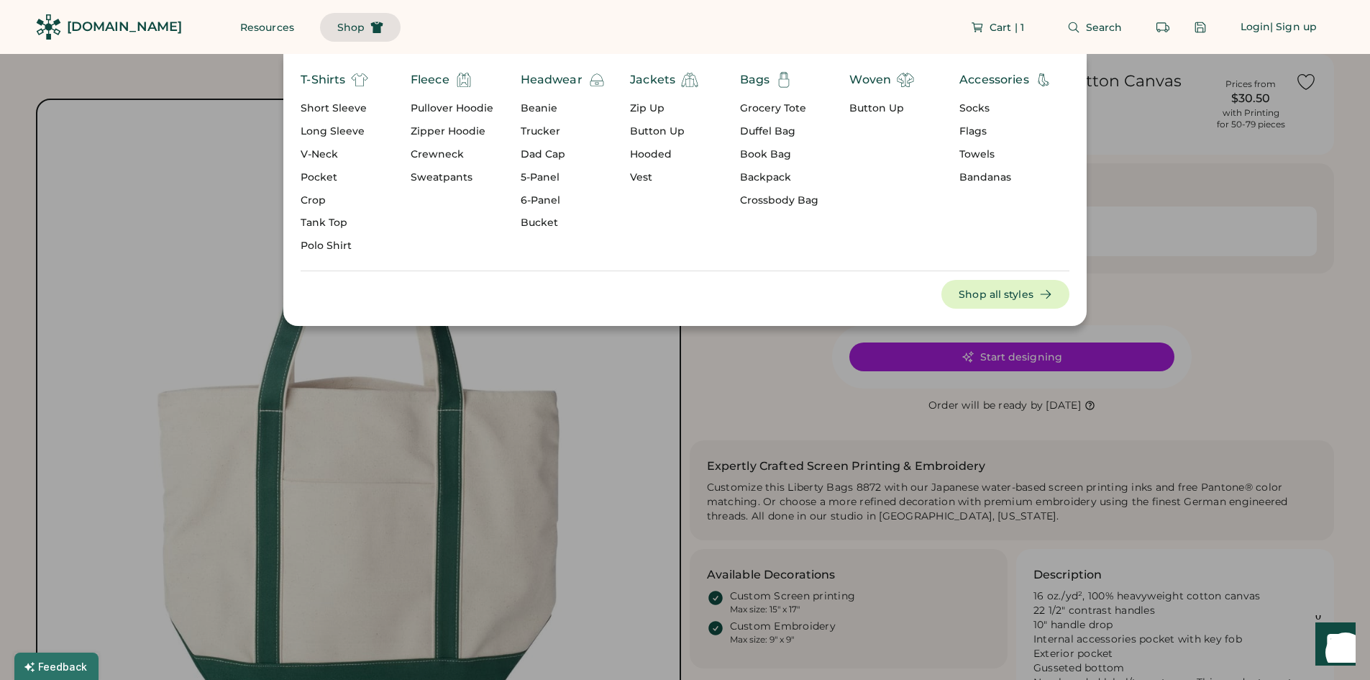
click at [568, 71] on div "T-Shirts Short Sleeve Long Sleeve V-Neck Pocket Crop Tank Top Polo Shirt Fleece…" at bounding box center [685, 190] width 804 height 272
click at [569, 81] on div "Headwear" at bounding box center [552, 79] width 62 height 17
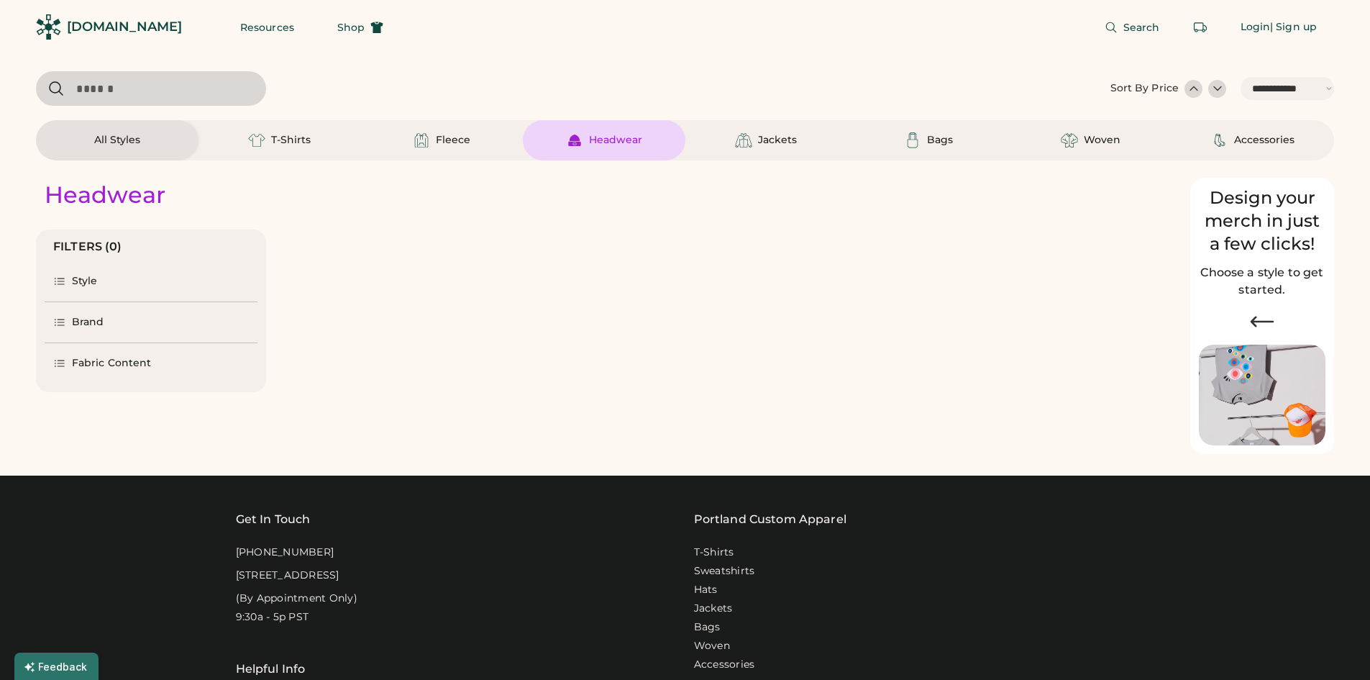
select select "*****"
select select "*"
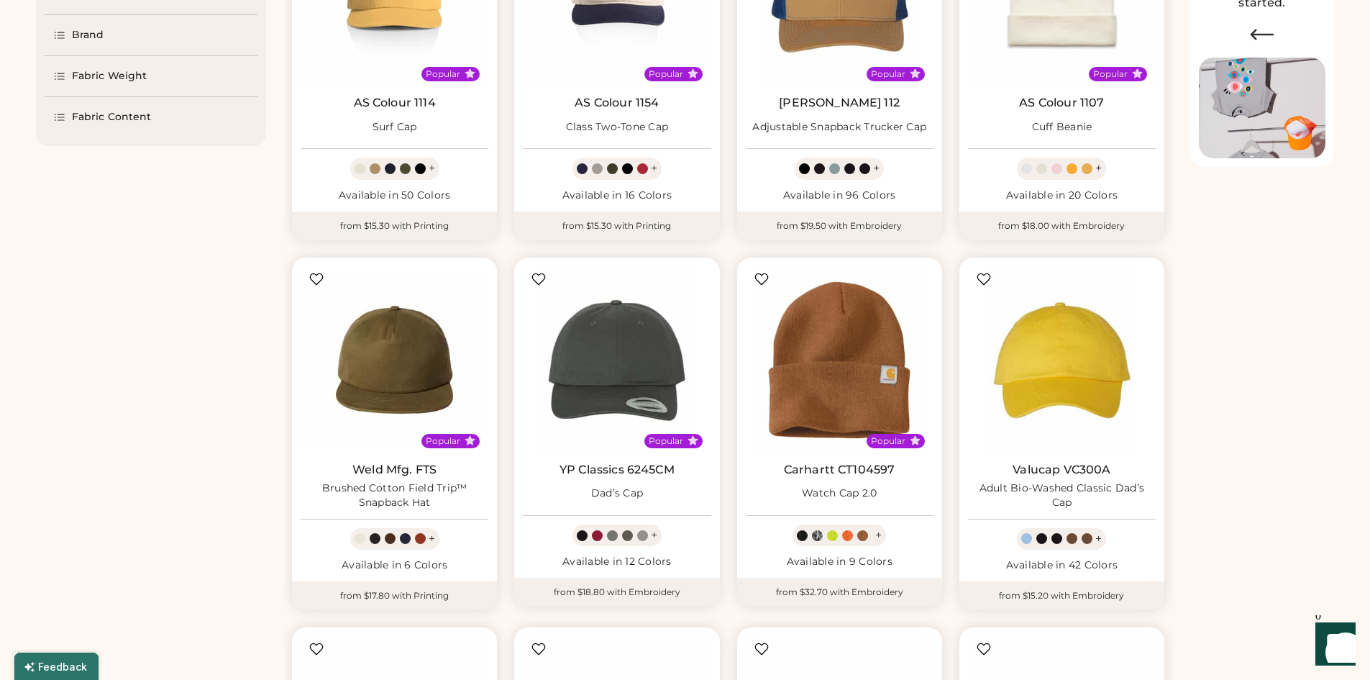
select select "*****"
select select "*"
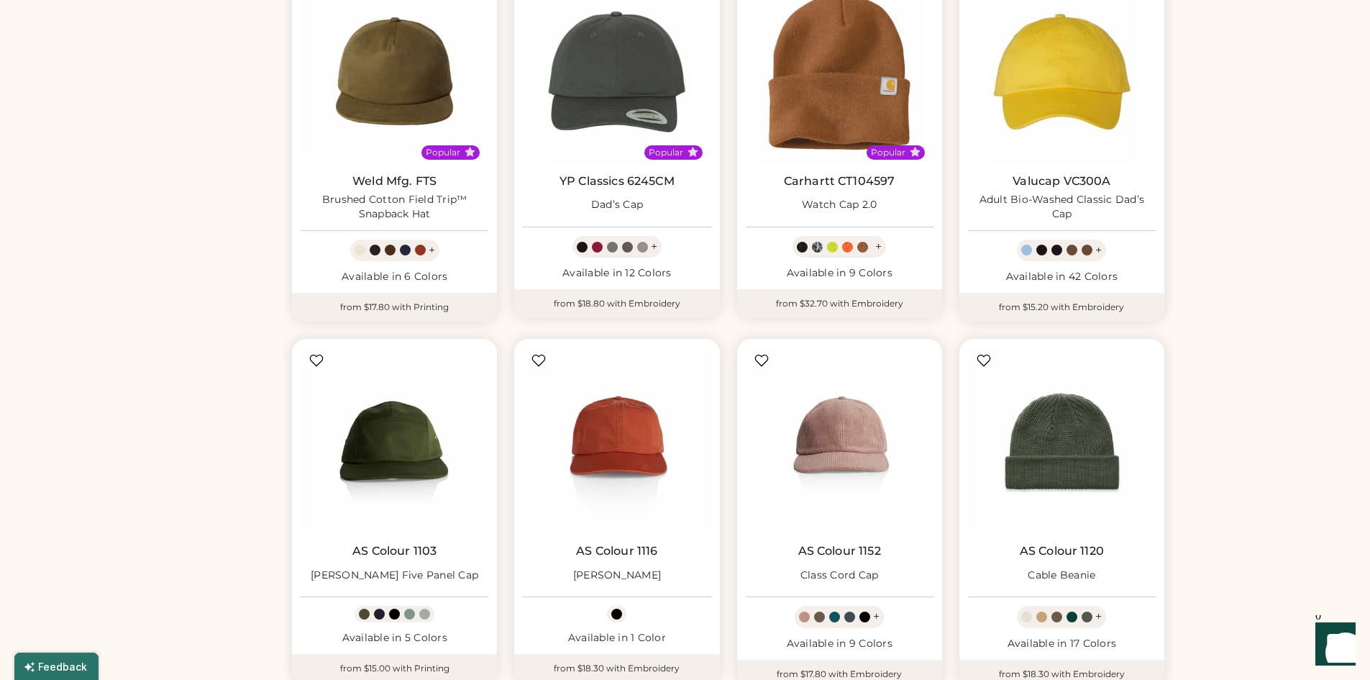
scroll to position [863, 0]
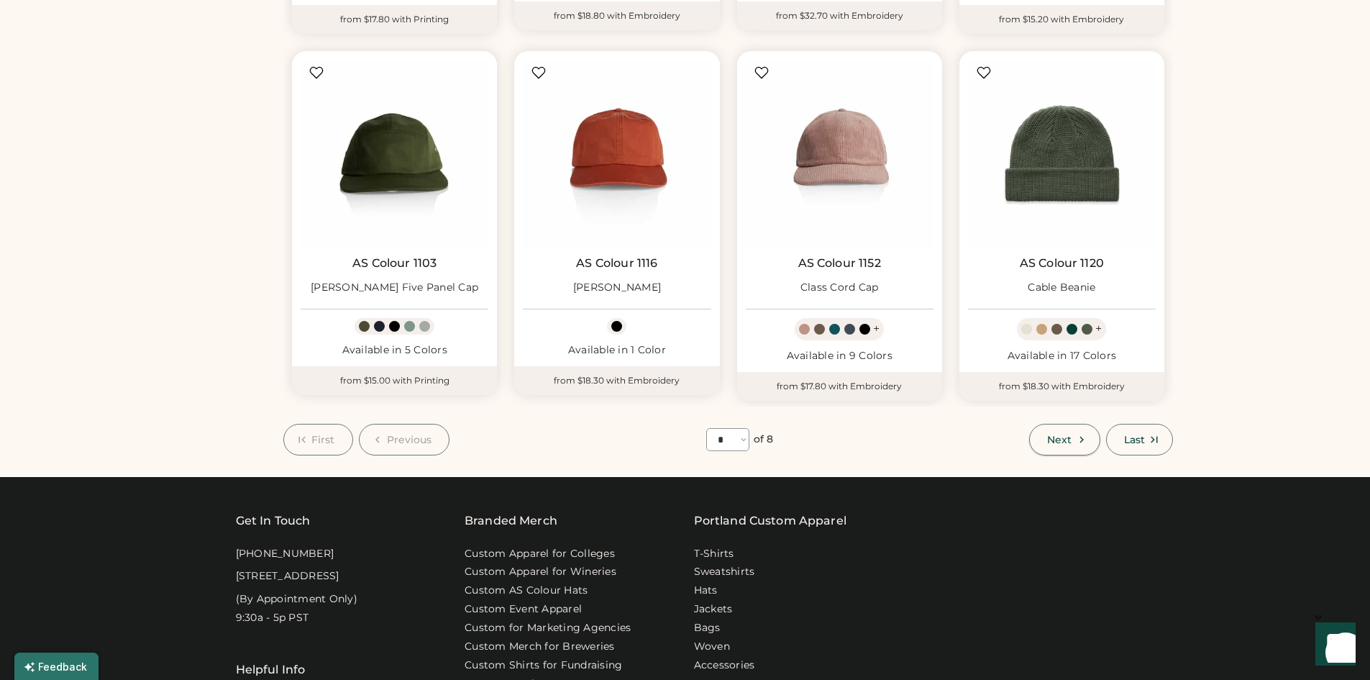
click at [1062, 436] on span "Next" at bounding box center [1059, 440] width 24 height 10
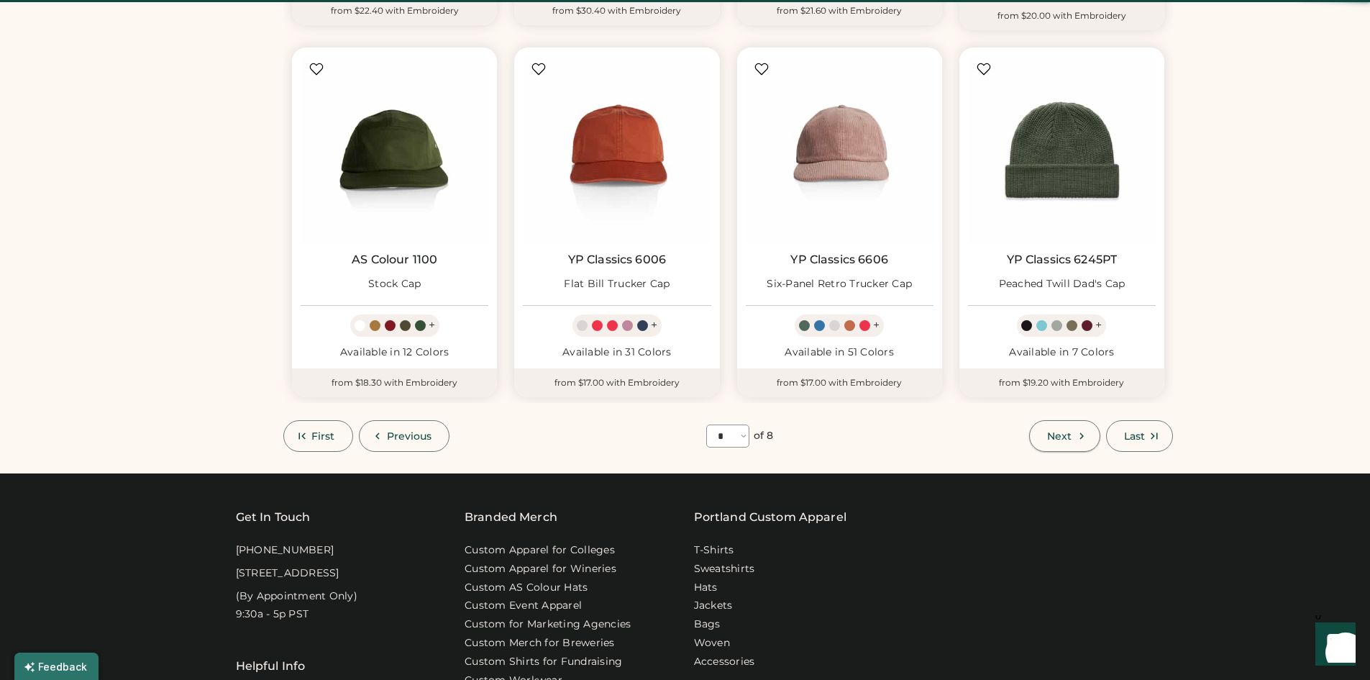
select select "*"
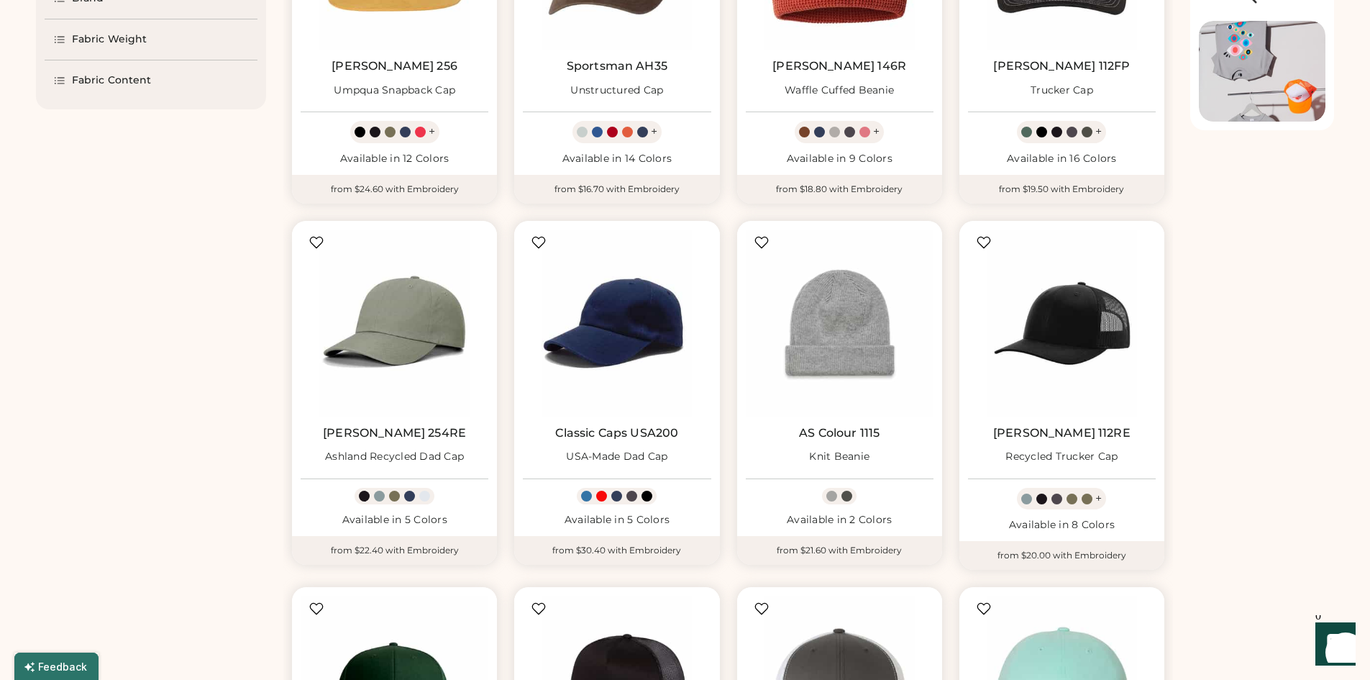
scroll to position [494, 0]
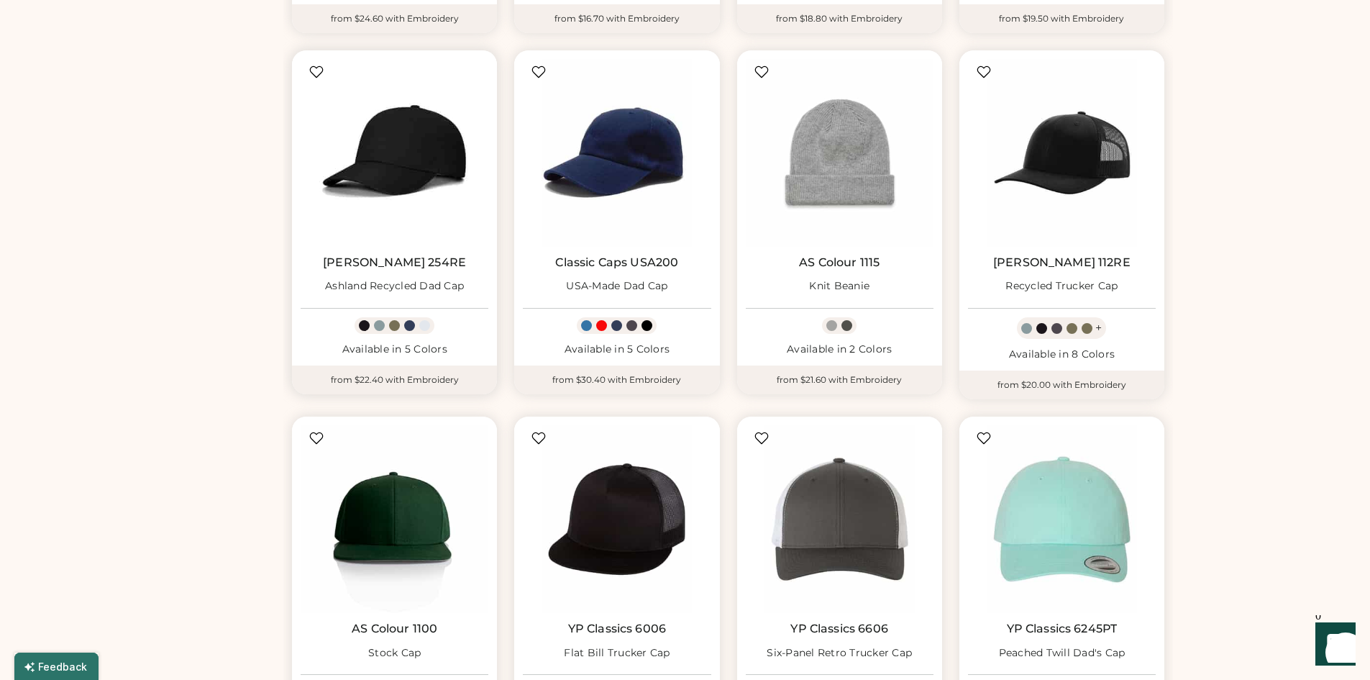
click at [408, 155] on img at bounding box center [395, 153] width 188 height 188
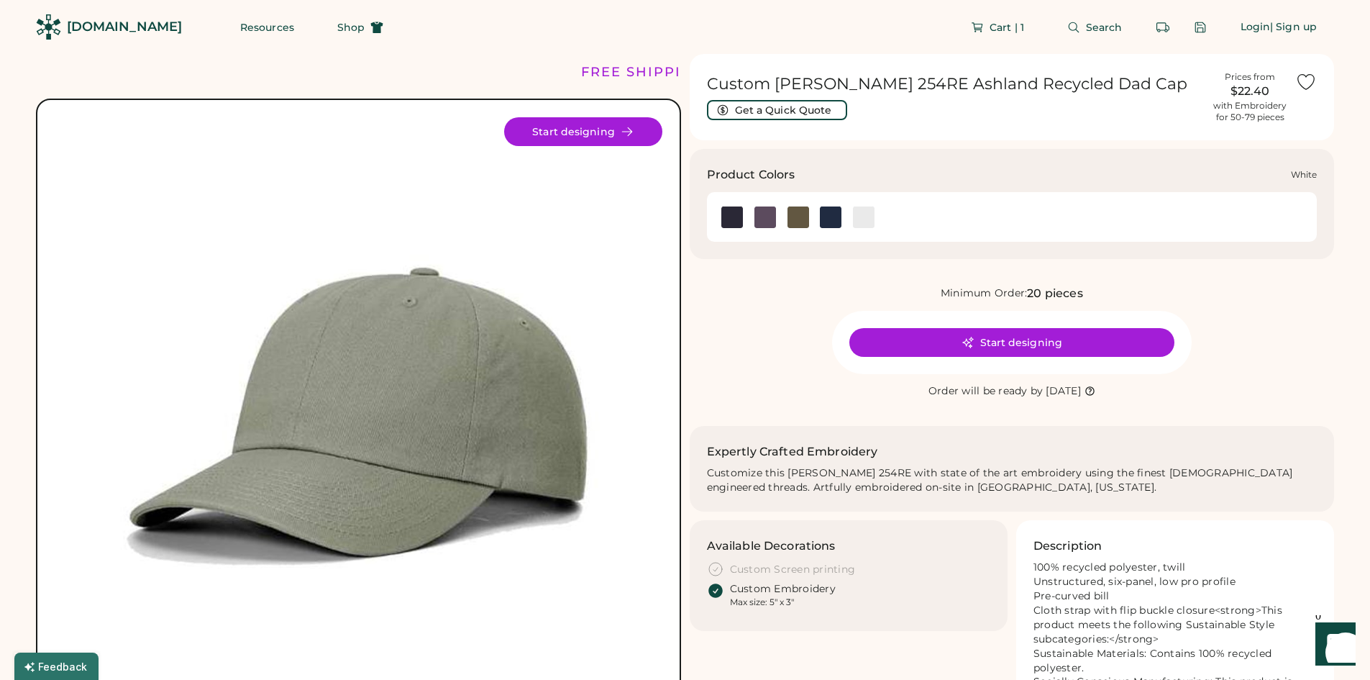
click at [872, 220] on img at bounding box center [864, 217] width 22 height 22
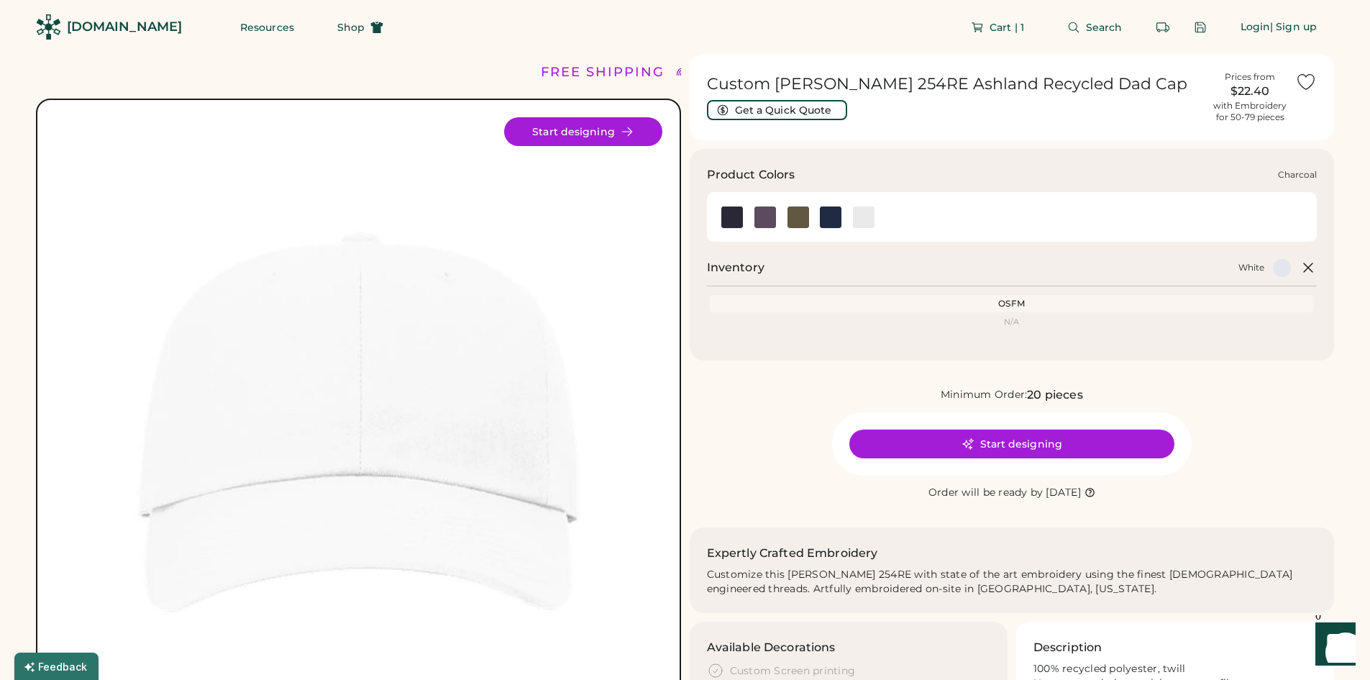
click at [763, 221] on img at bounding box center [766, 217] width 22 height 22
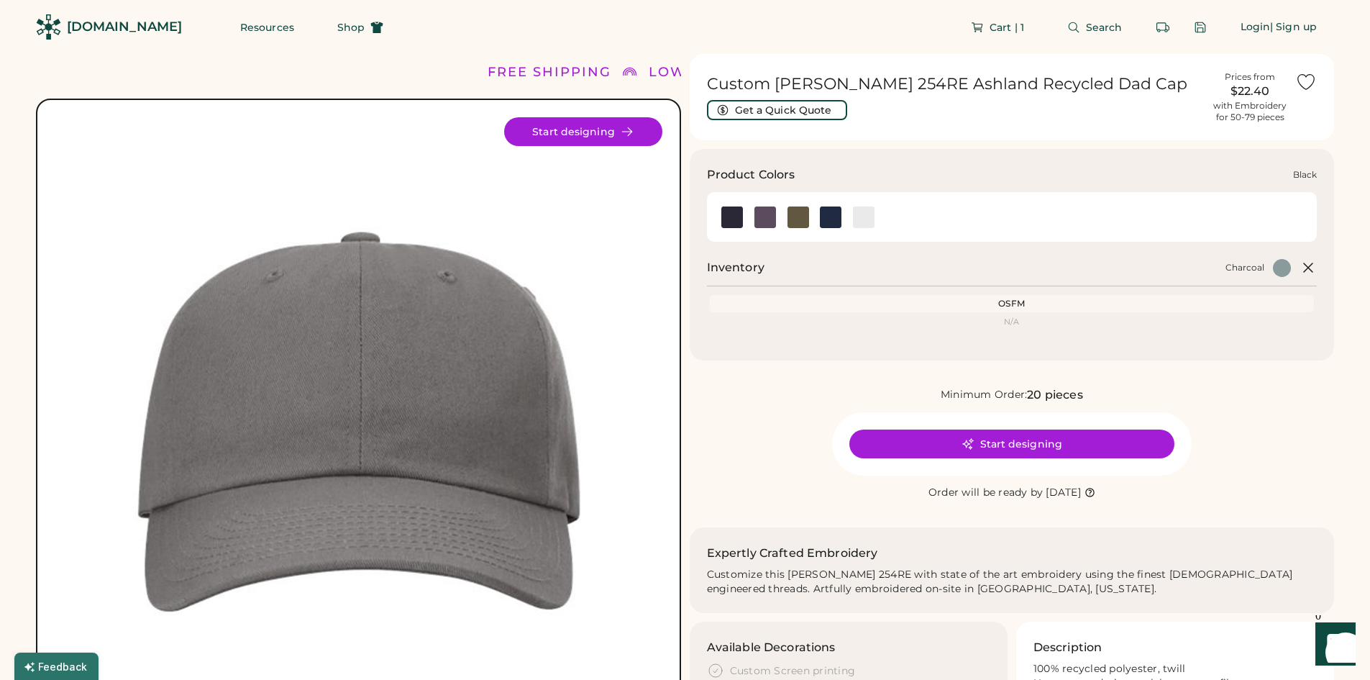
click at [742, 201] on div at bounding box center [732, 217] width 33 height 32
click at [739, 214] on img at bounding box center [733, 217] width 22 height 22
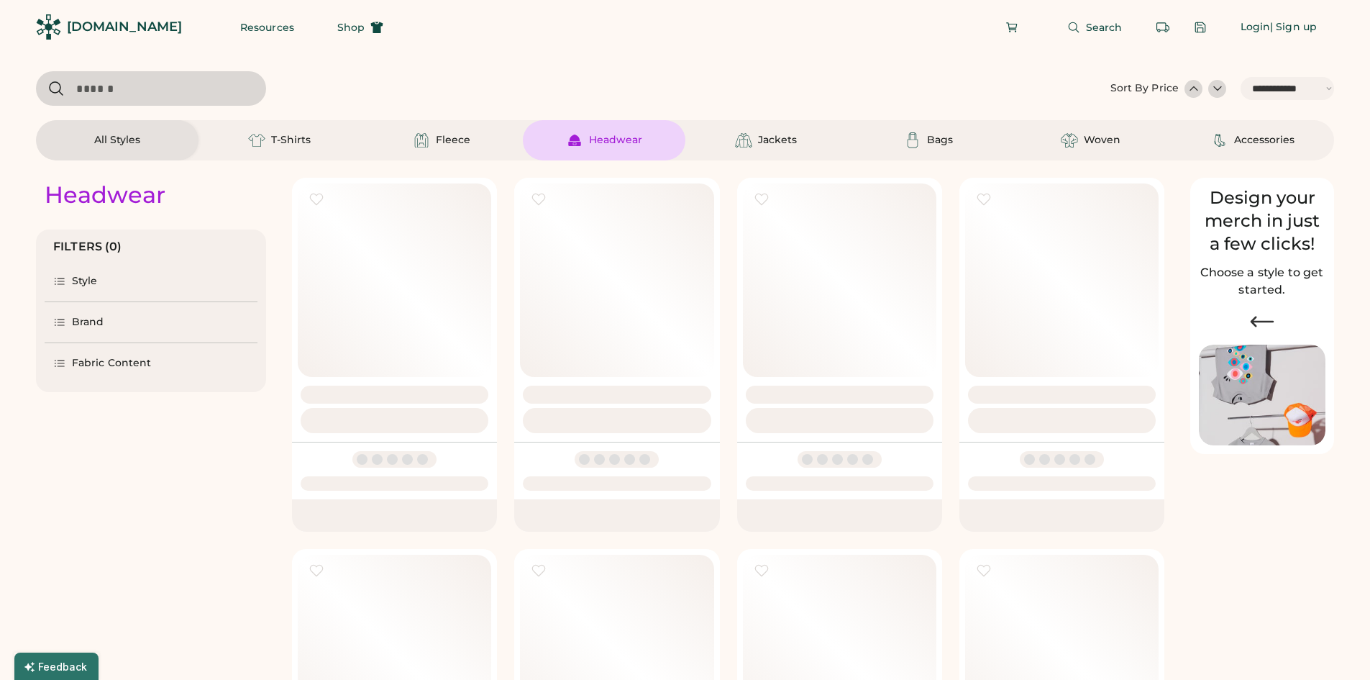
select select "*****"
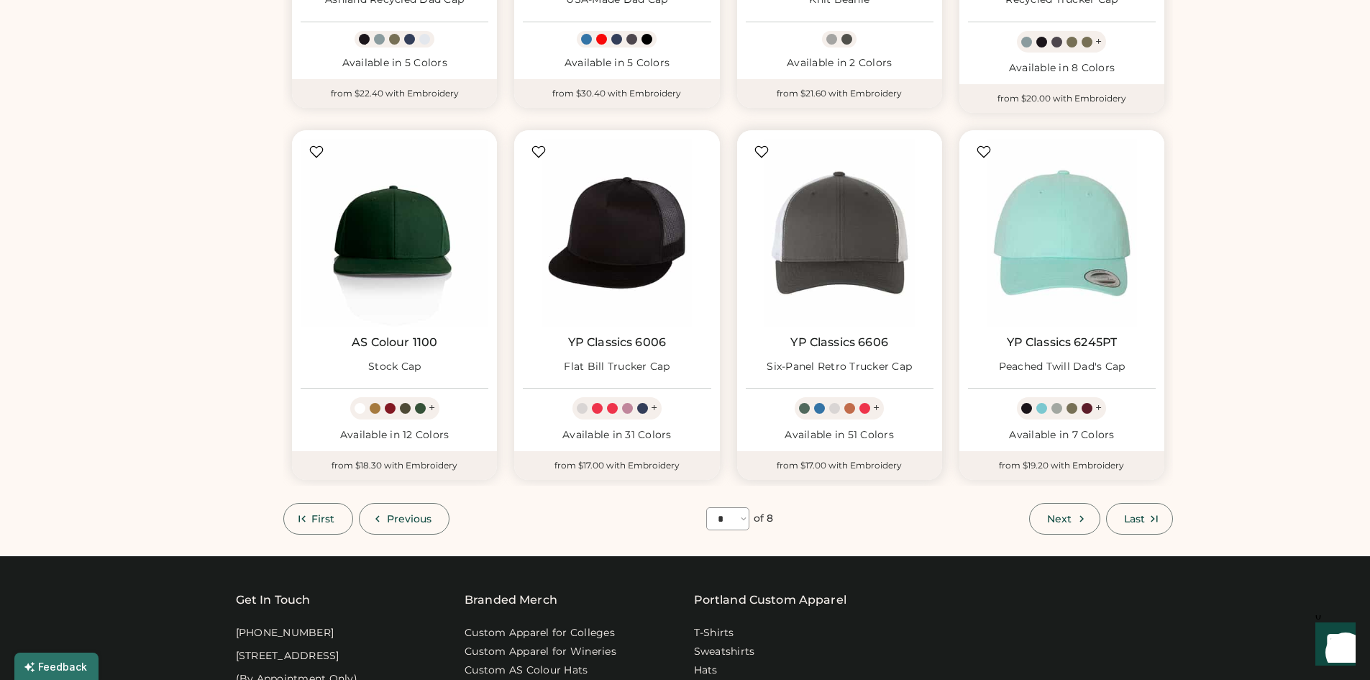
scroll to position [854, 0]
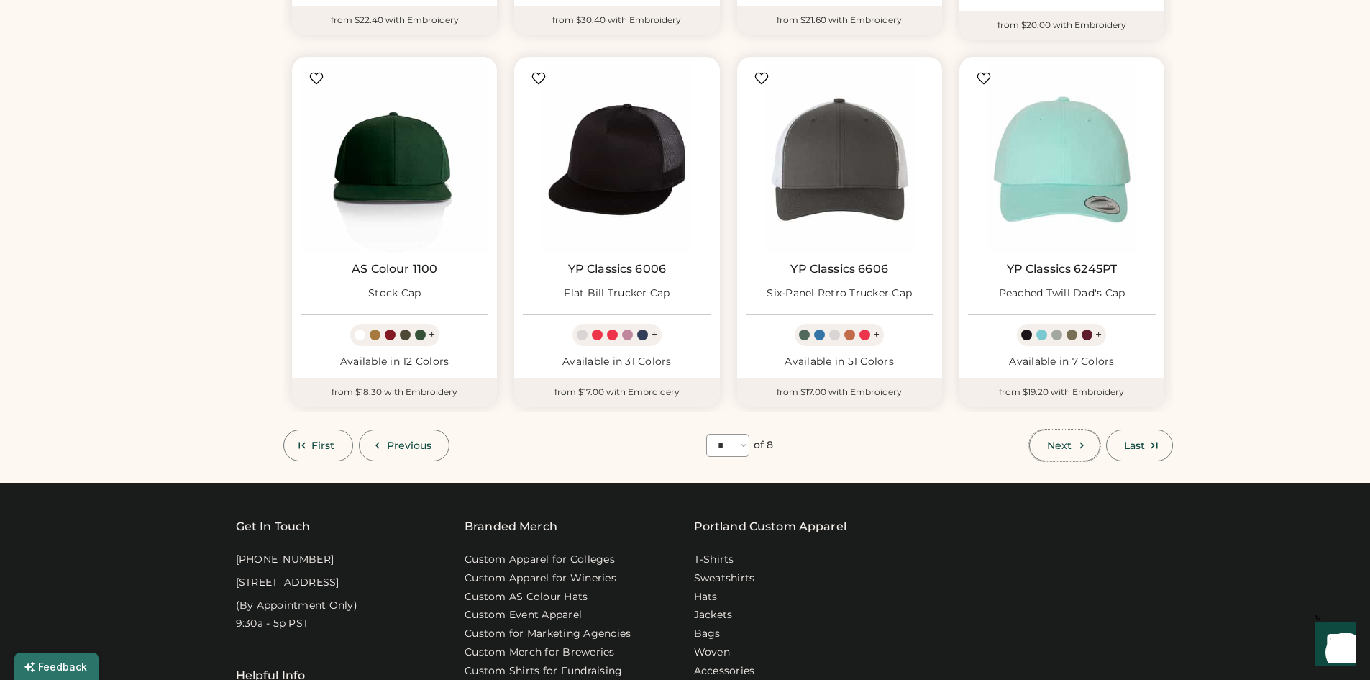
click at [1081, 442] on use at bounding box center [1082, 445] width 4 height 6
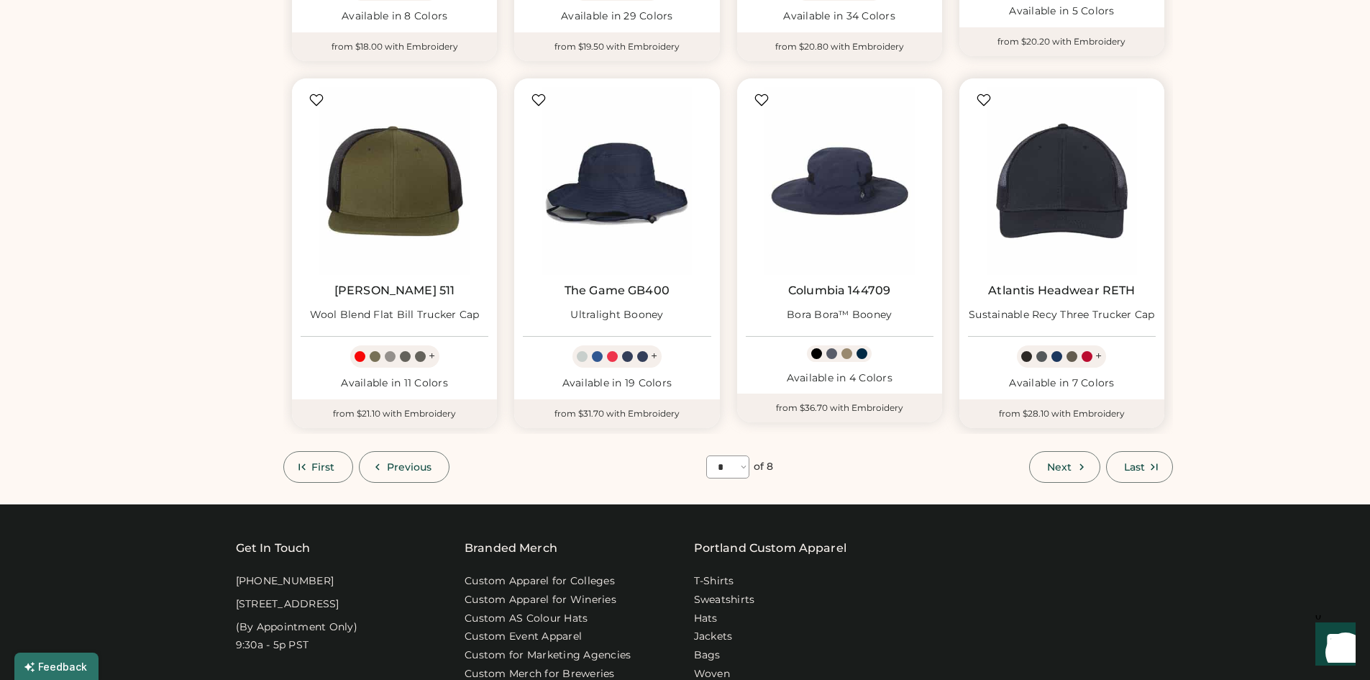
scroll to position [854, 0]
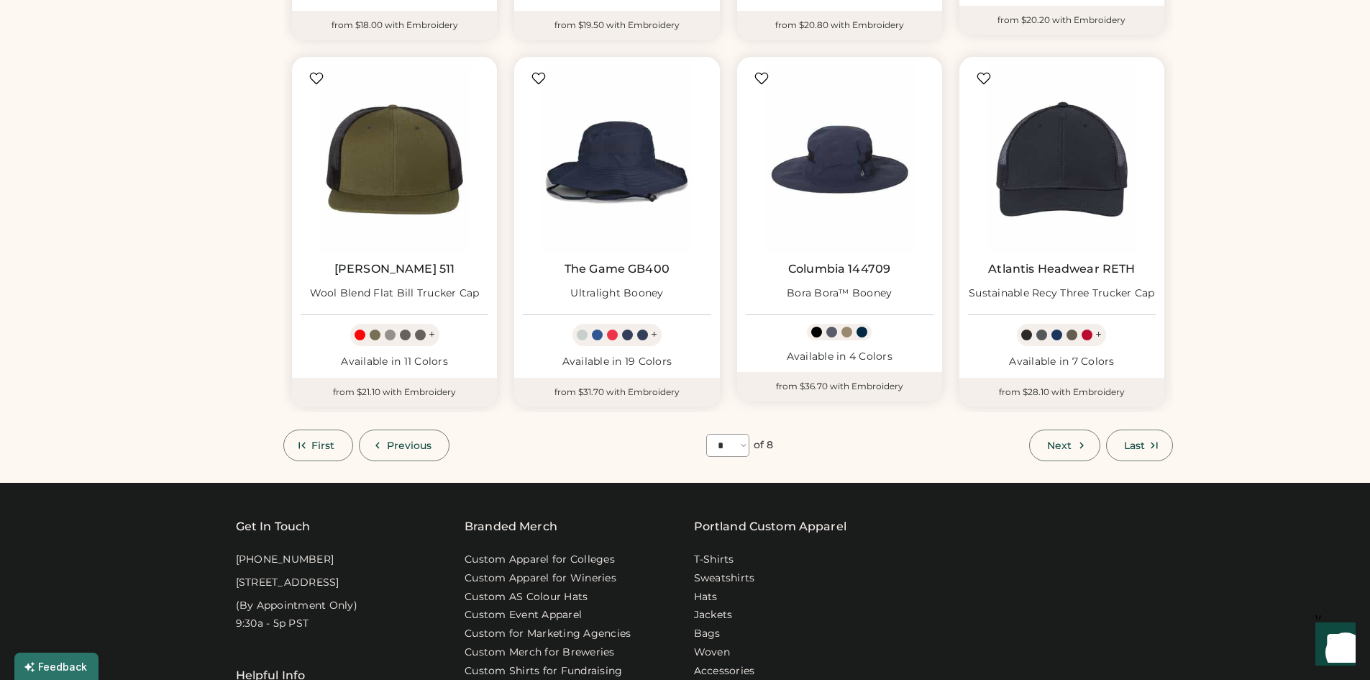
click at [1083, 442] on icon at bounding box center [1081, 445] width 13 height 13
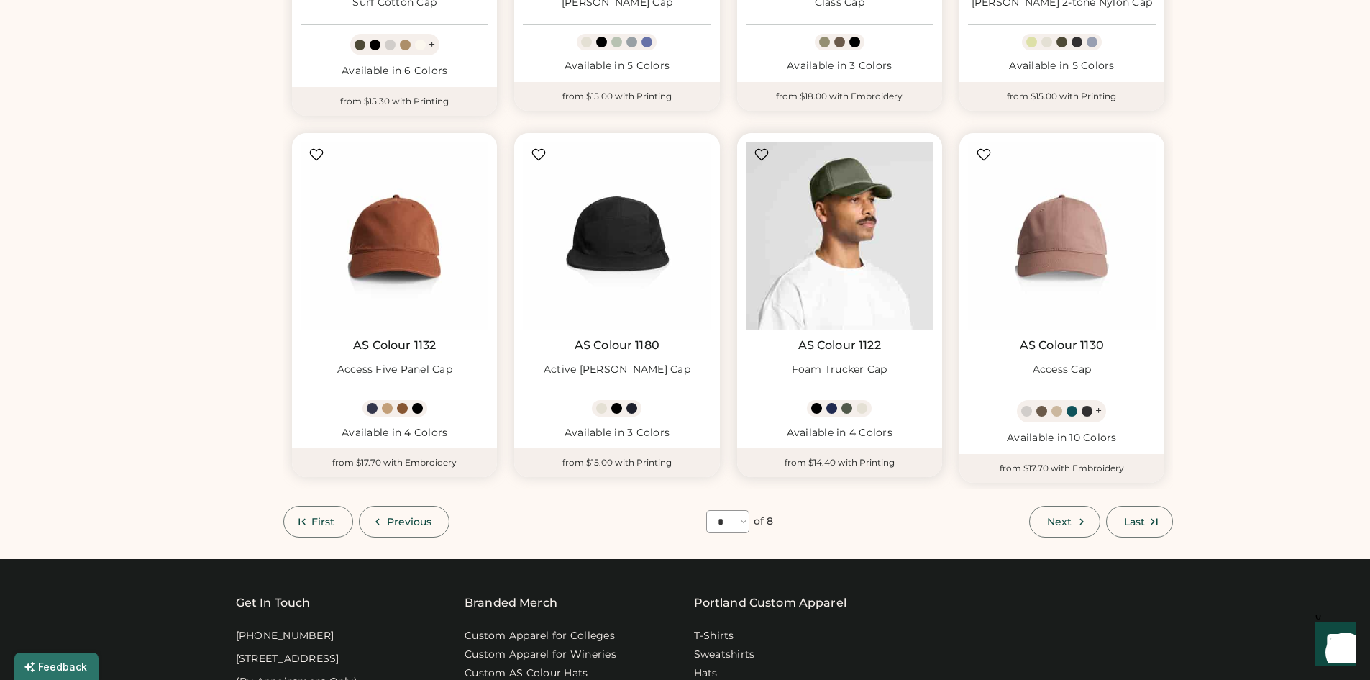
scroll to position [782, 0]
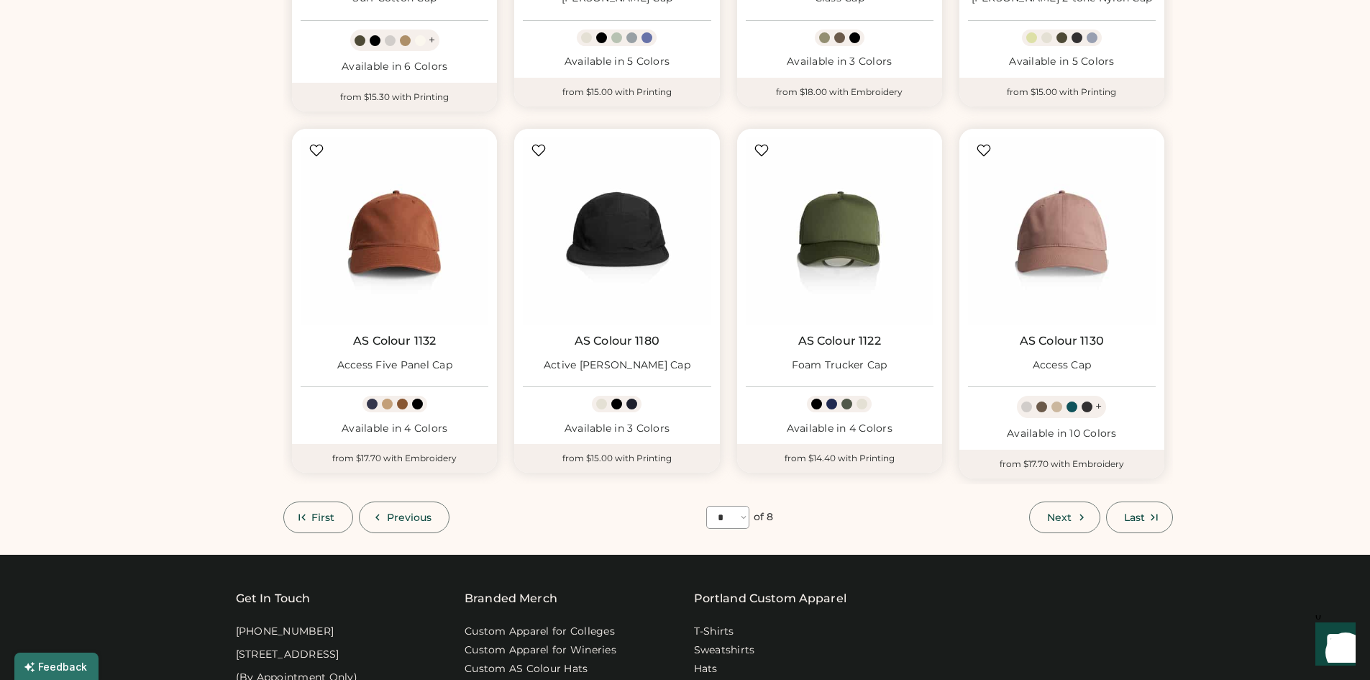
click at [1098, 514] on button "Next" at bounding box center [1064, 517] width 71 height 32
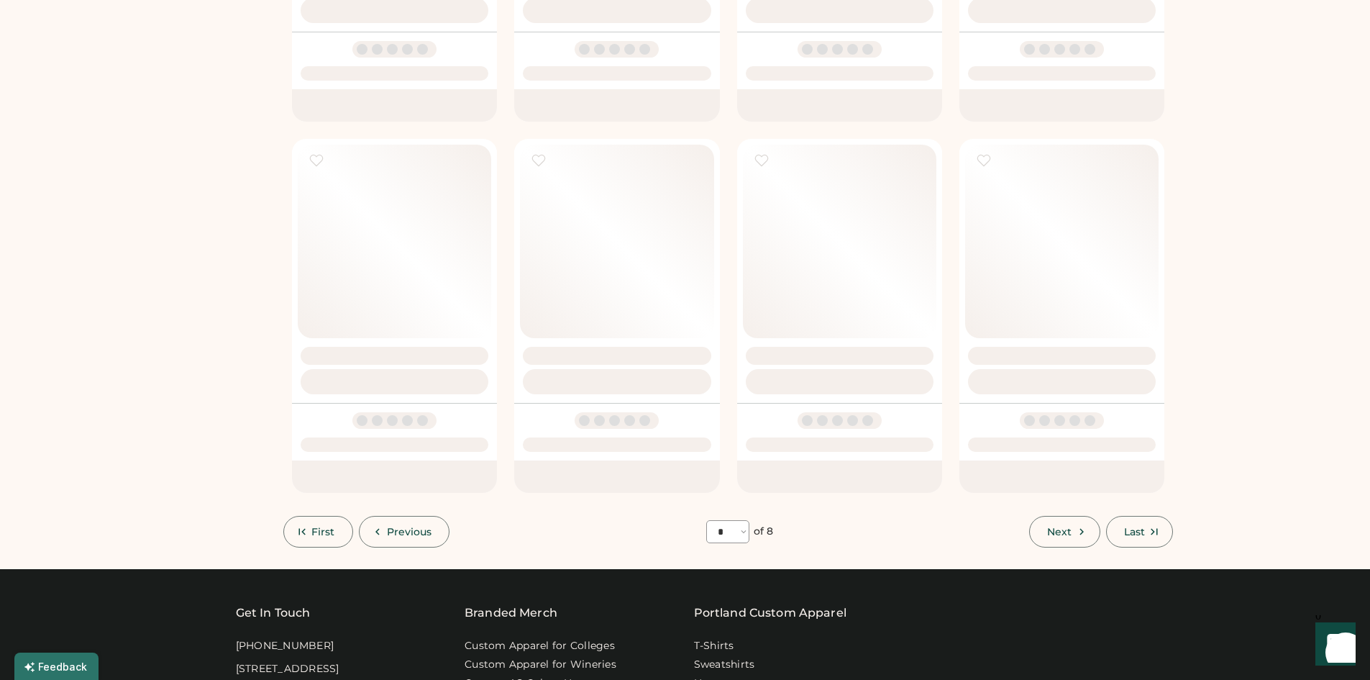
select select "*"
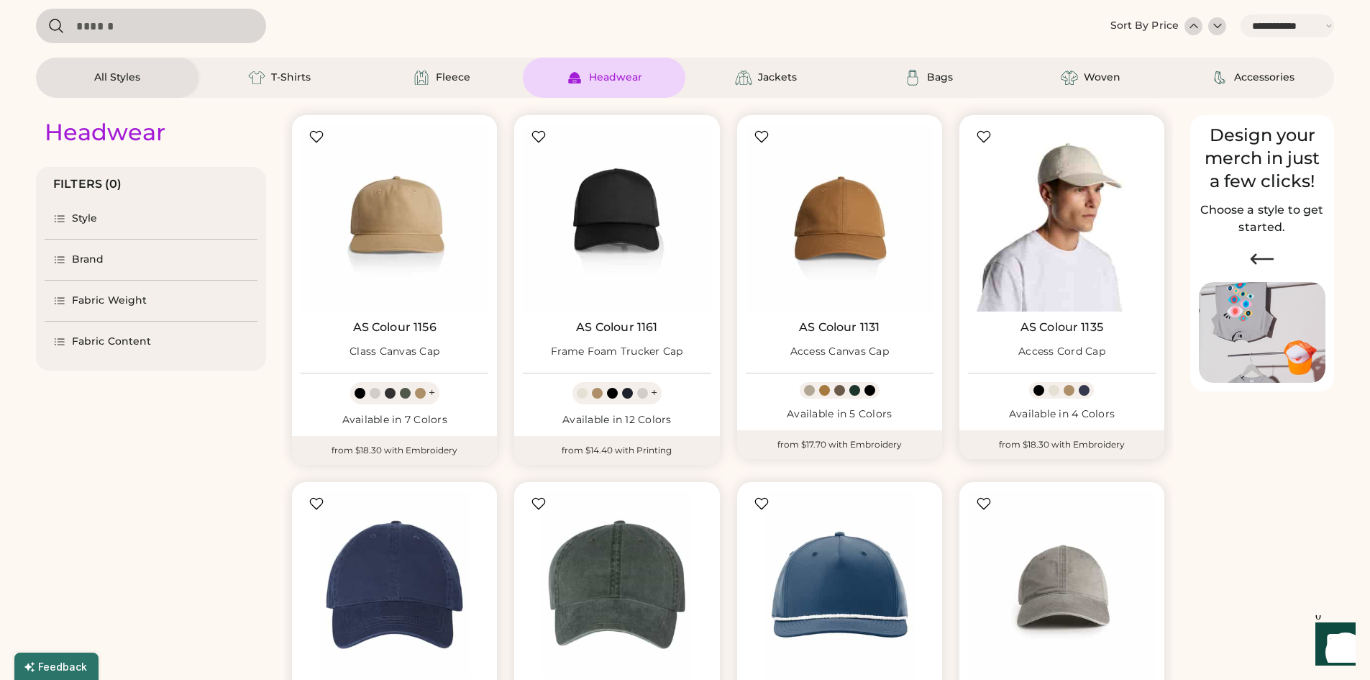
click at [1051, 261] on img at bounding box center [1062, 218] width 188 height 188
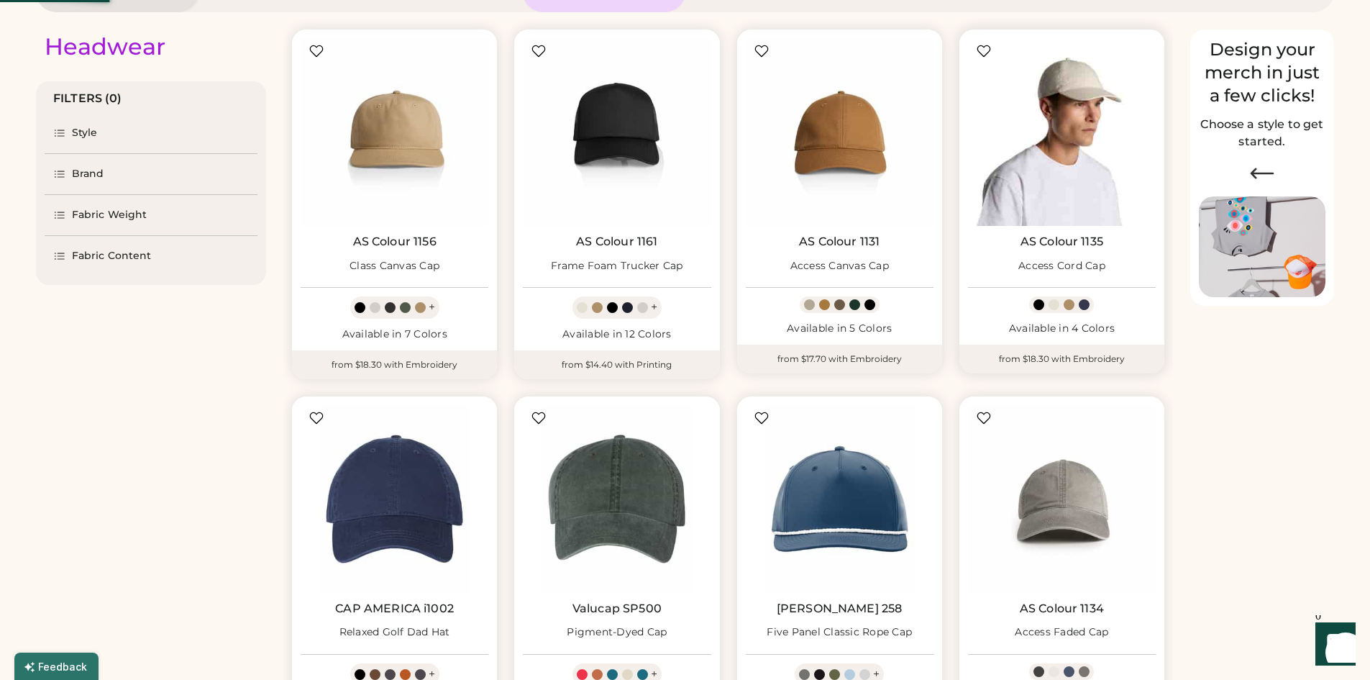
scroll to position [278, 0]
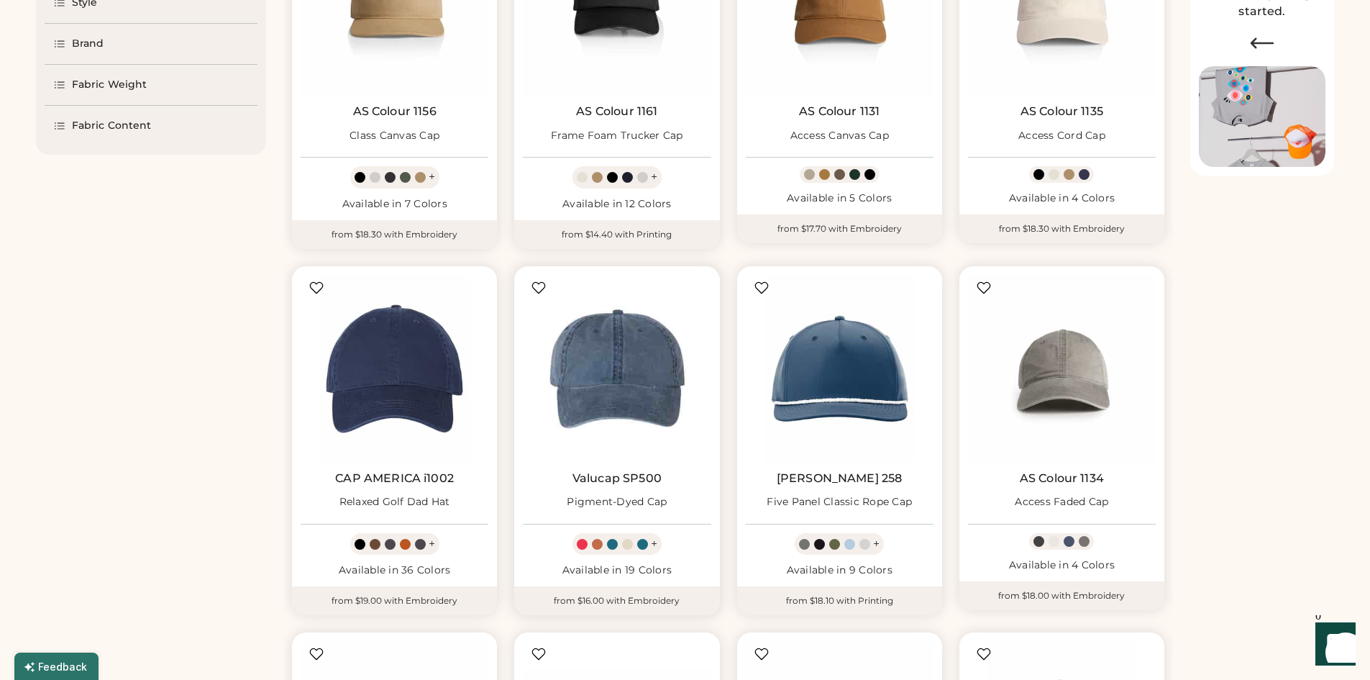
click at [652, 398] on img at bounding box center [617, 369] width 188 height 188
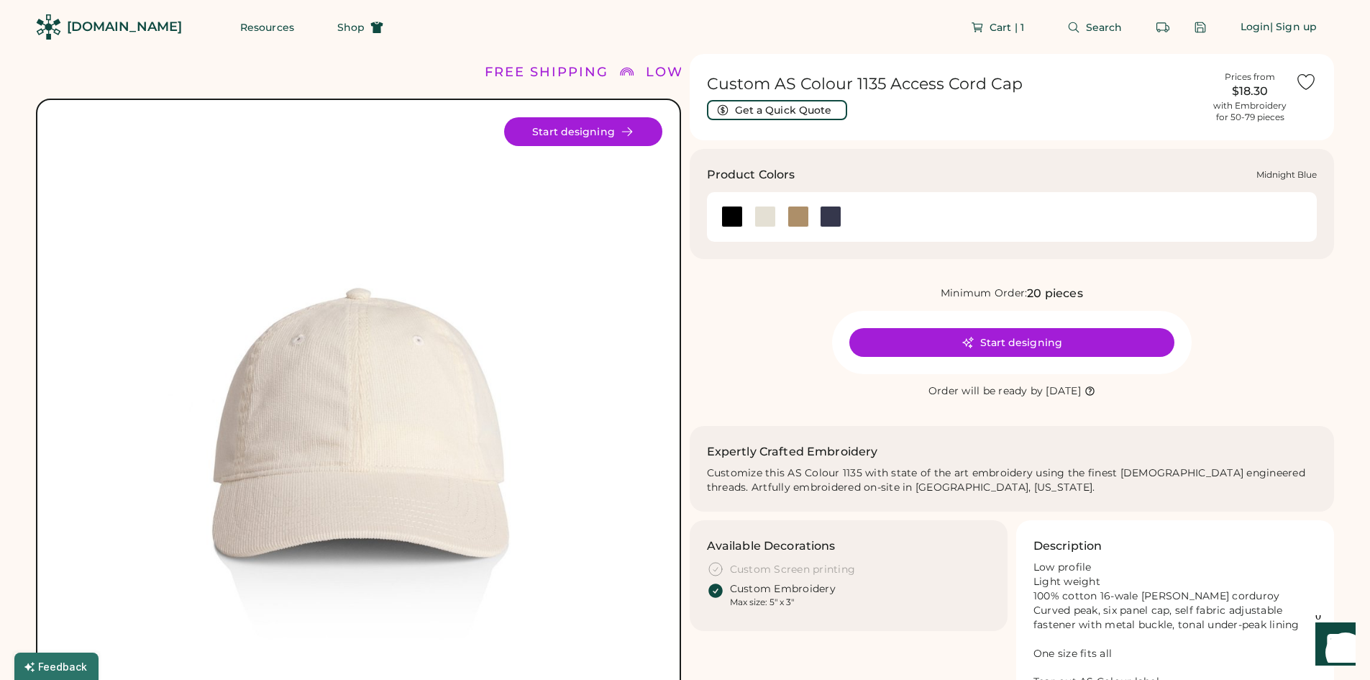
click at [826, 224] on div at bounding box center [831, 217] width 22 height 22
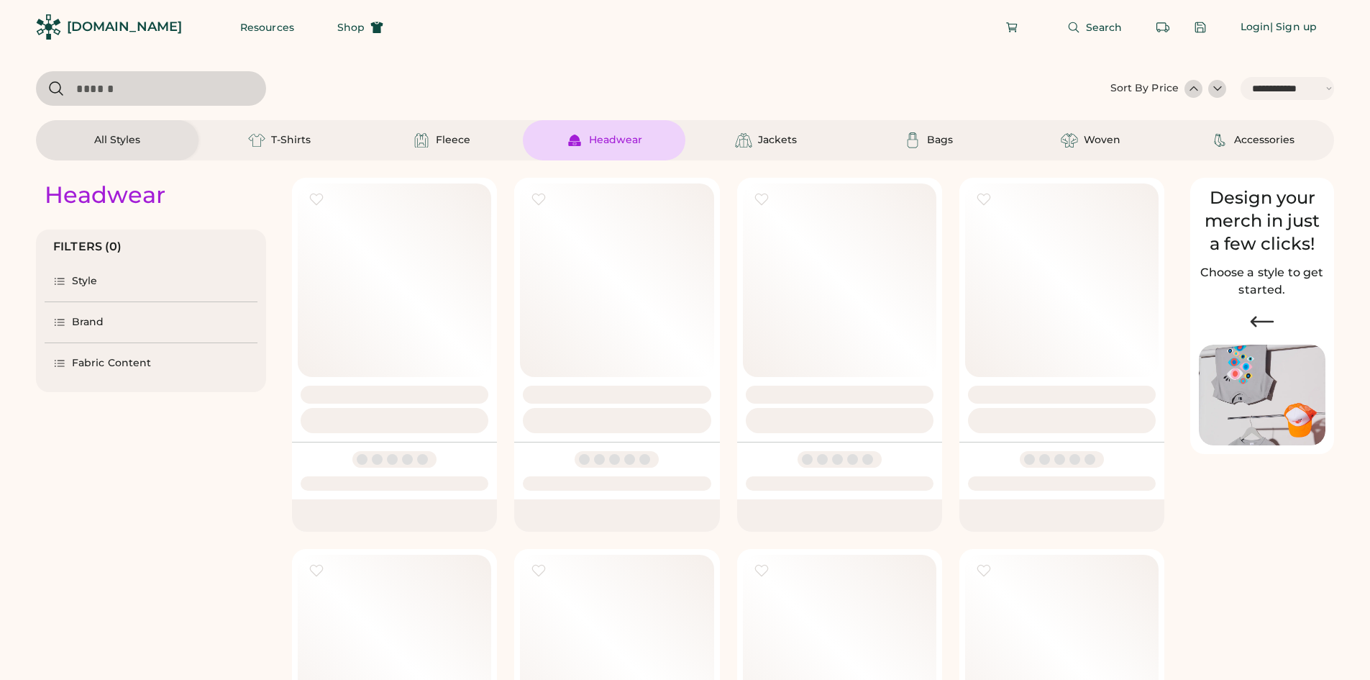
select select "*****"
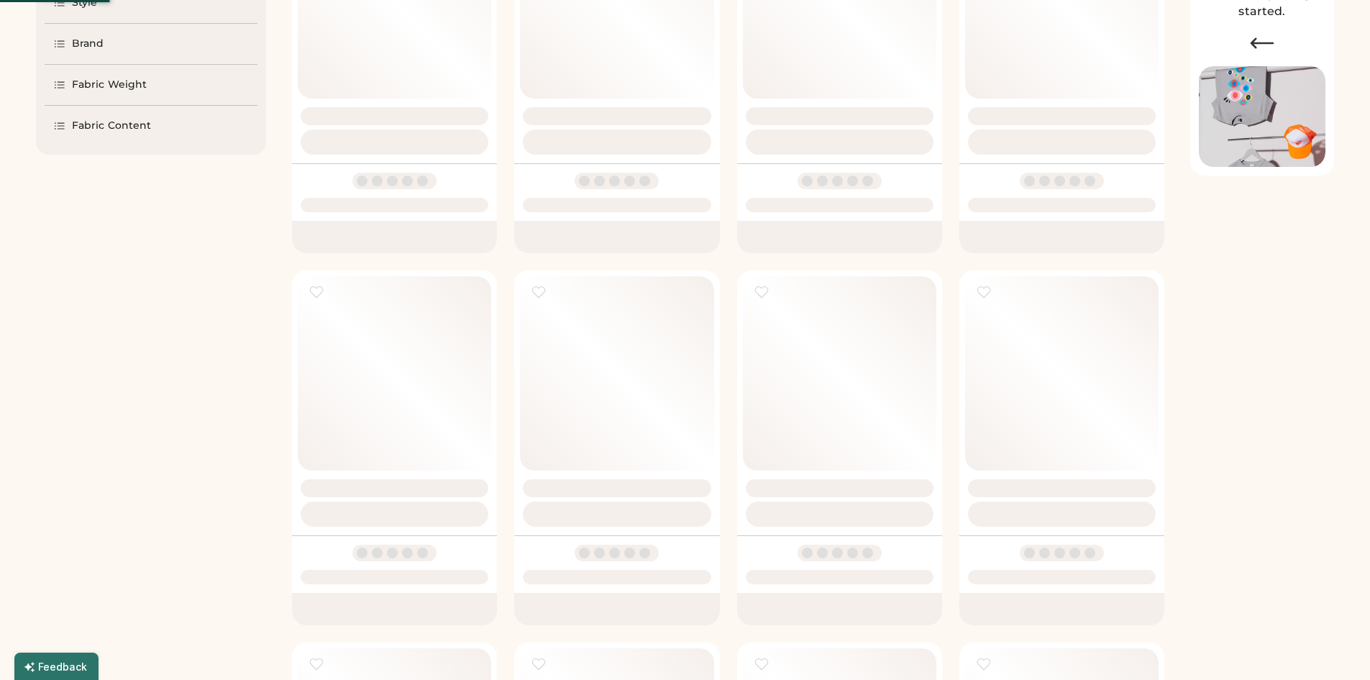
select select "*"
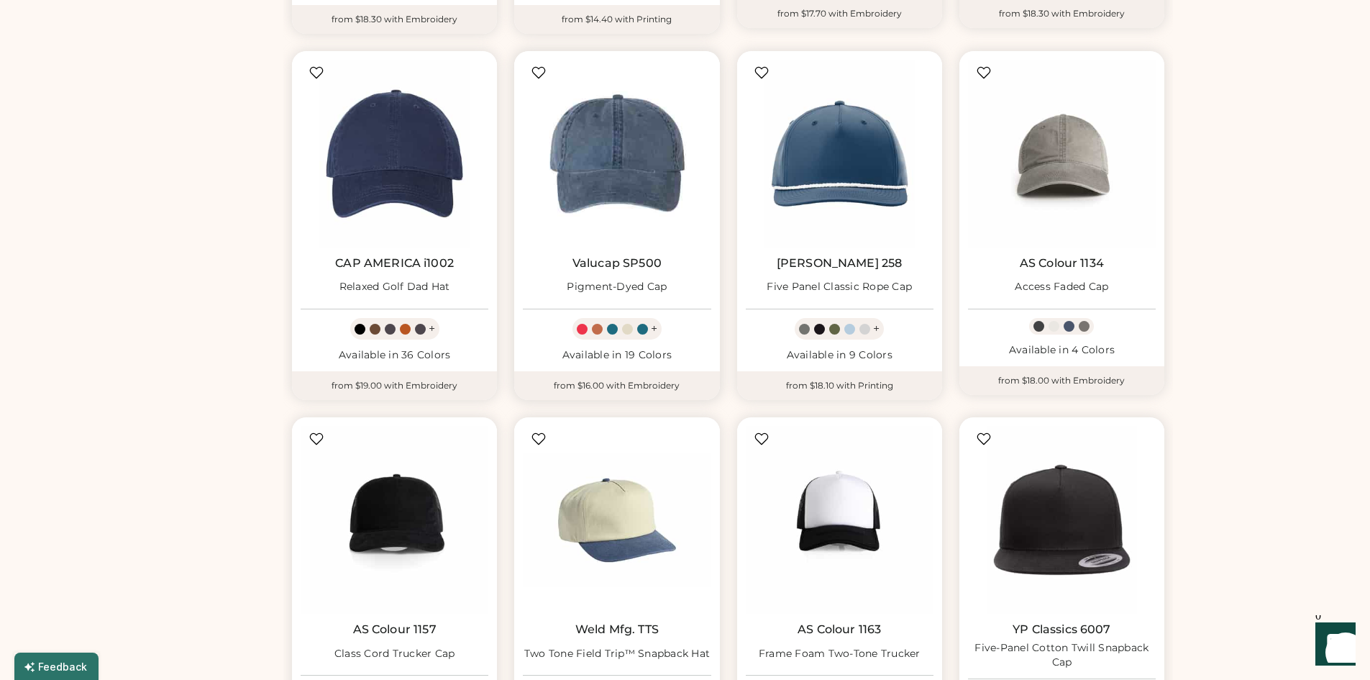
scroll to position [494, 0]
click at [608, 217] on img at bounding box center [617, 153] width 188 height 188
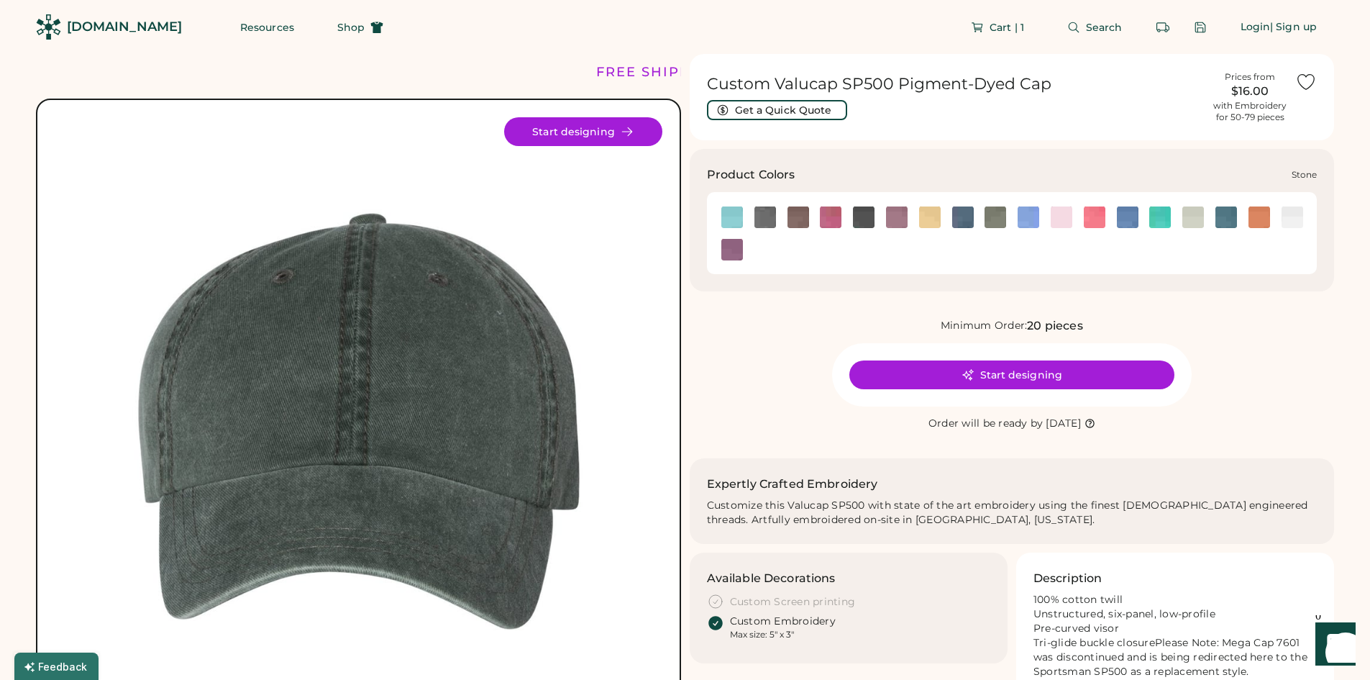
click at [1198, 219] on img at bounding box center [1194, 217] width 22 height 22
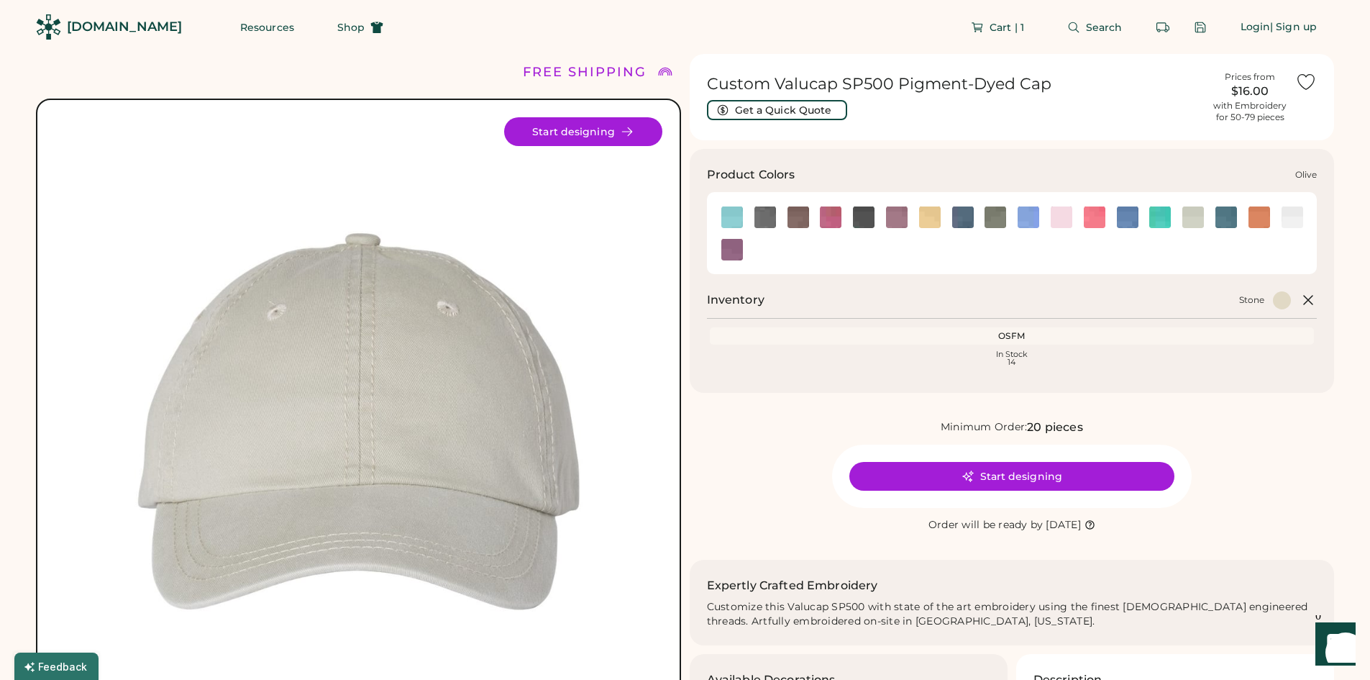
click at [997, 215] on img at bounding box center [996, 217] width 22 height 22
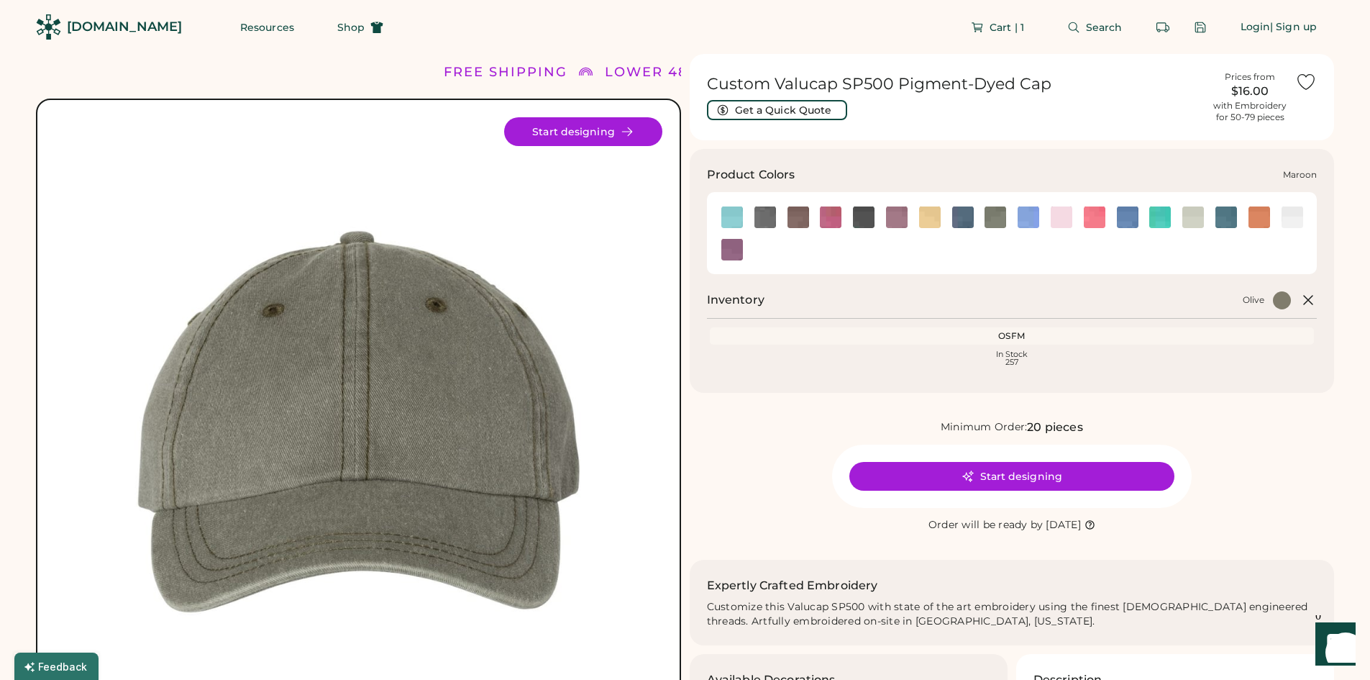
click at [905, 224] on img at bounding box center [897, 217] width 22 height 22
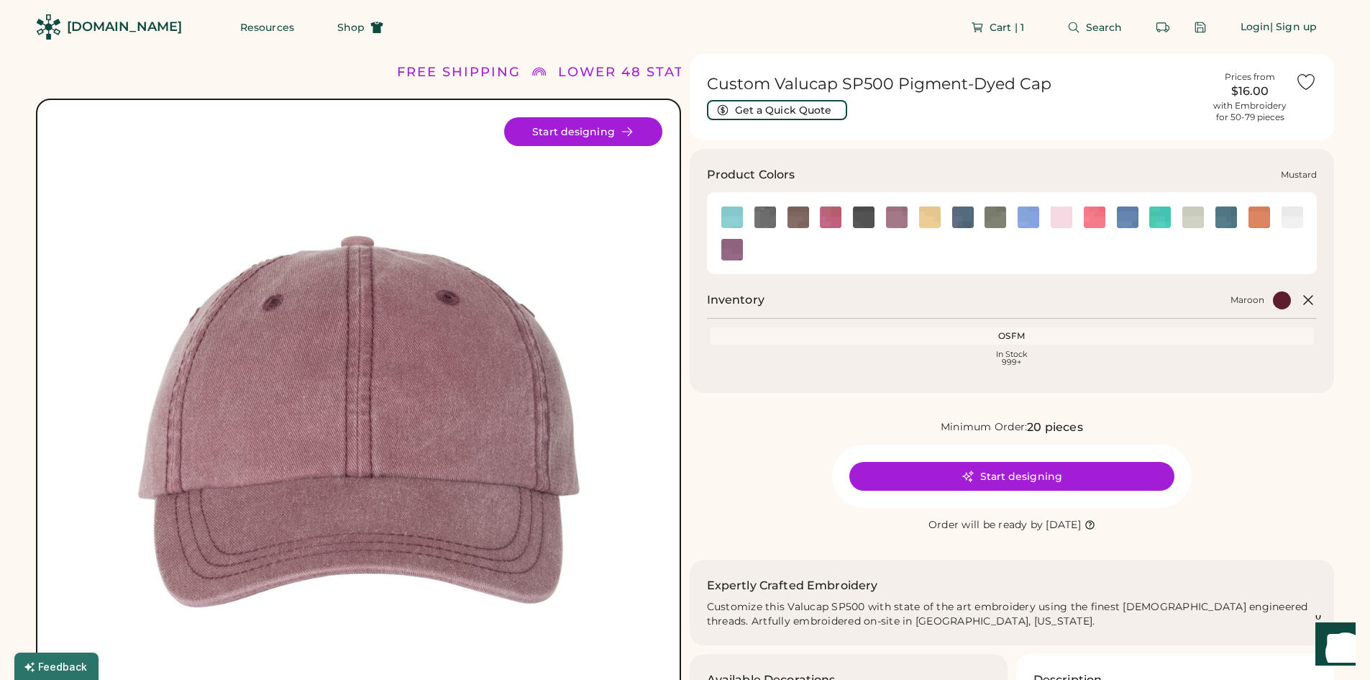
click at [916, 221] on div at bounding box center [929, 217] width 33 height 22
click at [928, 215] on img at bounding box center [930, 217] width 22 height 22
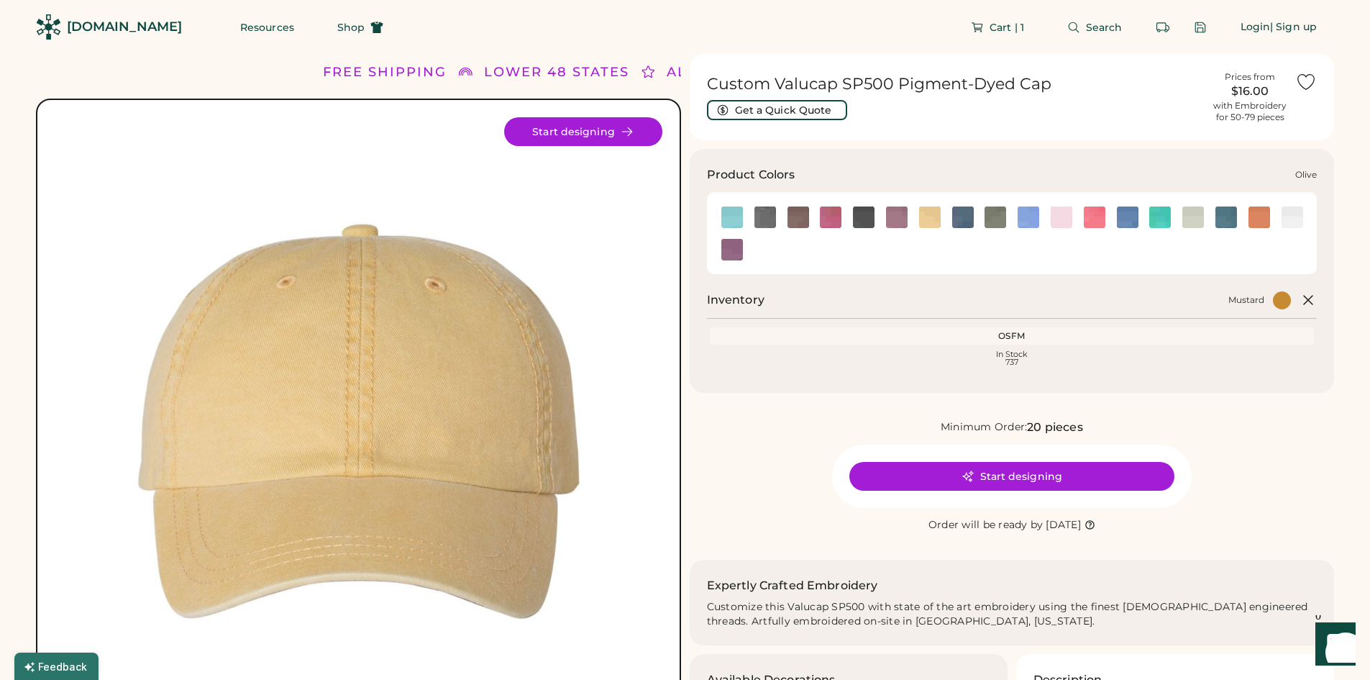
click at [980, 222] on div at bounding box center [995, 217] width 33 height 22
click at [964, 218] on img at bounding box center [963, 217] width 22 height 22
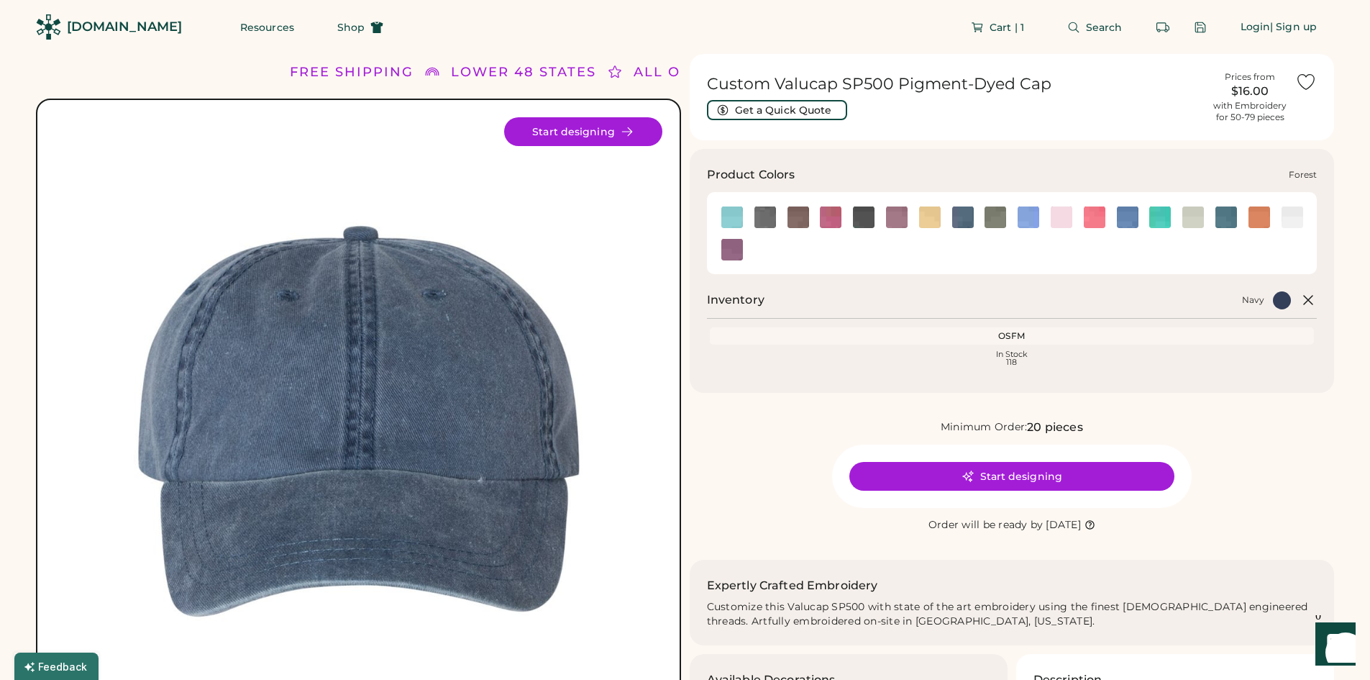
click at [852, 212] on div at bounding box center [863, 217] width 33 height 22
click at [860, 213] on img at bounding box center [864, 217] width 22 height 22
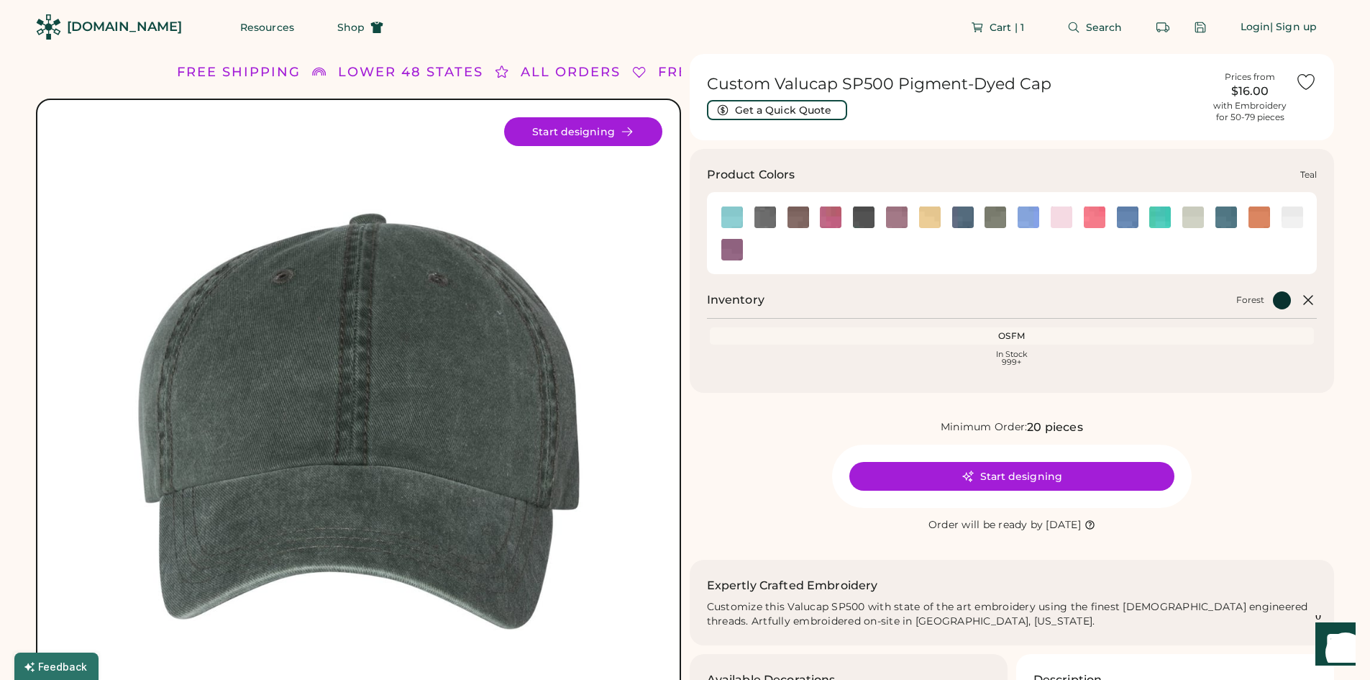
click at [1229, 218] on img at bounding box center [1227, 217] width 22 height 22
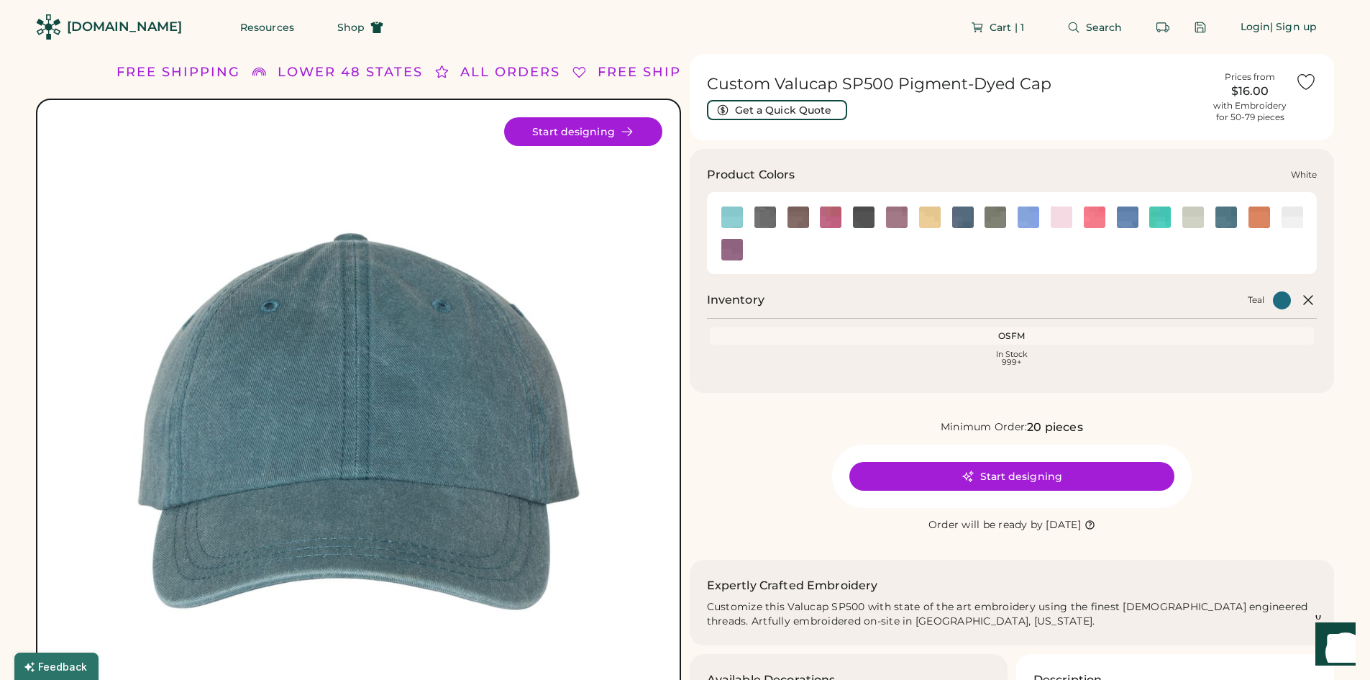
click at [1286, 217] on img at bounding box center [1293, 217] width 22 height 22
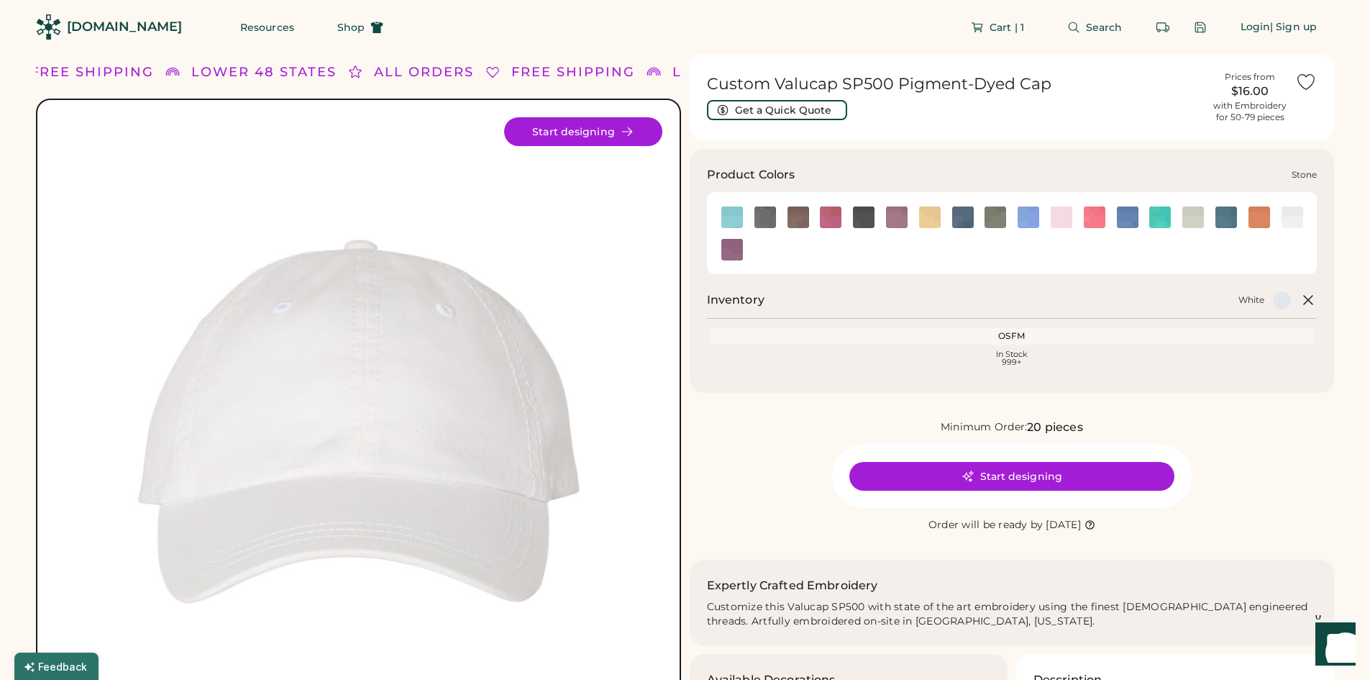
click at [1198, 229] on div at bounding box center [1193, 217] width 33 height 32
click at [1198, 217] on img at bounding box center [1194, 217] width 22 height 22
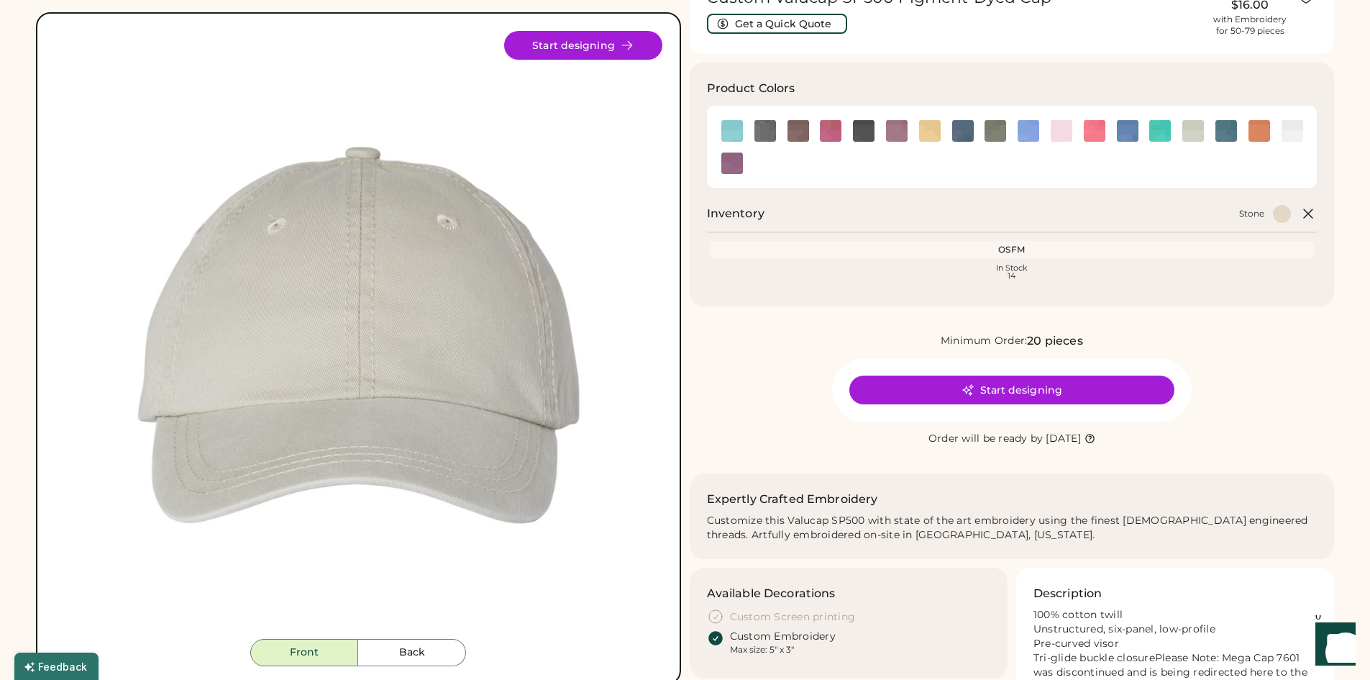
scroll to position [72, 0]
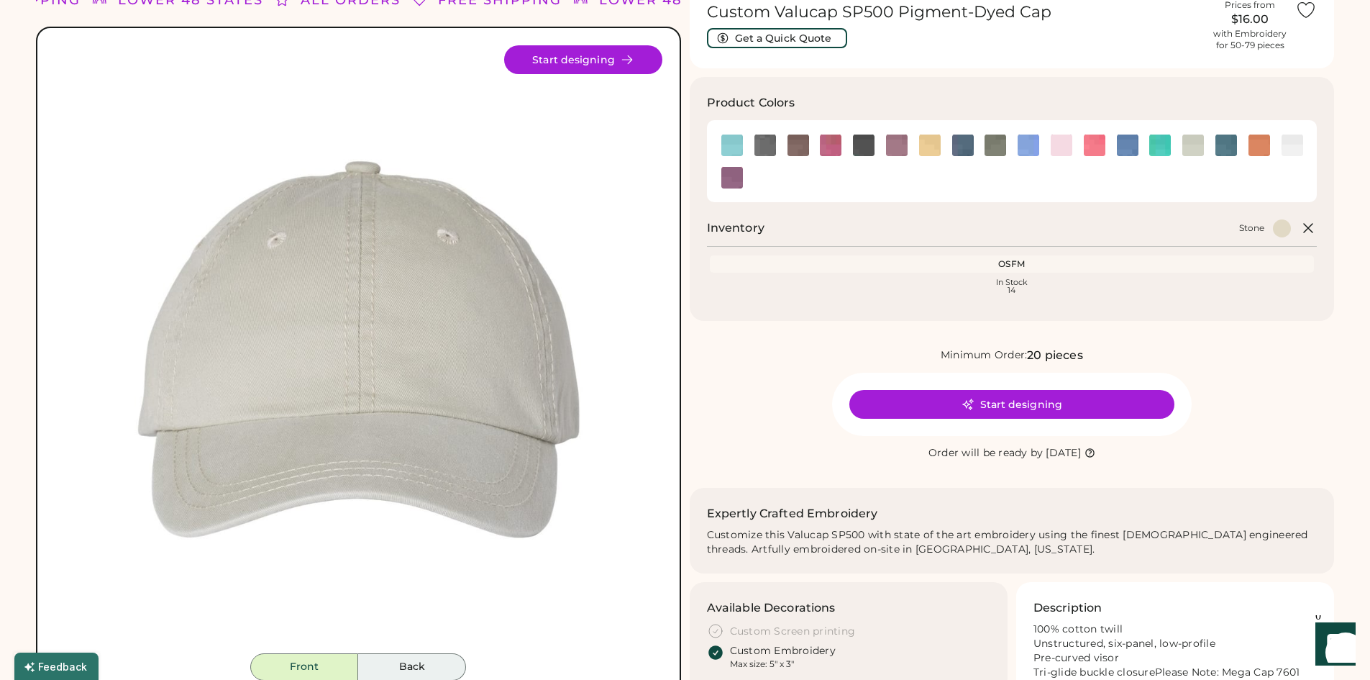
click at [435, 665] on button "Back" at bounding box center [412, 666] width 108 height 27
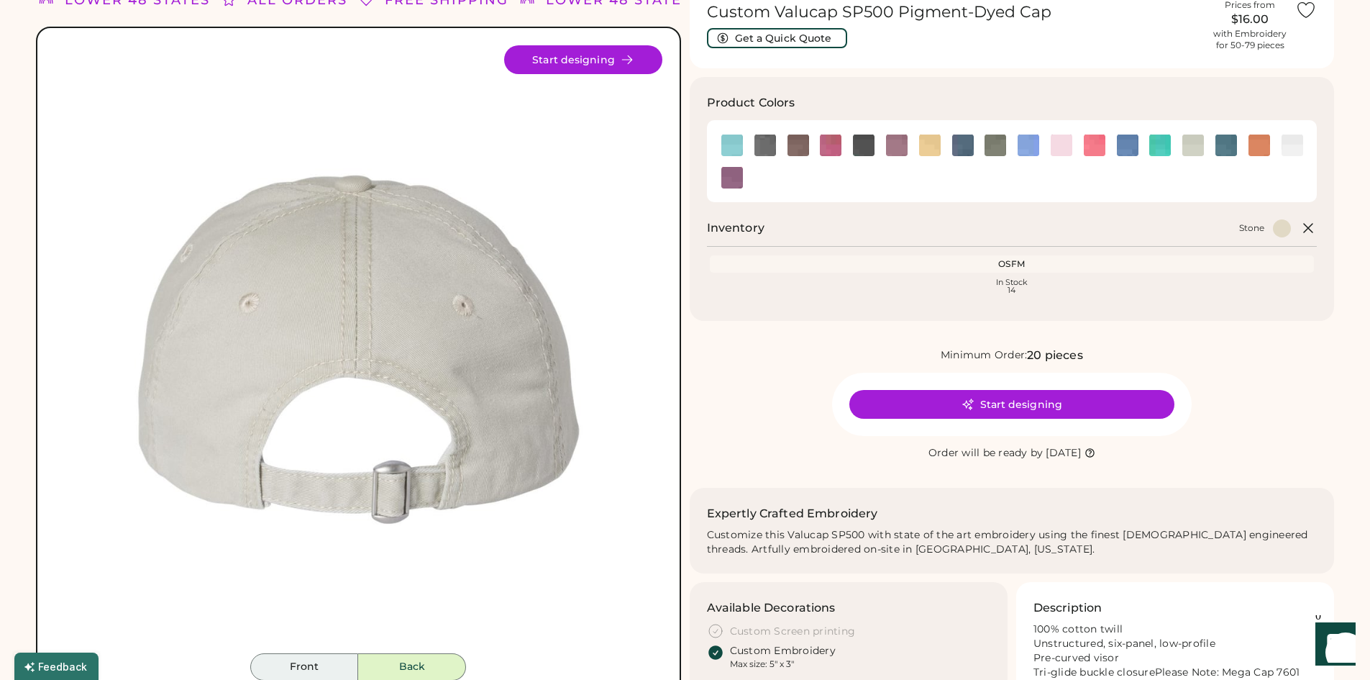
click at [281, 657] on button "Front" at bounding box center [304, 666] width 108 height 27
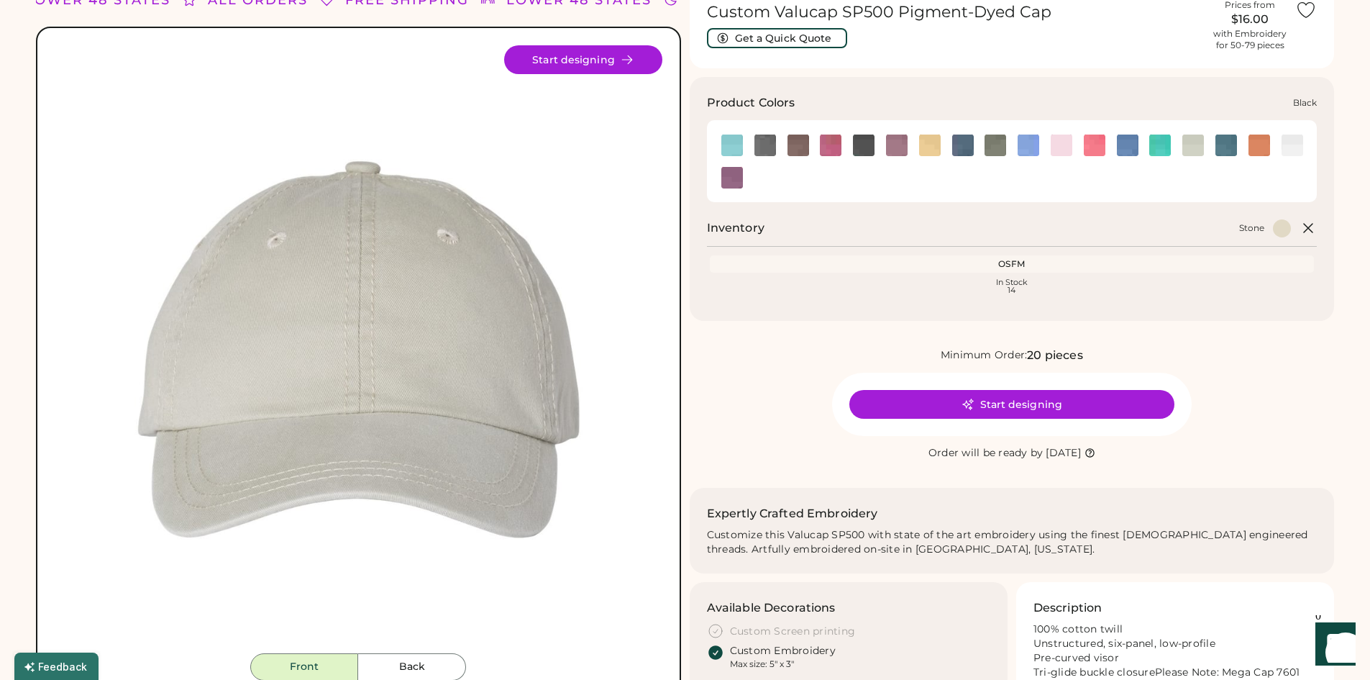
click at [769, 143] on img at bounding box center [766, 146] width 22 height 22
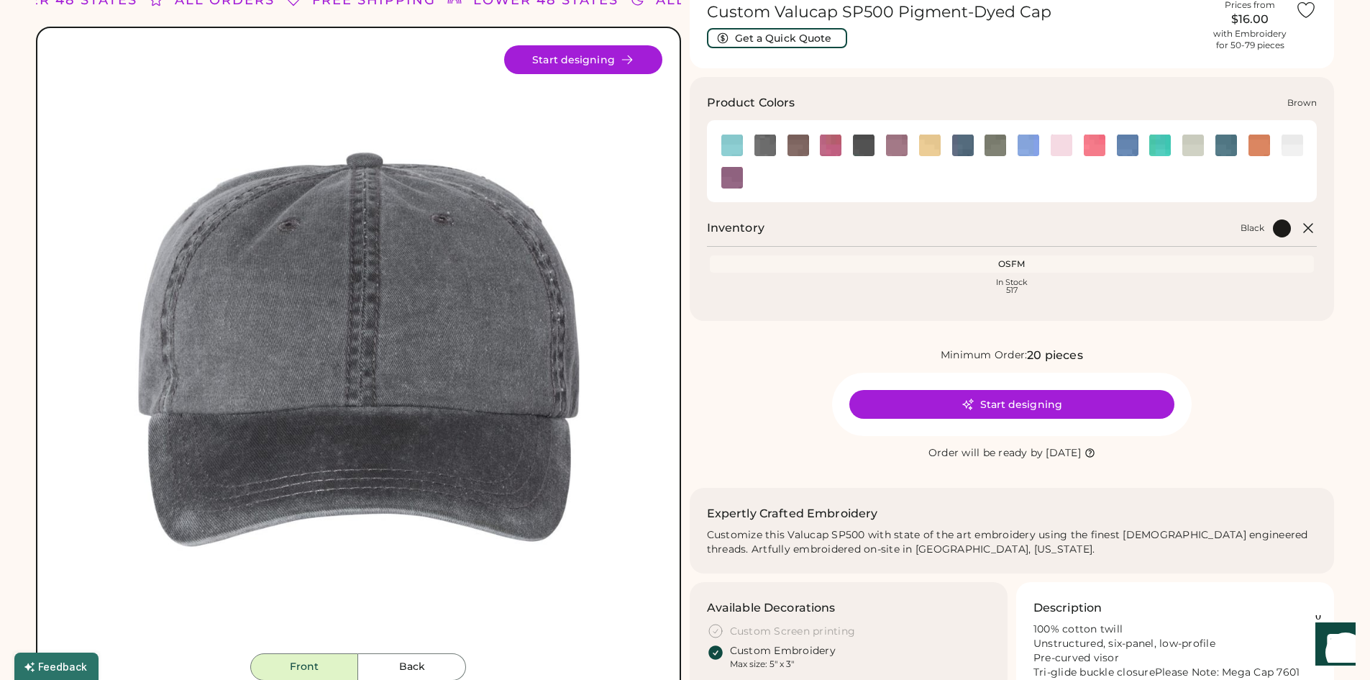
click at [797, 147] on img at bounding box center [799, 146] width 22 height 22
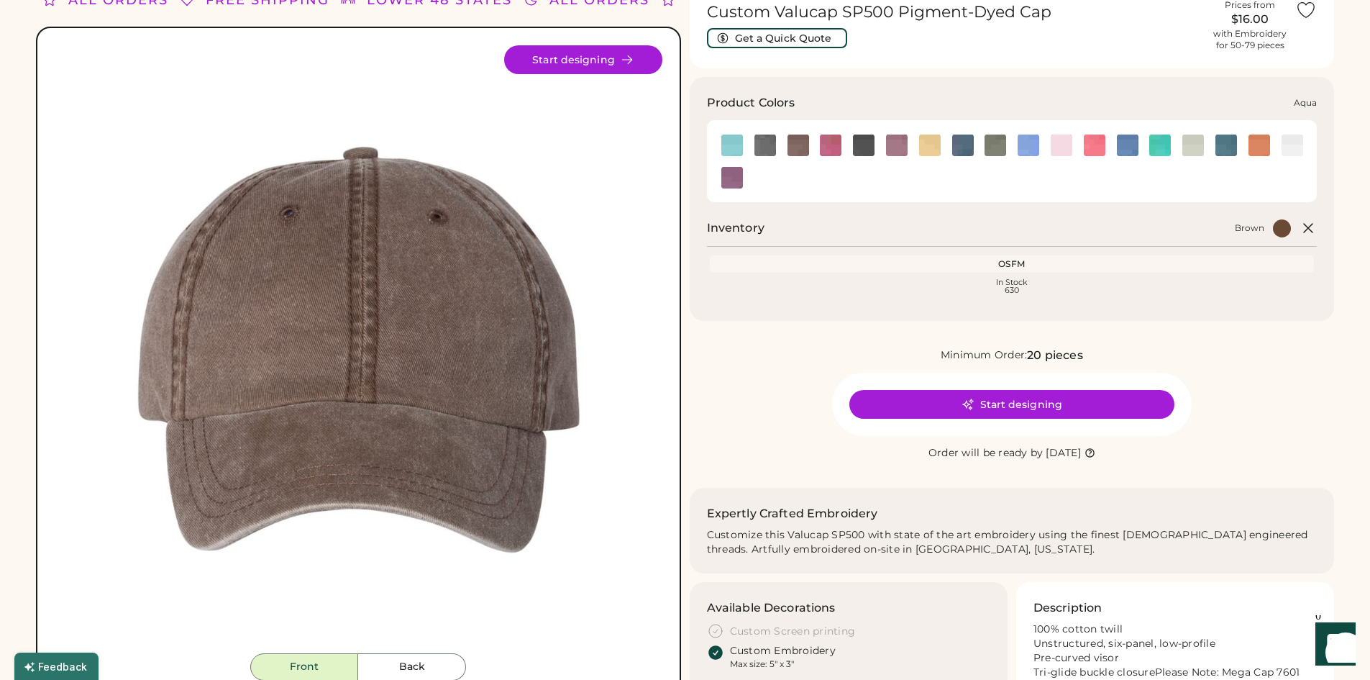
click at [722, 138] on div at bounding box center [732, 145] width 33 height 22
click at [730, 142] on img at bounding box center [733, 146] width 22 height 22
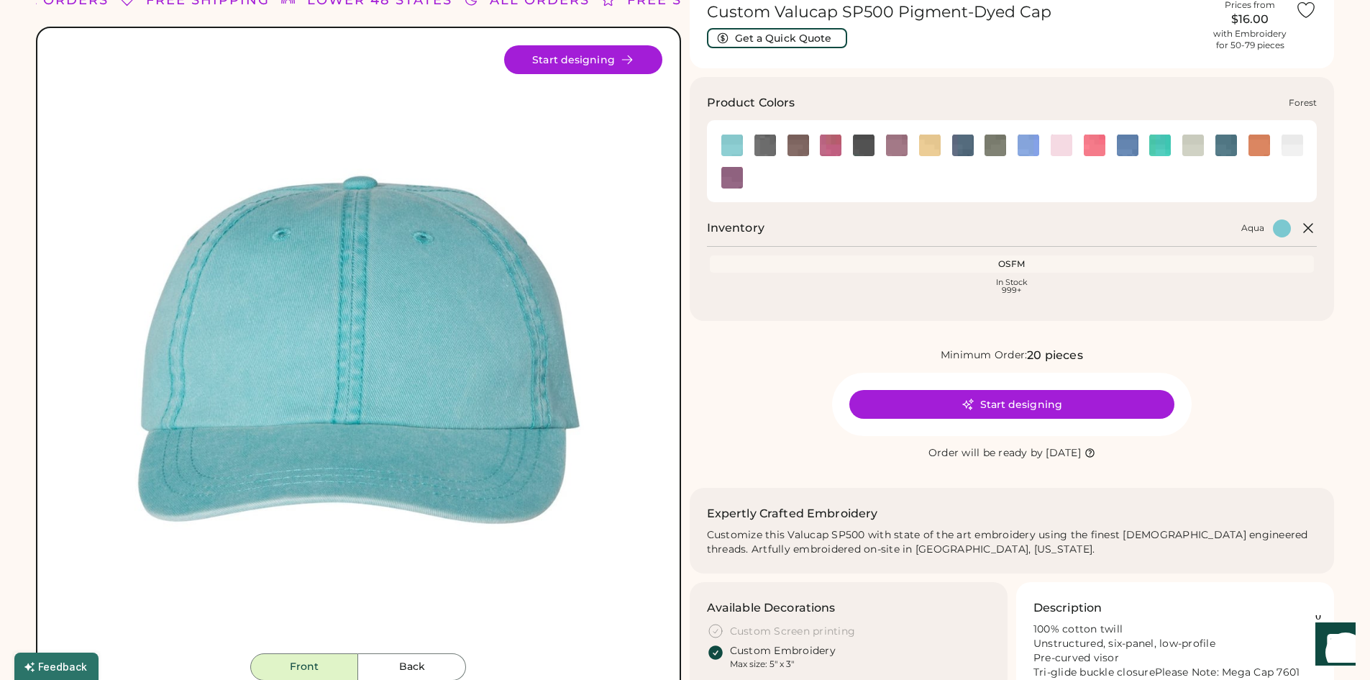
click at [859, 142] on img at bounding box center [864, 146] width 22 height 22
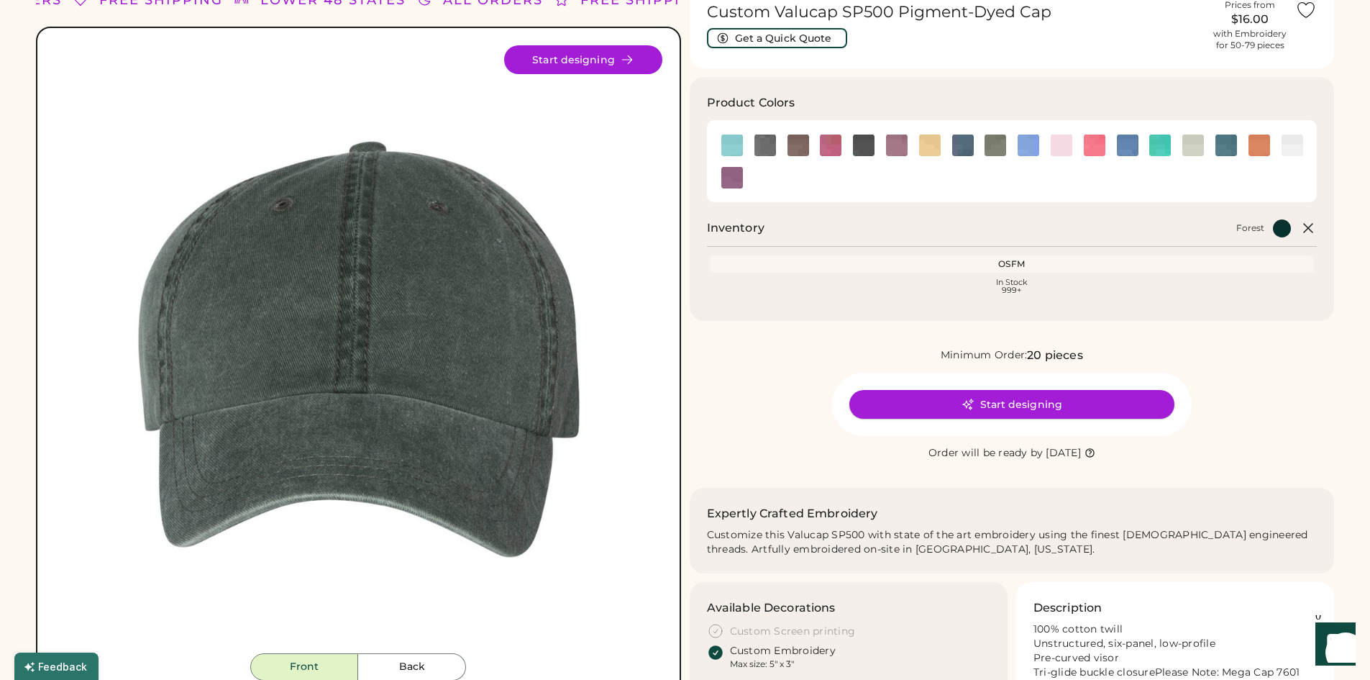
click at [1006, 407] on button "Start designing" at bounding box center [1012, 404] width 325 height 29
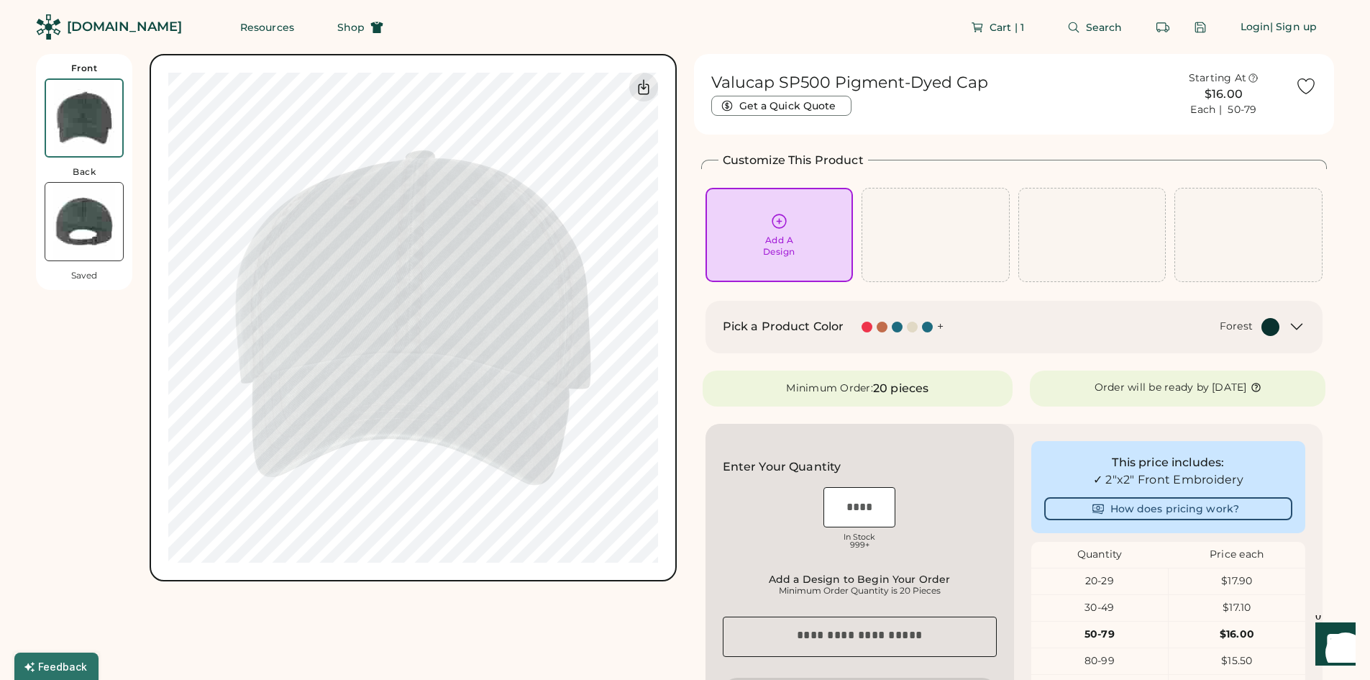
click at [788, 229] on icon at bounding box center [779, 221] width 18 height 18
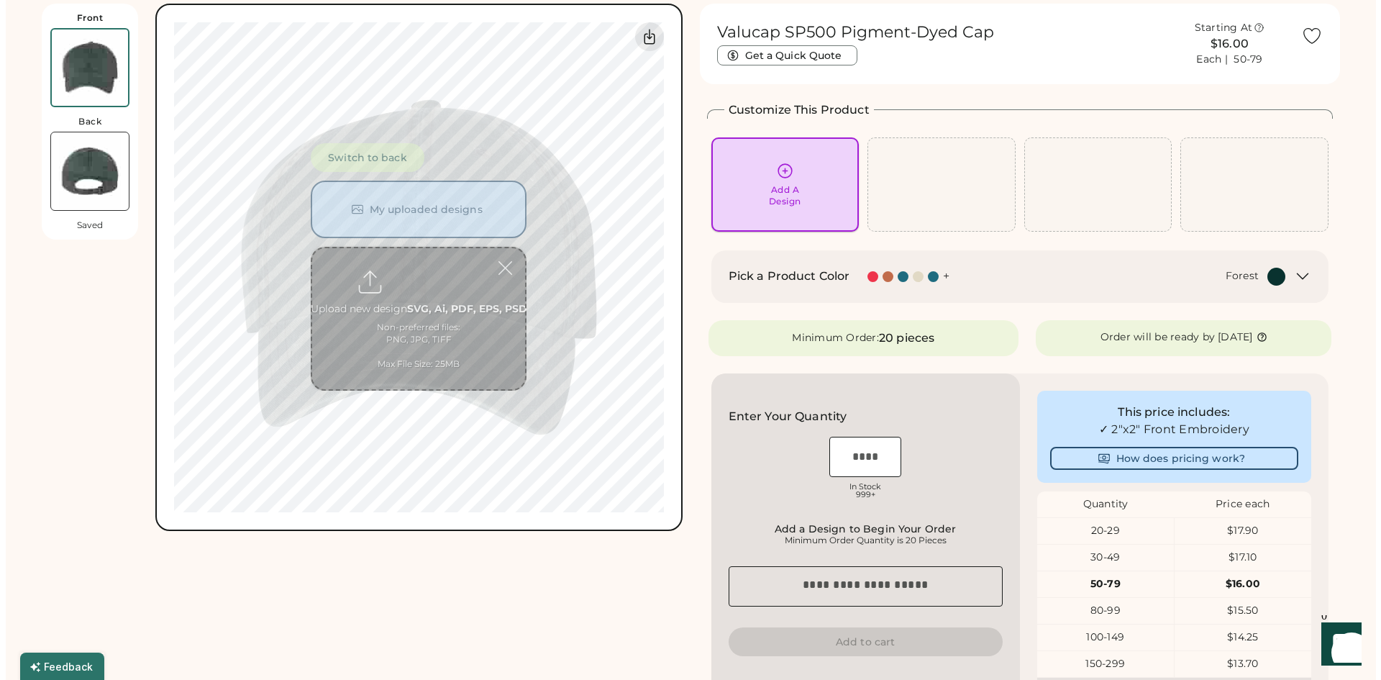
scroll to position [54, 0]
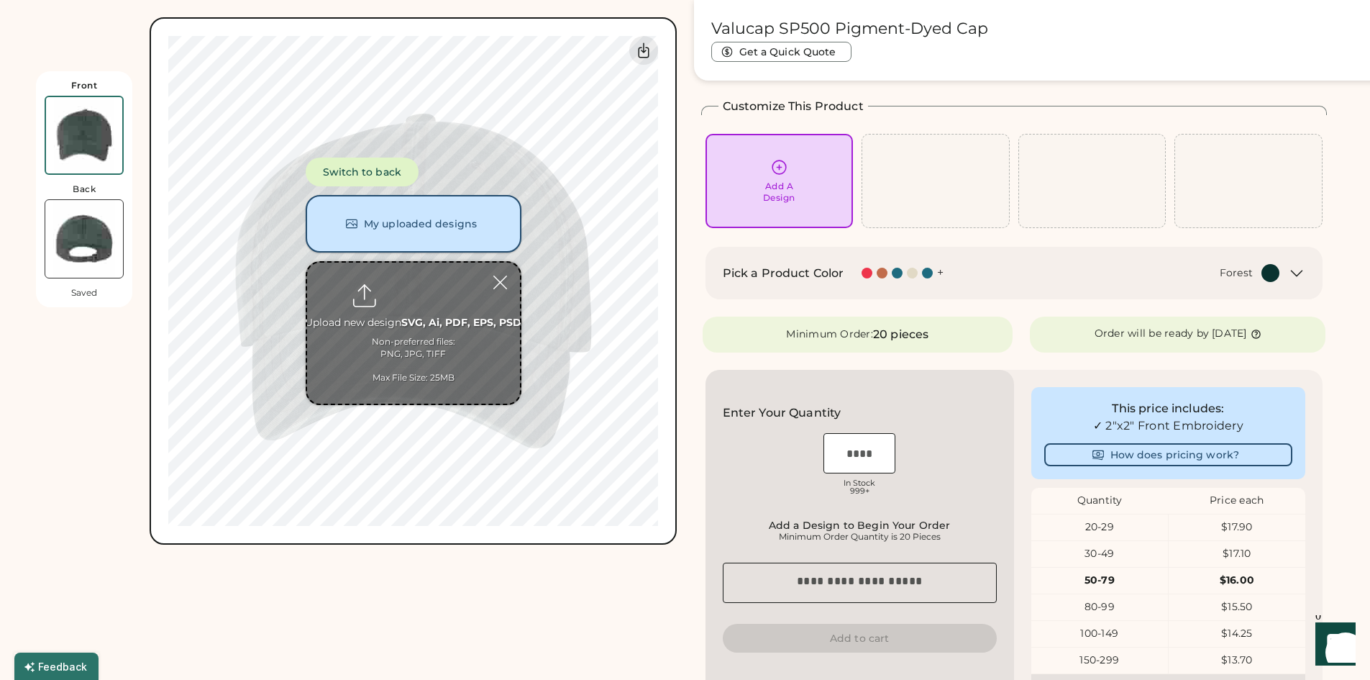
click at [388, 226] on button "My uploaded designs" at bounding box center [414, 224] width 216 height 58
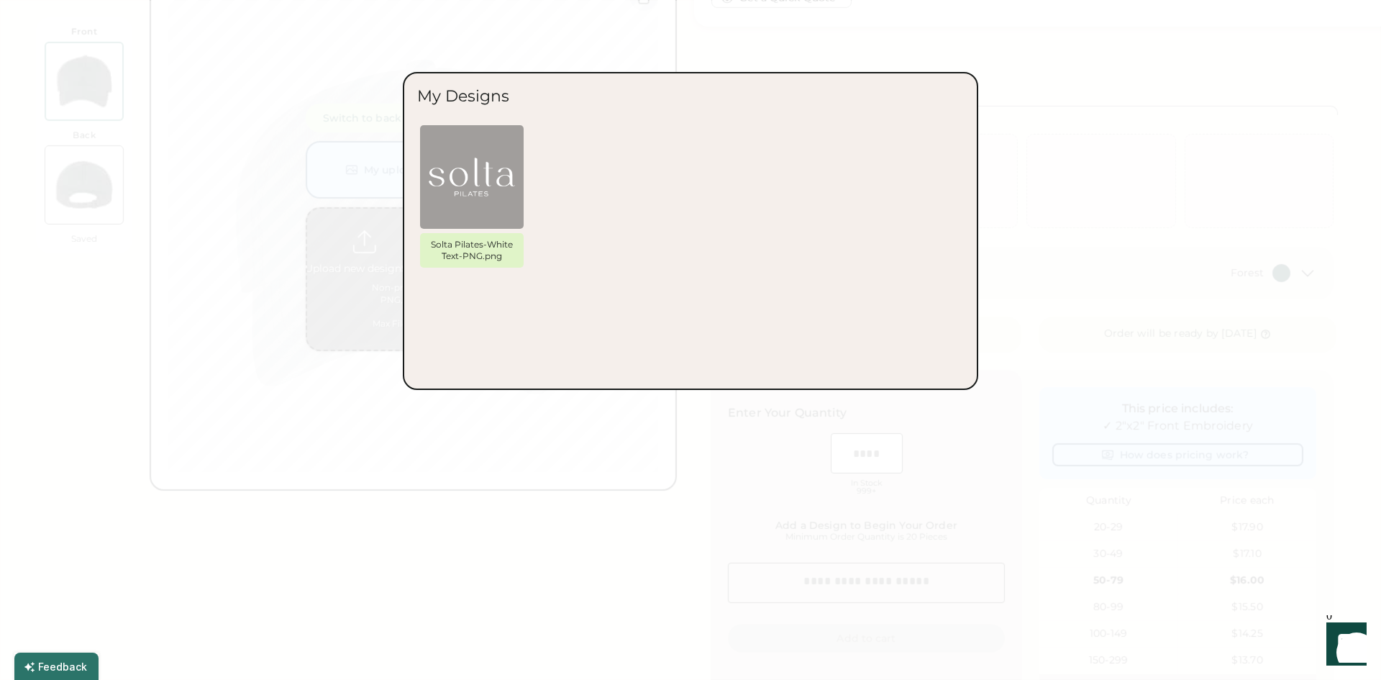
click at [483, 165] on img at bounding box center [472, 177] width 86 height 86
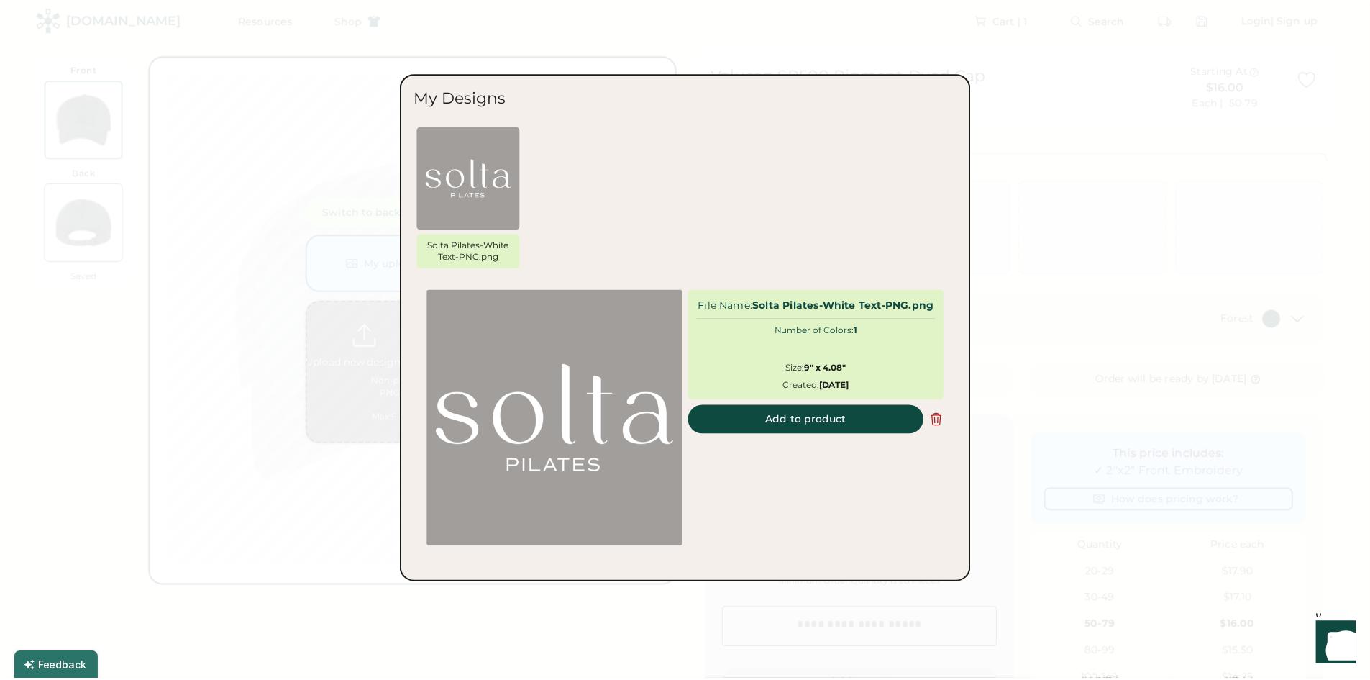
scroll to position [7, 0]
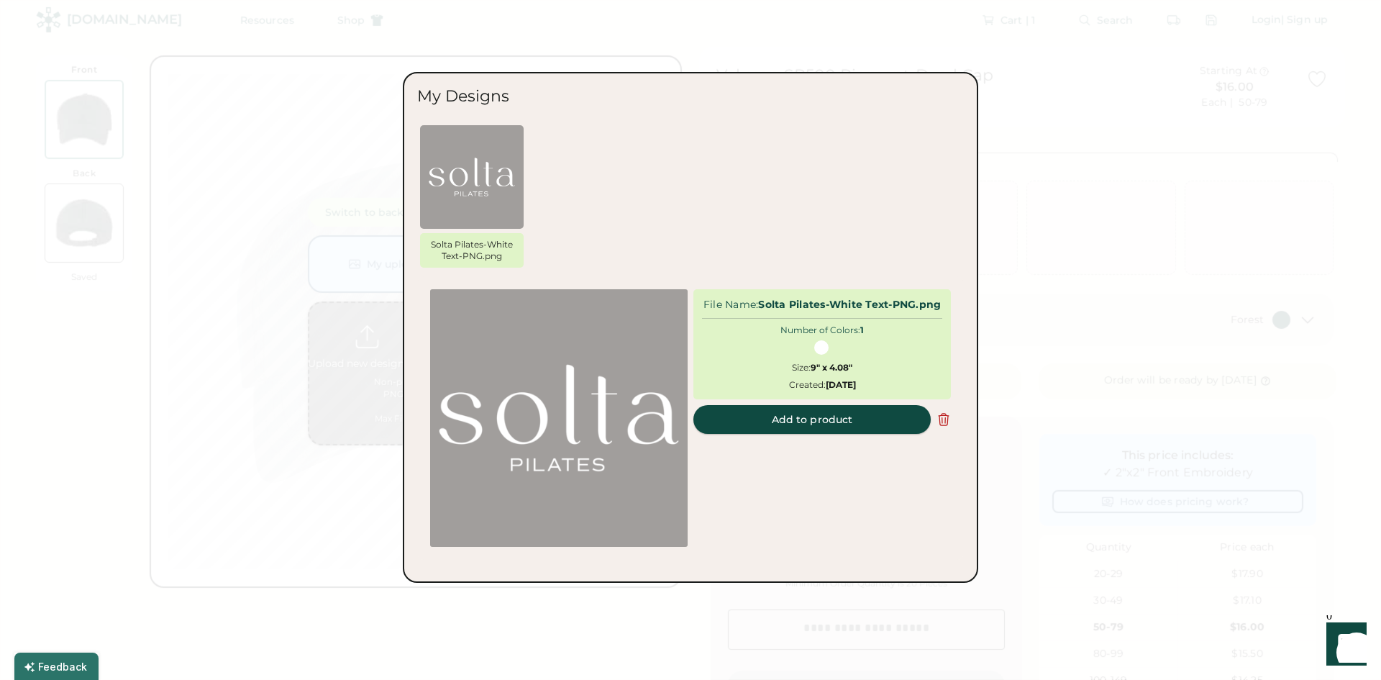
click at [860, 432] on button "Add to product" at bounding box center [811, 419] width 237 height 29
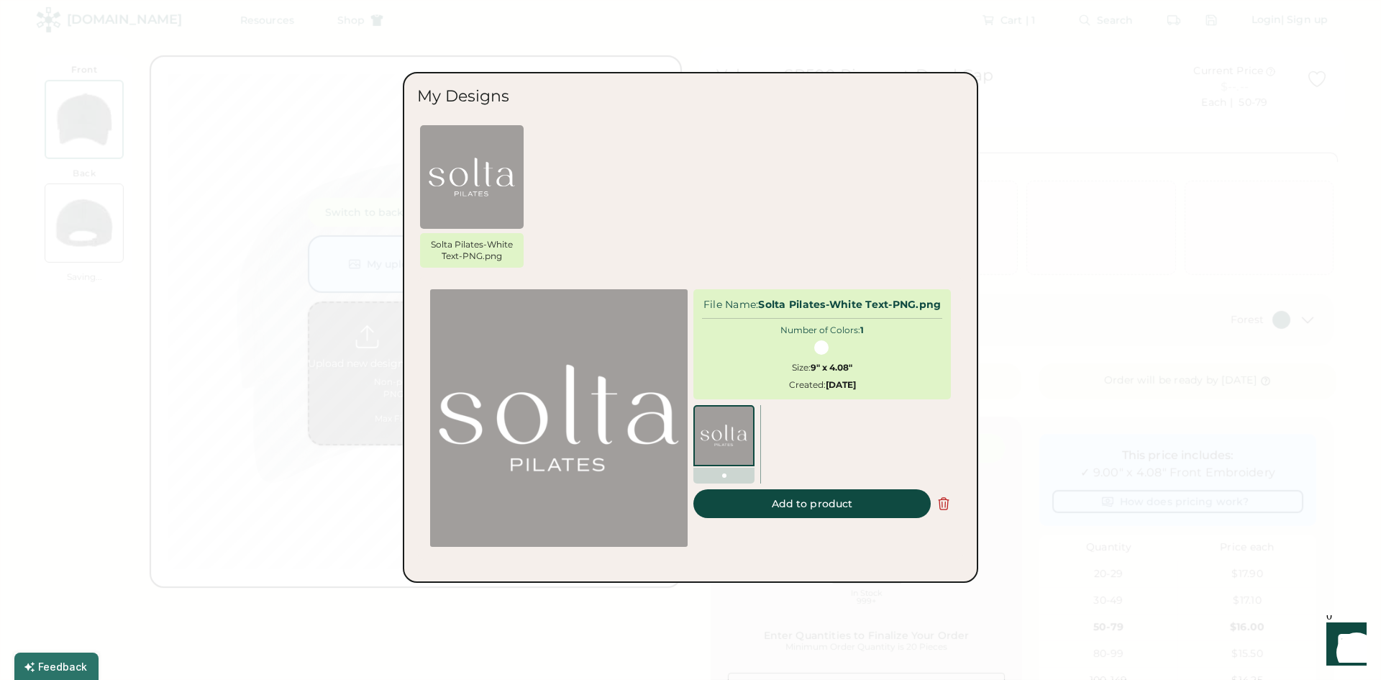
click at [817, 427] on div at bounding box center [859, 423] width 184 height 36
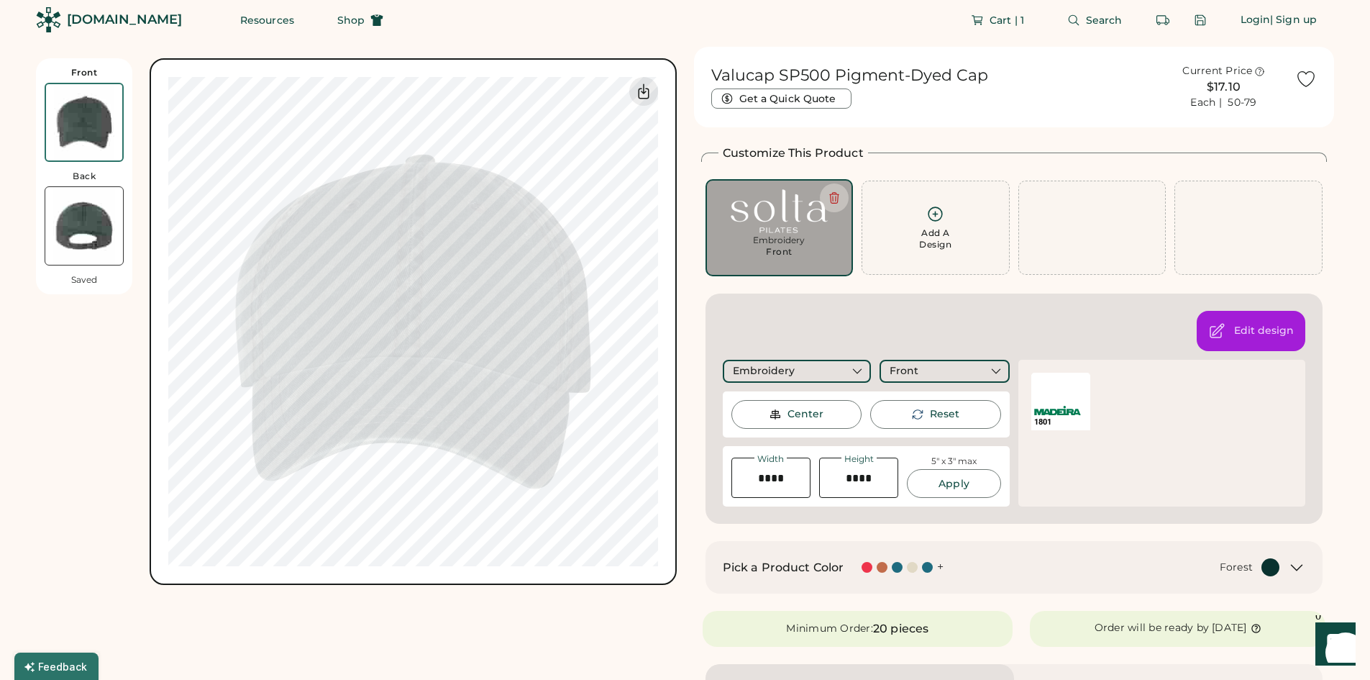
click at [970, 499] on div "Width Height 5" x 3" max Apply" at bounding box center [866, 476] width 287 height 60
click at [967, 465] on div "5" x 3" max" at bounding box center [954, 461] width 45 height 12
click at [955, 497] on button "Apply" at bounding box center [954, 483] width 94 height 29
click at [953, 487] on button "Apply" at bounding box center [954, 483] width 94 height 29
drag, startPoint x: 793, startPoint y: 486, endPoint x: 752, endPoint y: 488, distance: 41.1
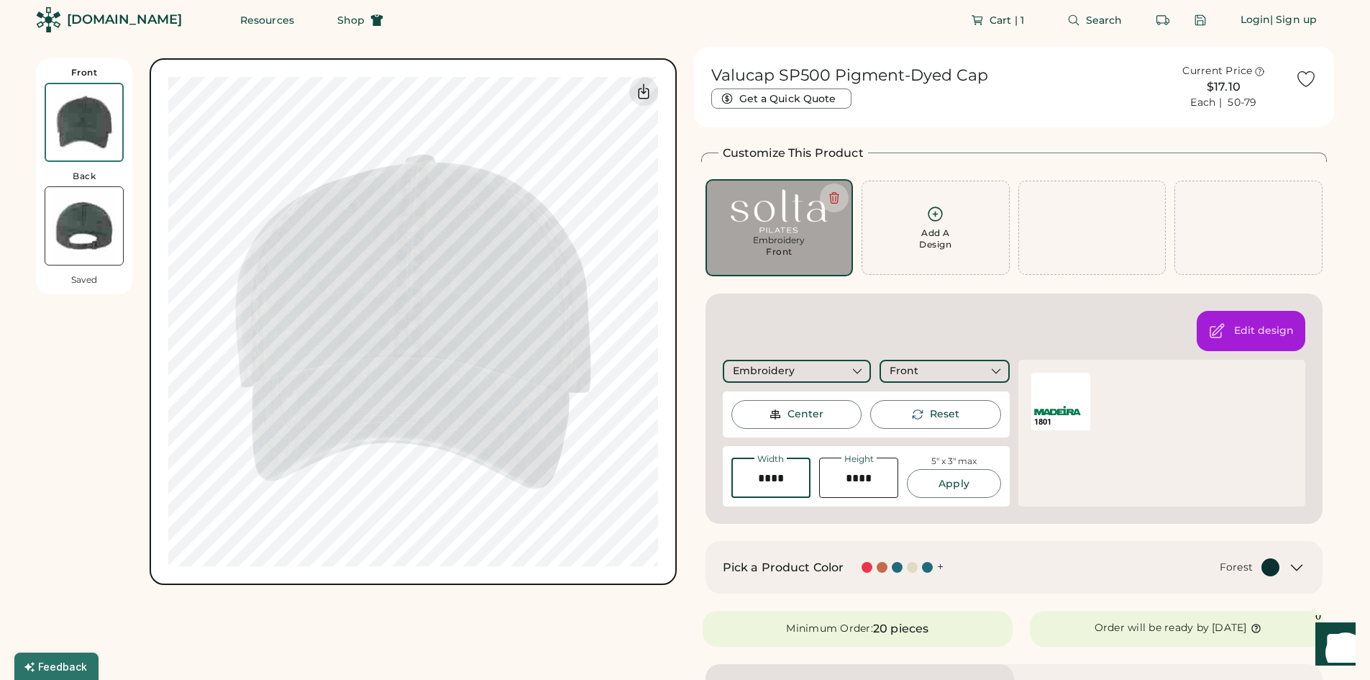
click at [752, 488] on input "input" at bounding box center [771, 478] width 79 height 40
click at [690, 514] on div "Front Back Saved Switch to back My uploaded designs Upload new design SVG, Ai, …" at bounding box center [685, 682] width 1299 height 1270
click at [1296, 19] on div "| Sign up" at bounding box center [1293, 20] width 47 height 14
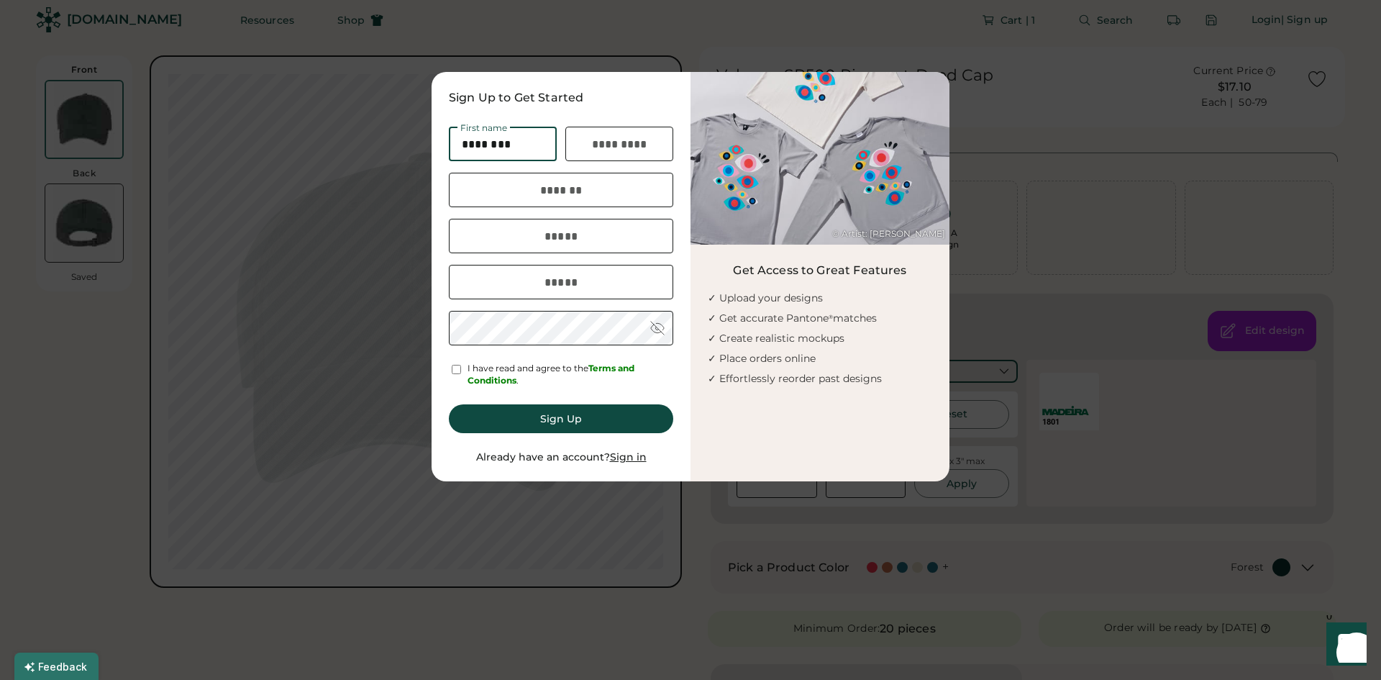
type input "********"
type input "******"
type input "**********"
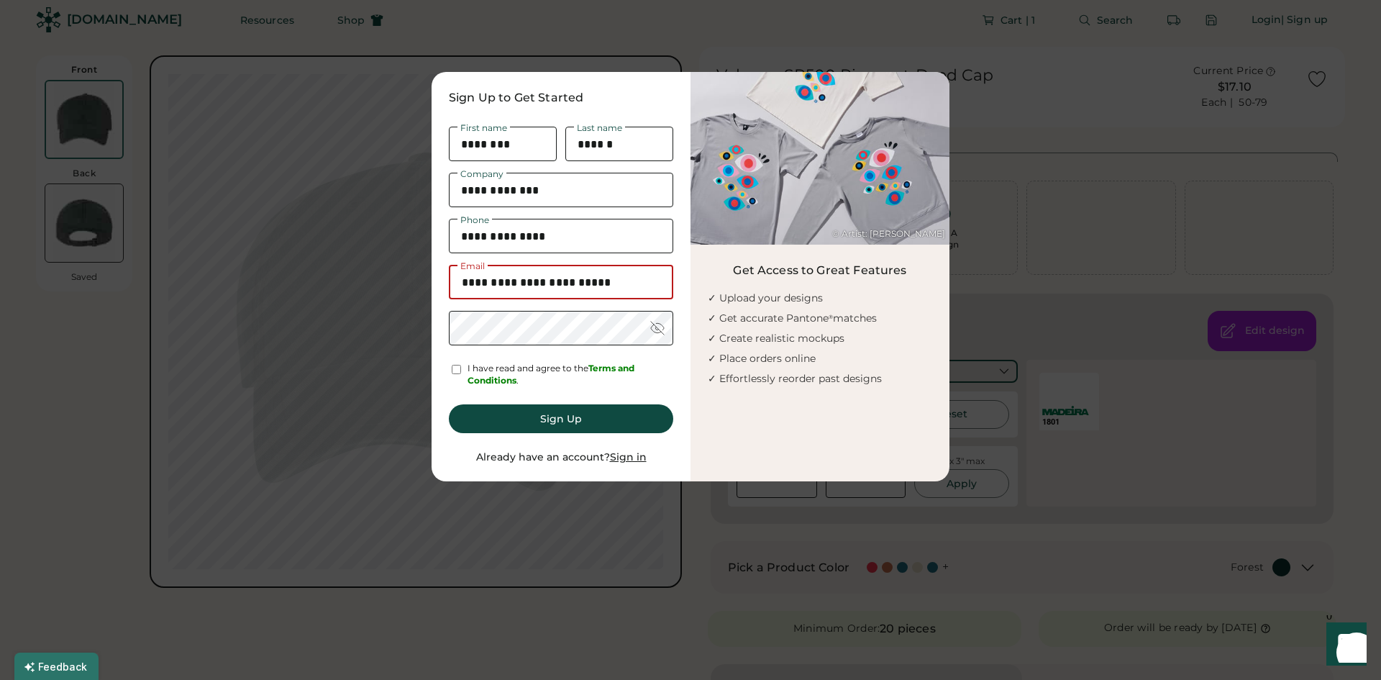
type input "**********"
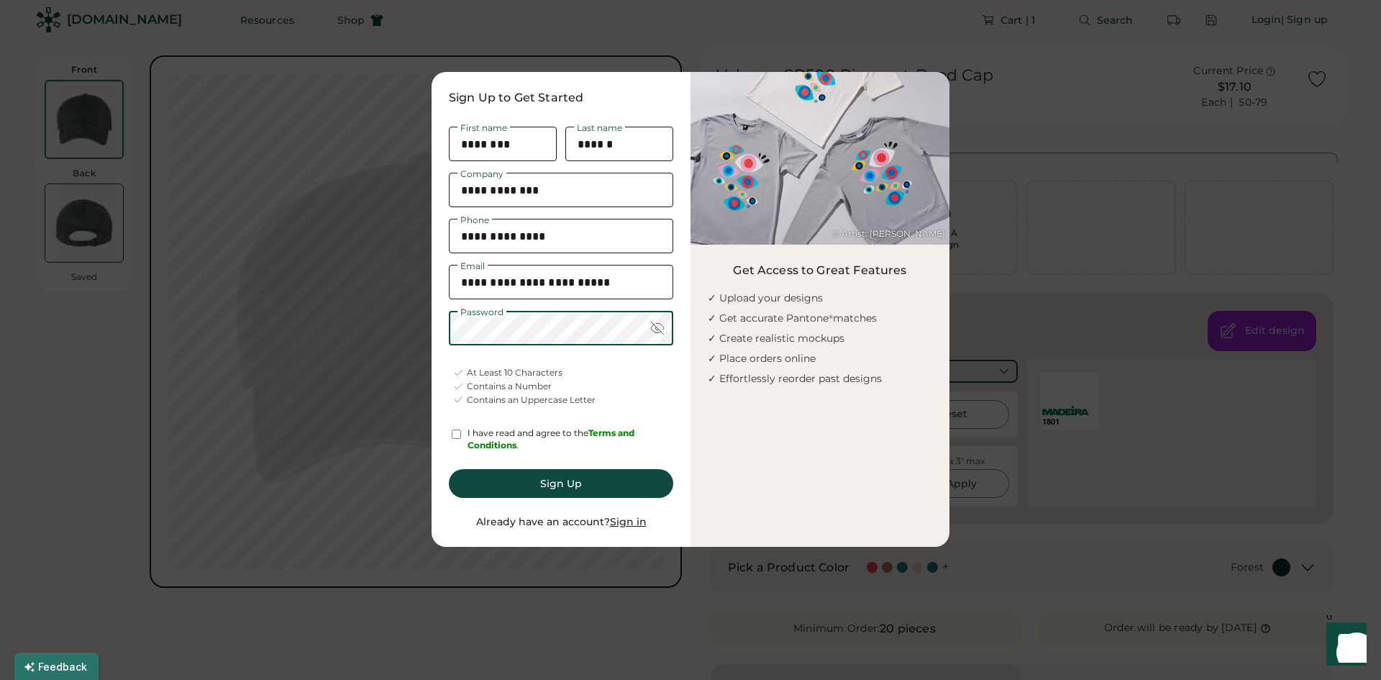
click at [660, 329] on div at bounding box center [657, 328] width 14 height 14
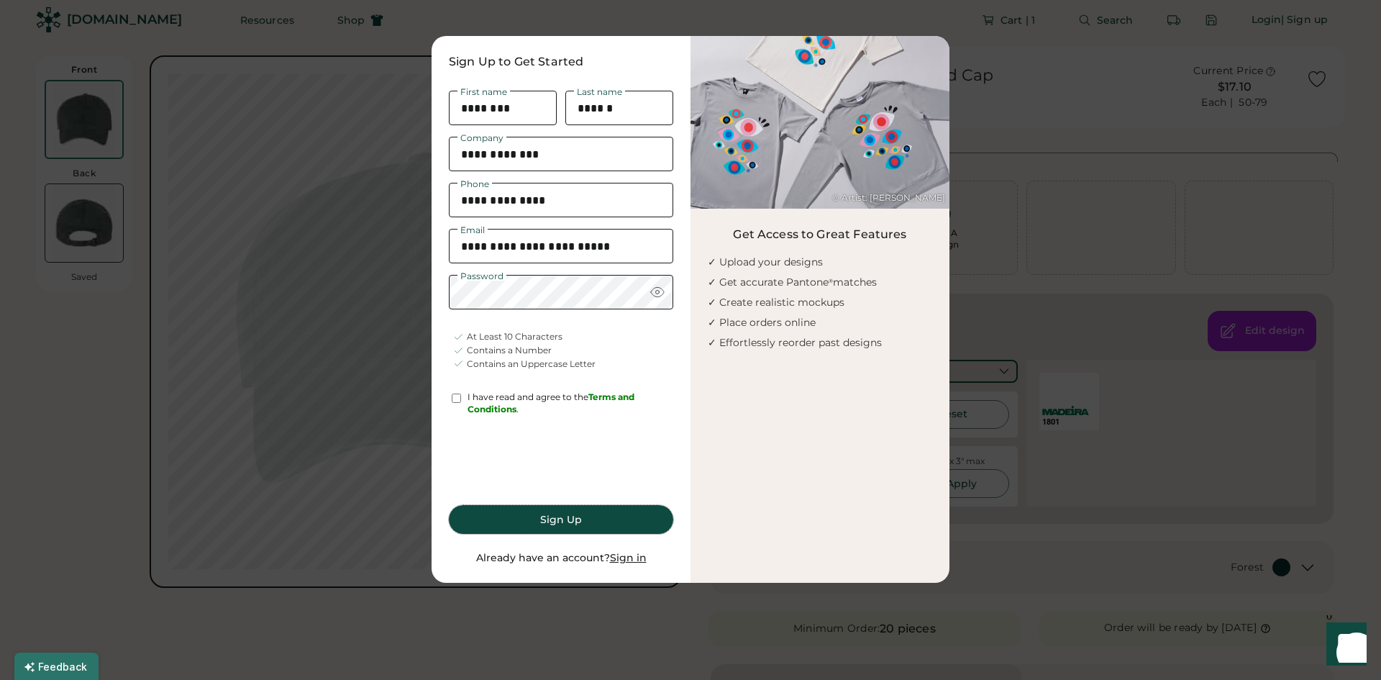
click at [587, 523] on button "Sign Up" at bounding box center [561, 519] width 224 height 29
click at [607, 519] on button "Sign Up" at bounding box center [561, 519] width 224 height 29
click at [550, 519] on button "Sign Up" at bounding box center [561, 519] width 224 height 29
click at [567, 527] on button "Sign Up" at bounding box center [561, 519] width 224 height 29
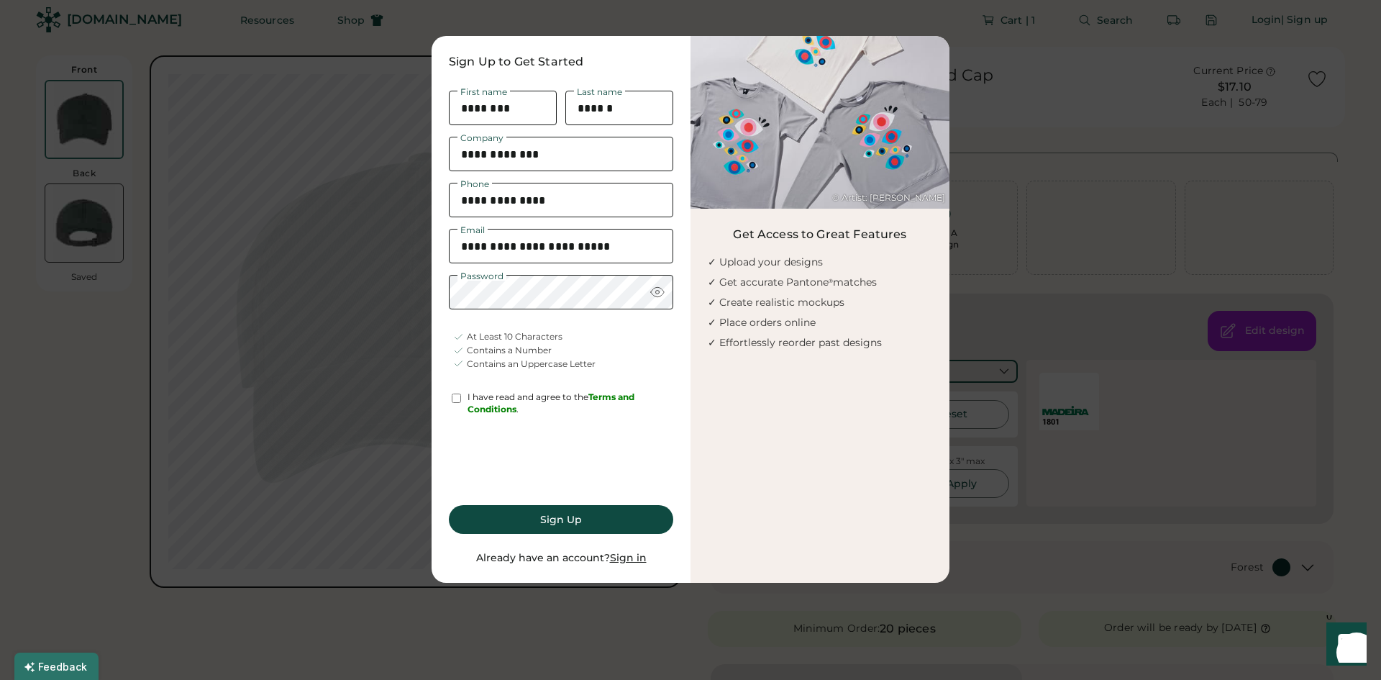
click at [567, 527] on button "Sign Up" at bounding box center [561, 519] width 224 height 29
click at [858, 373] on div "© Artist: Lisa Congdon Get Access to Great Features ✓ Upload your designs ✓ Get…" at bounding box center [820, 309] width 259 height 547
click at [560, 530] on button "Sign Up" at bounding box center [561, 519] width 224 height 29
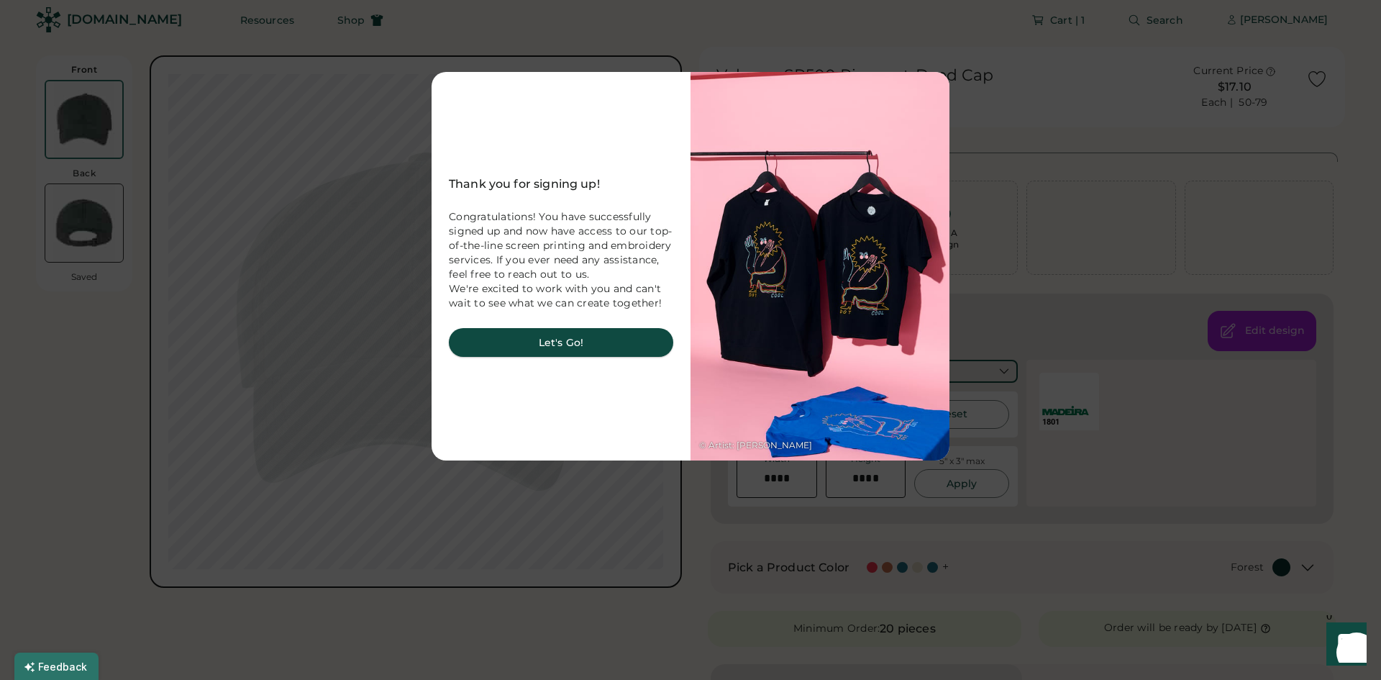
click at [555, 350] on button "Let's Go!" at bounding box center [561, 342] width 224 height 29
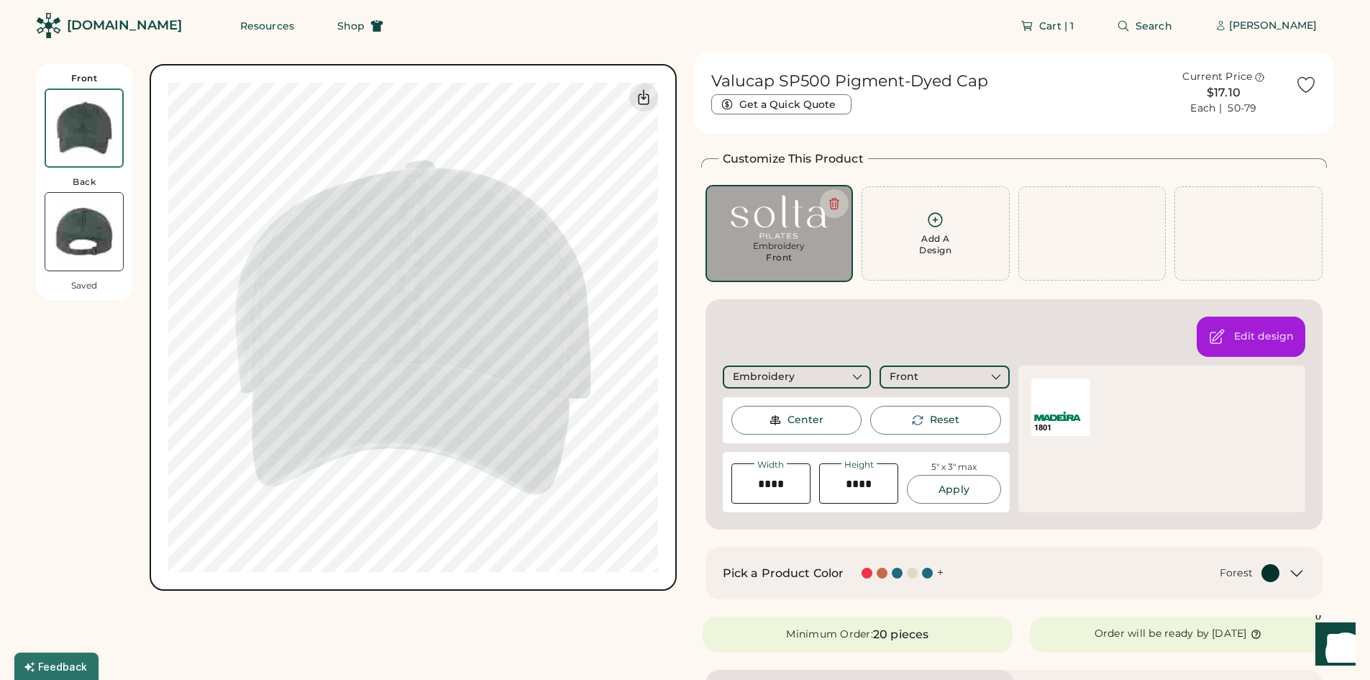
scroll to position [0, 0]
click at [1087, 27] on button "Cart | 1" at bounding box center [1048, 27] width 88 height 29
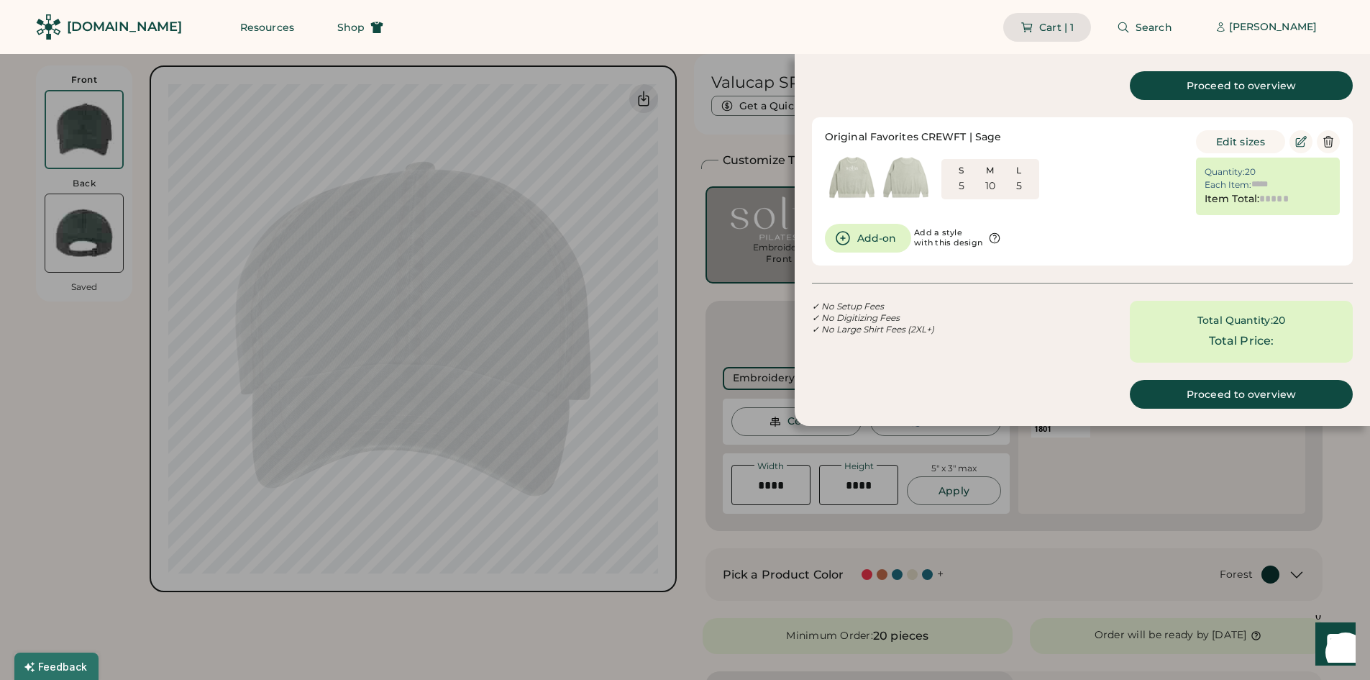
type input "******"
type input "*********"
click at [1264, 391] on div "Proceed to overview" at bounding box center [1241, 394] width 188 height 10
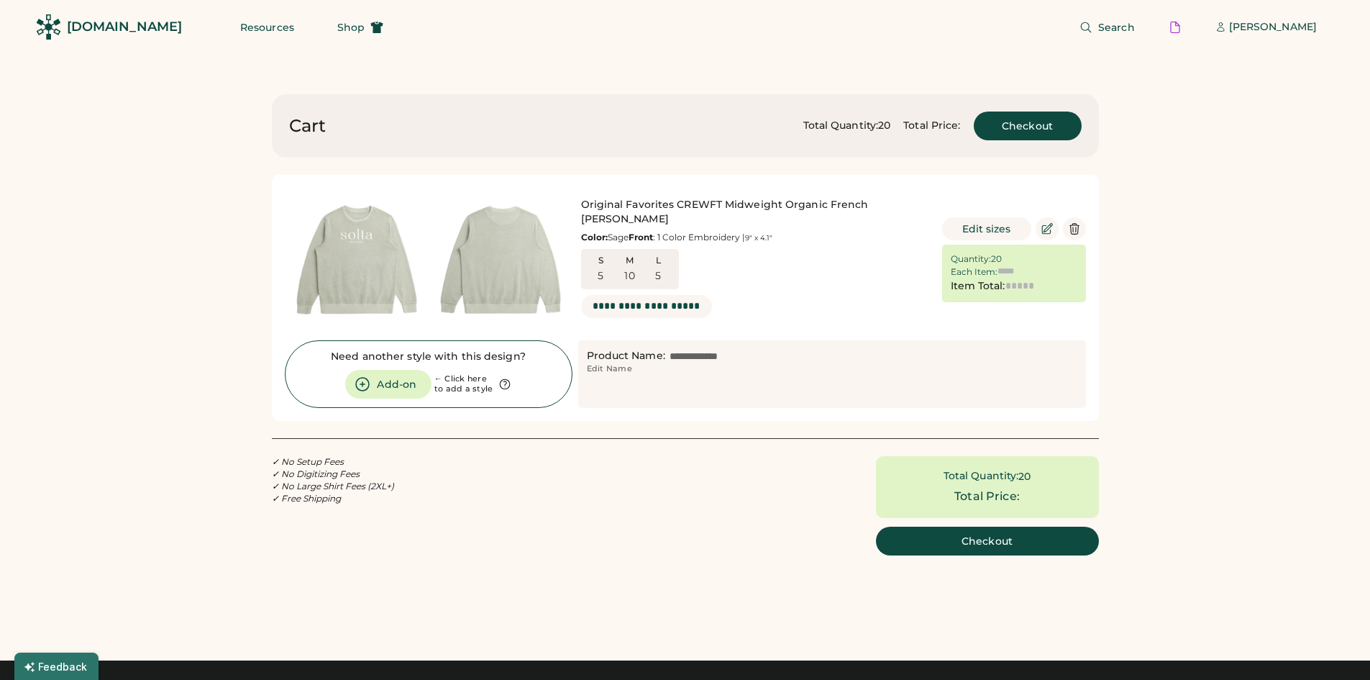
type input "******"
type input "*********"
drag, startPoint x: 580, startPoint y: 194, endPoint x: 637, endPoint y: 206, distance: 58.8
click at [637, 206] on div "Original Favorites CREWFT Midweight Organic French [PERSON_NAME] Crewneck Color…" at bounding box center [607, 260] width 645 height 144
click at [647, 204] on div "Original Favorites CREWFT Midweight Organic French Terry Crewneck" at bounding box center [755, 212] width 348 height 29
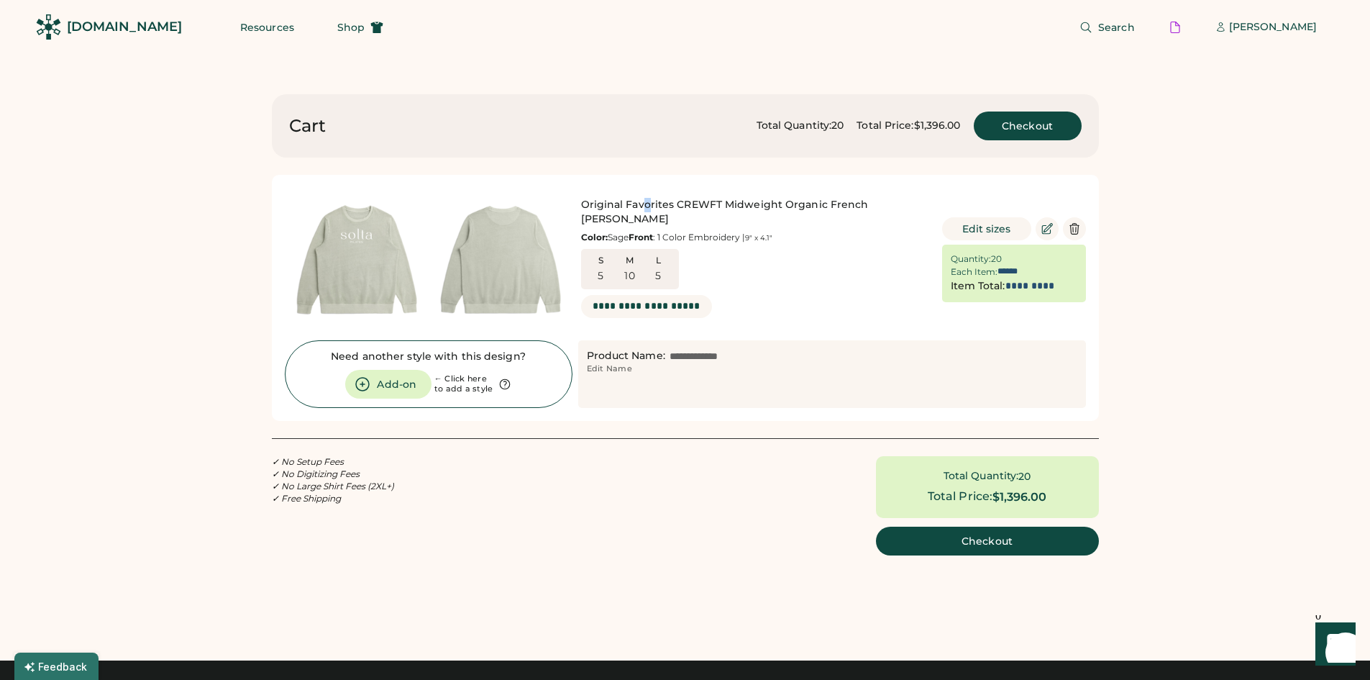
drag, startPoint x: 726, startPoint y: 194, endPoint x: 732, endPoint y: 209, distance: 17.1
click at [732, 209] on div "Original Favorites CREWFT Midweight Organic French Terry Crewneck" at bounding box center [755, 212] width 348 height 29
copy div "Midweight Organic French Terry Crewneck"
